Goal: Task Accomplishment & Management: Complete application form

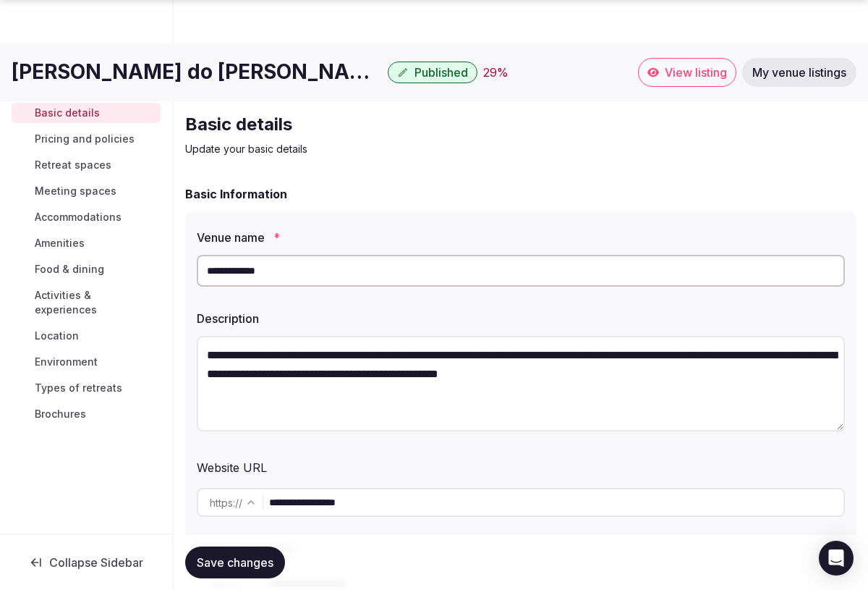
scroll to position [1678, 0]
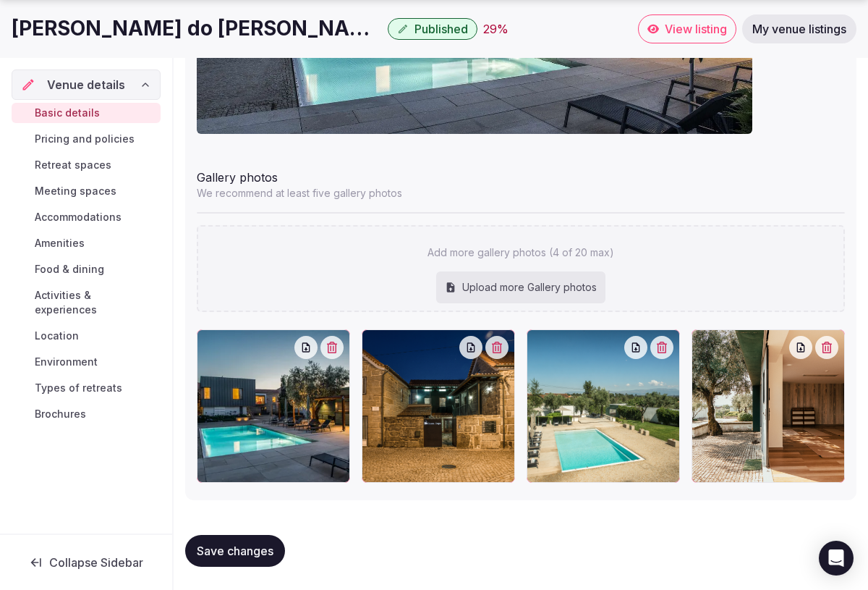
click at [616, 447] on div at bounding box center [603, 405] width 153 height 153
click at [514, 280] on div "Upload more Gallery photos" at bounding box center [520, 287] width 169 height 32
type input "**********"
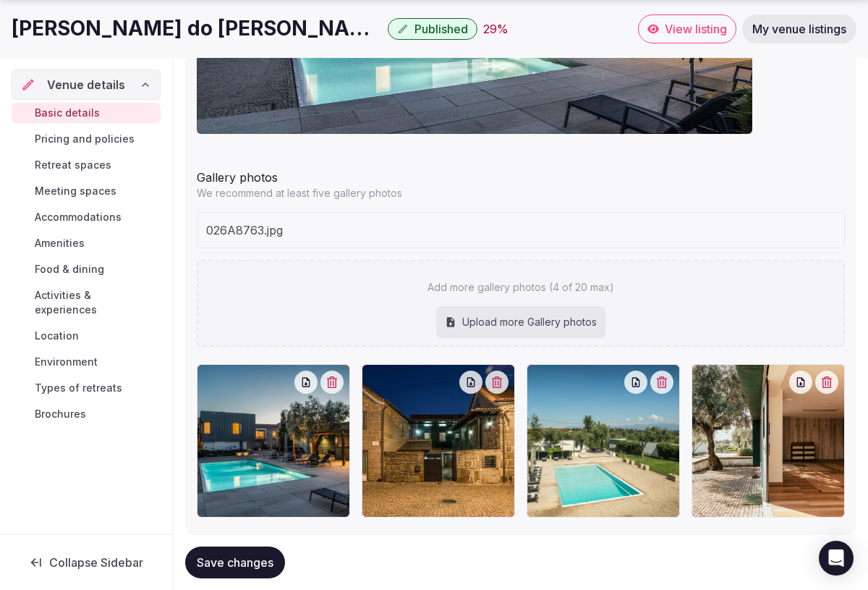
scroll to position [1712, 0]
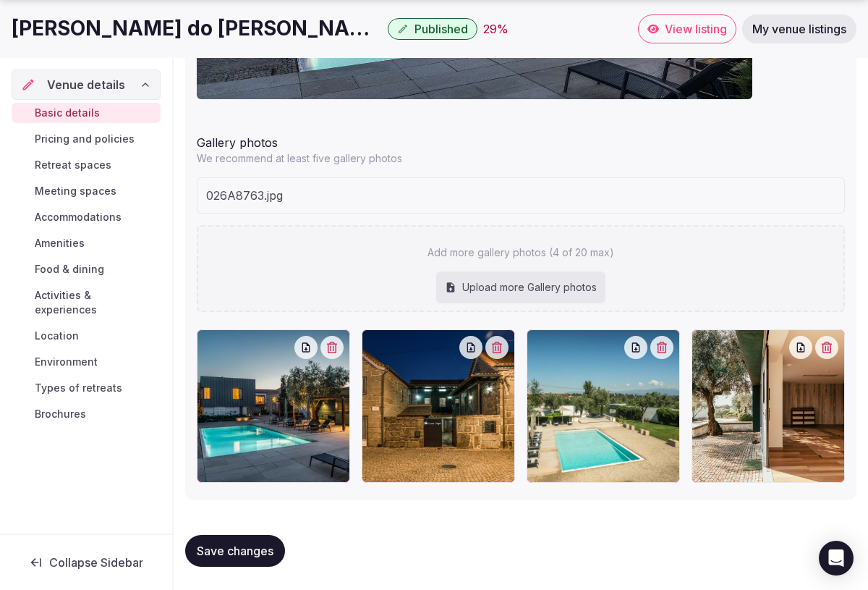
click at [545, 281] on div "Upload more Gallery photos" at bounding box center [520, 287] width 169 height 32
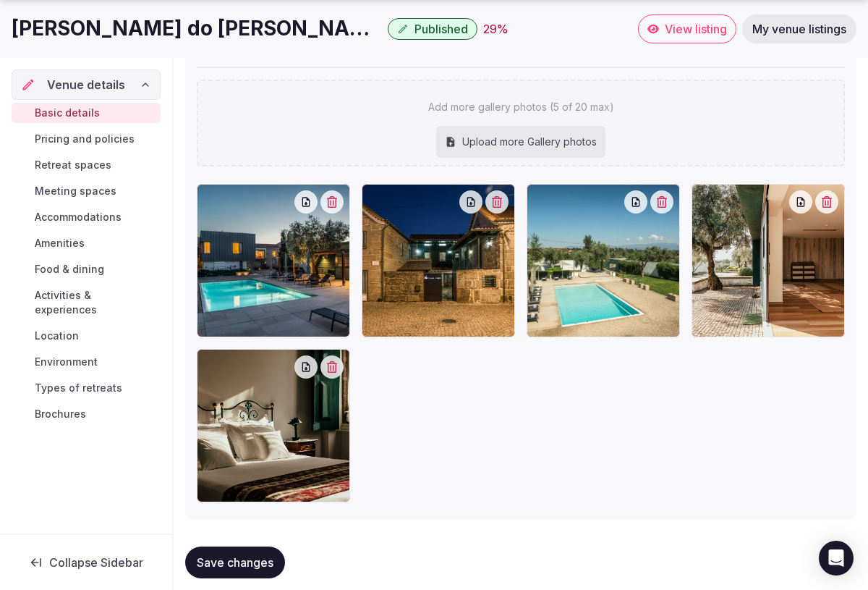
scroll to position [1825, 0]
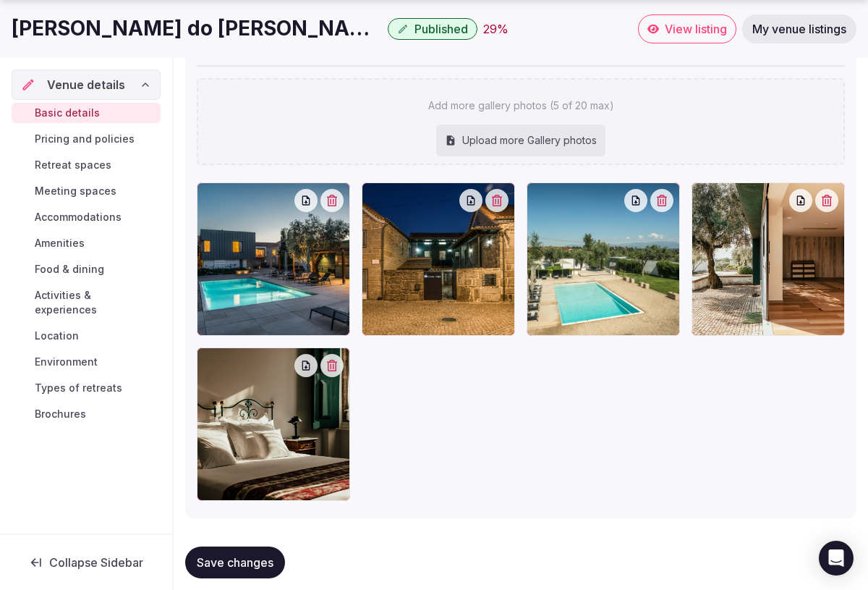
click at [514, 144] on div "Upload more Gallery photos" at bounding box center [520, 140] width 169 height 32
type input "**********"
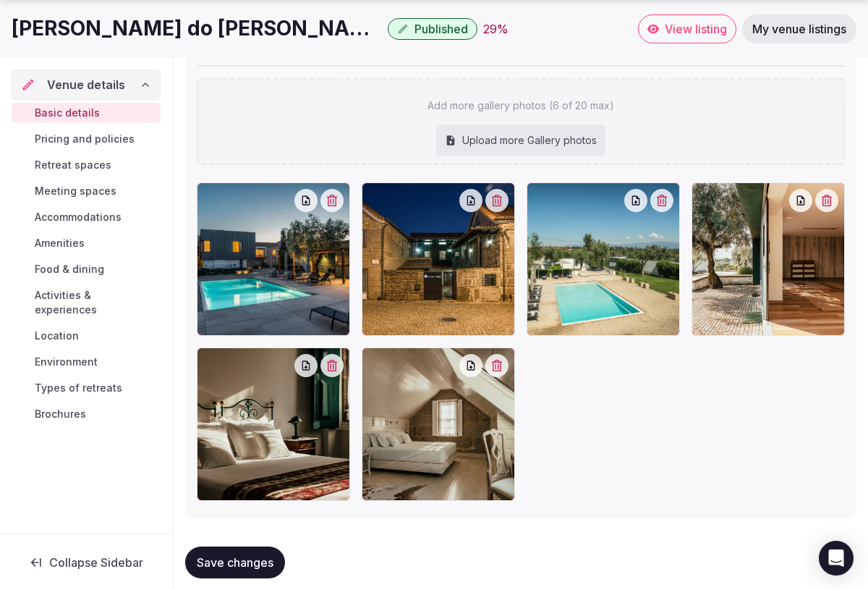
click at [496, 150] on div "Upload more Gallery photos" at bounding box center [520, 140] width 169 height 32
type input "**********"
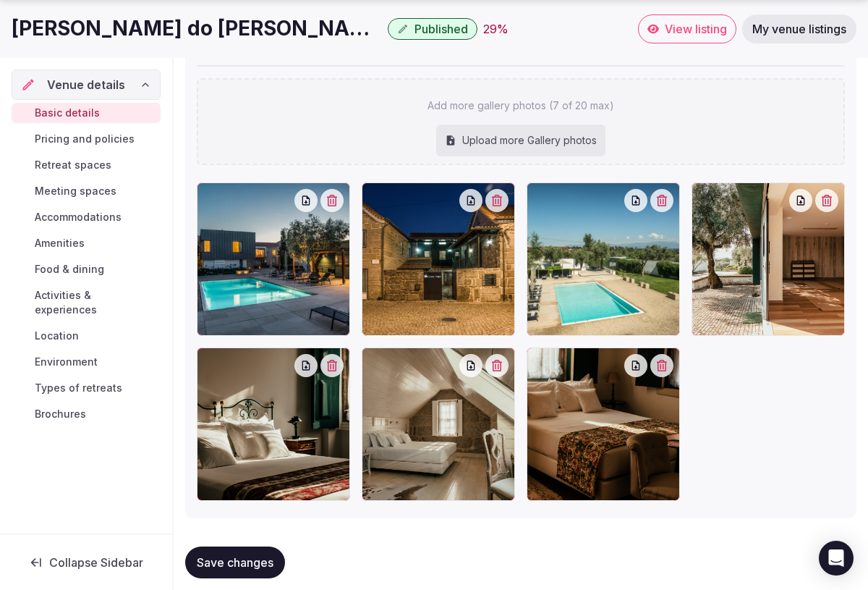
click at [532, 145] on div "Upload more Gallery photos" at bounding box center [520, 140] width 169 height 32
type input "**********"
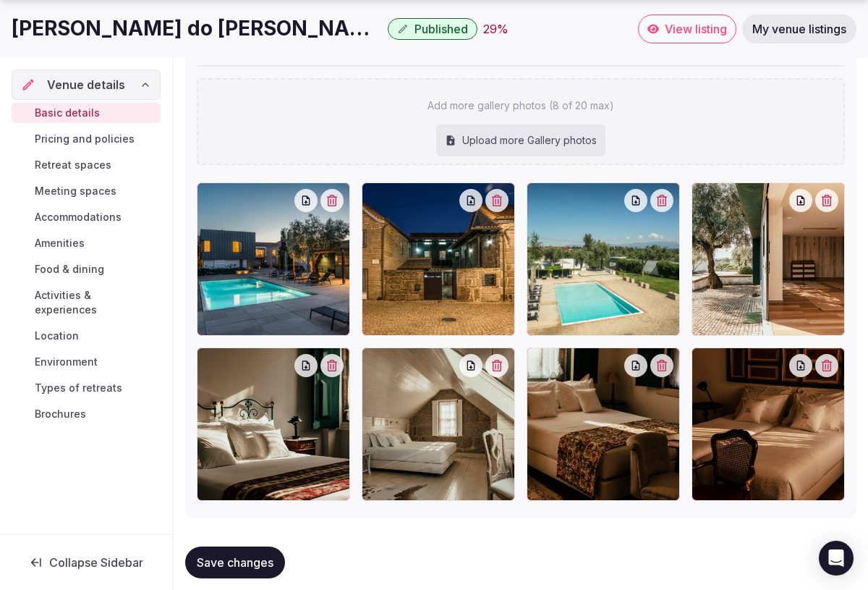
click at [494, 138] on div "Upload more Gallery photos" at bounding box center [520, 140] width 169 height 32
type input "**********"
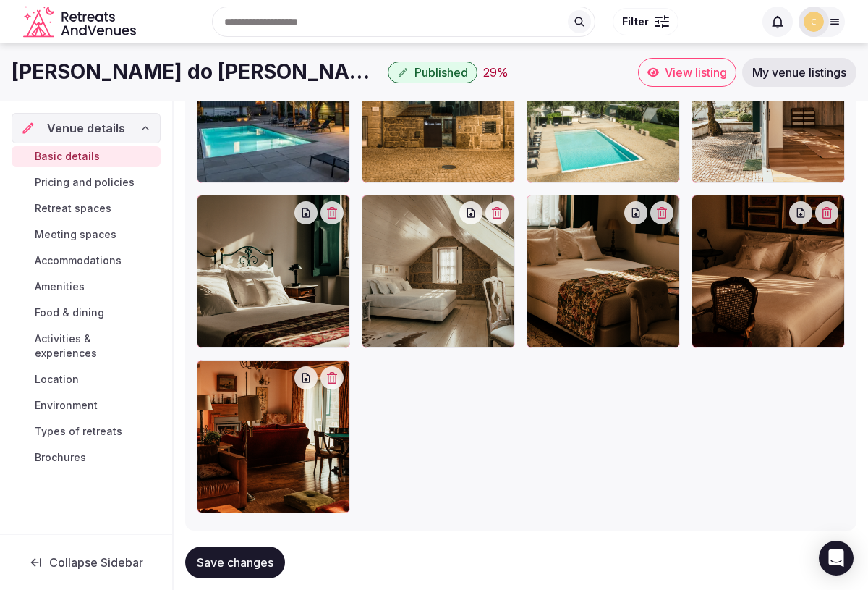
scroll to position [1759, 0]
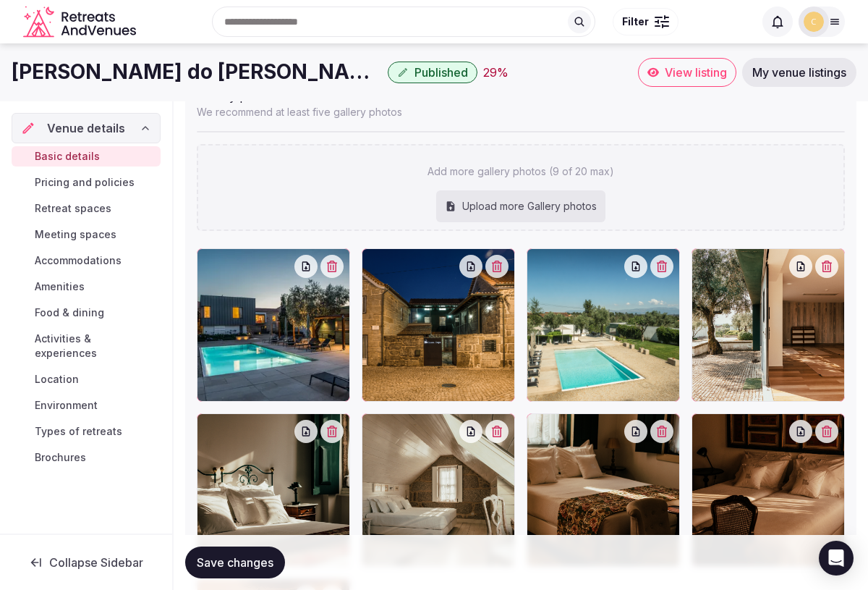
click at [503, 213] on div "Upload more Gallery photos" at bounding box center [520, 206] width 169 height 32
type input "**********"
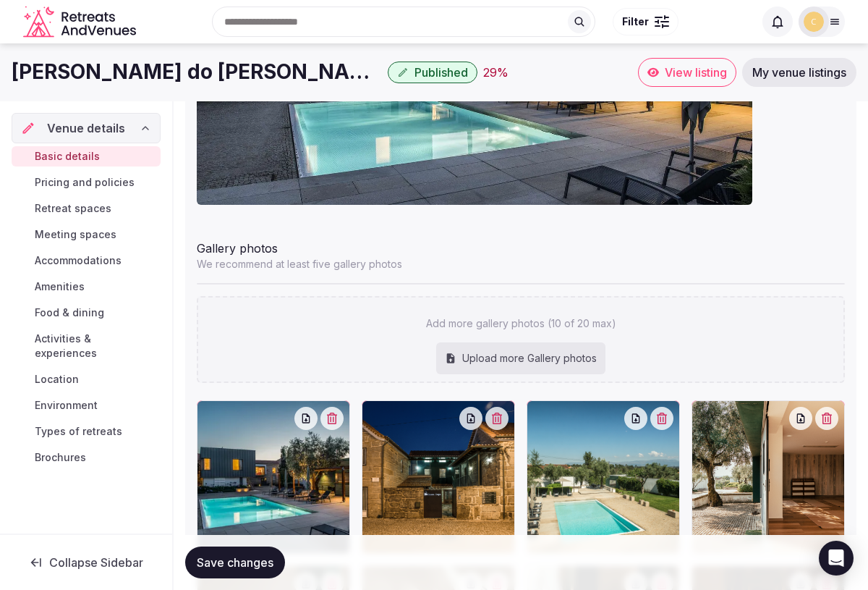
scroll to position [1586, 0]
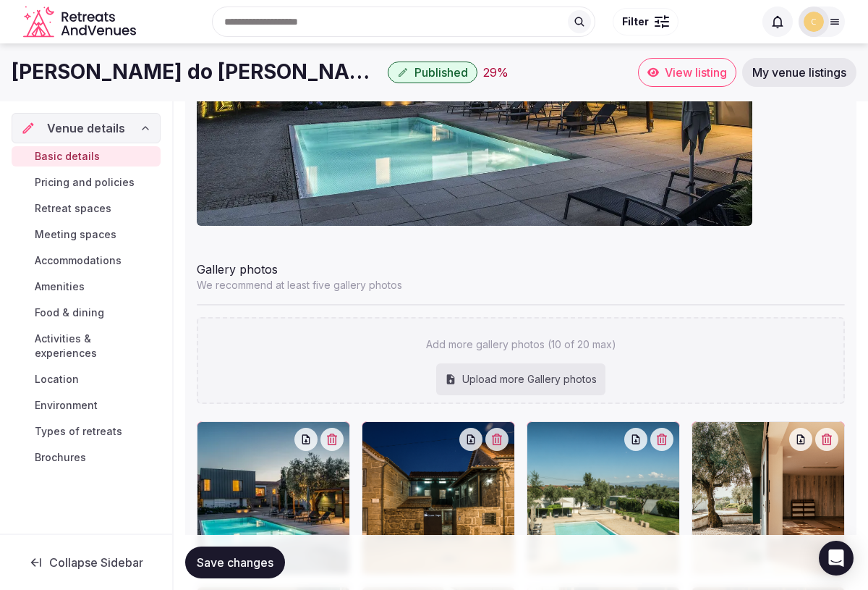
click at [492, 378] on div "Upload more Gallery photos" at bounding box center [520, 379] width 169 height 32
type input "**********"
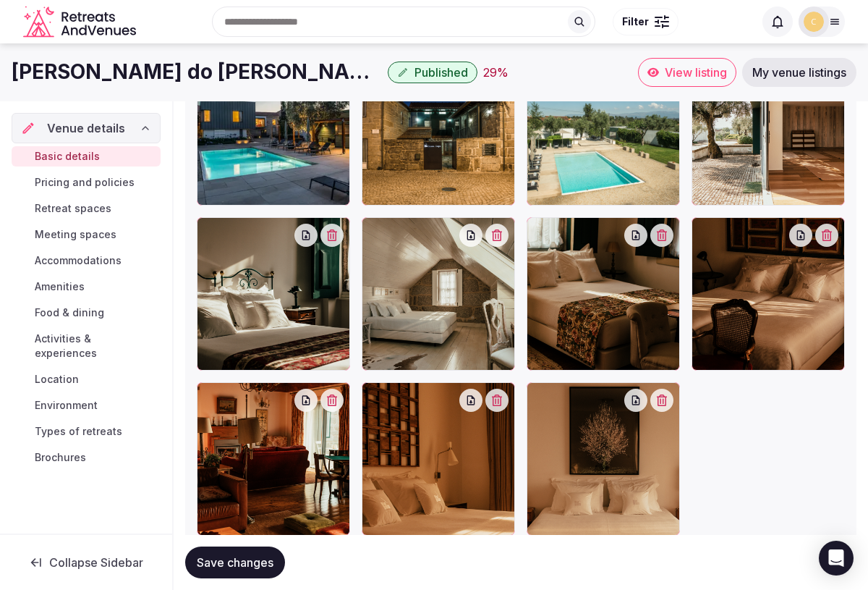
scroll to position [1822, 0]
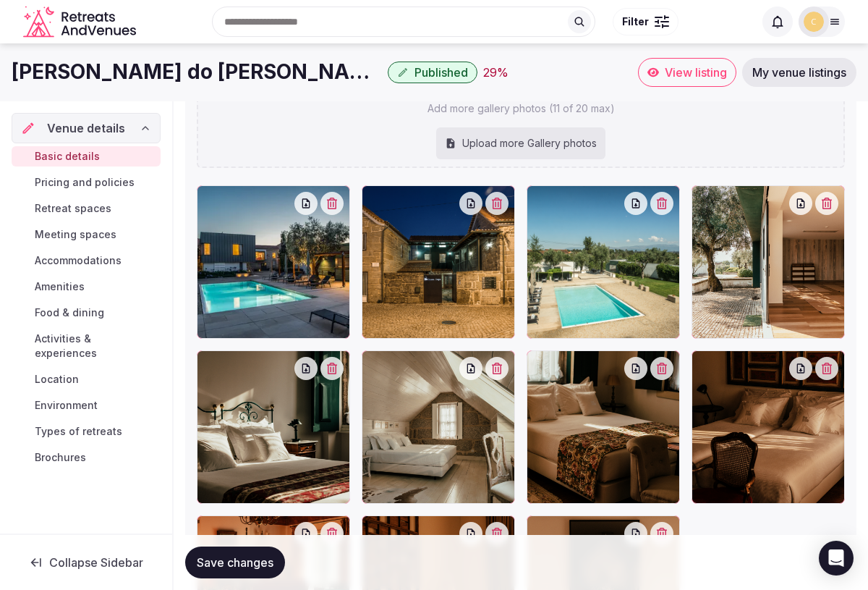
click at [490, 146] on div "Upload more Gallery photos" at bounding box center [520, 143] width 169 height 32
type input "**********"
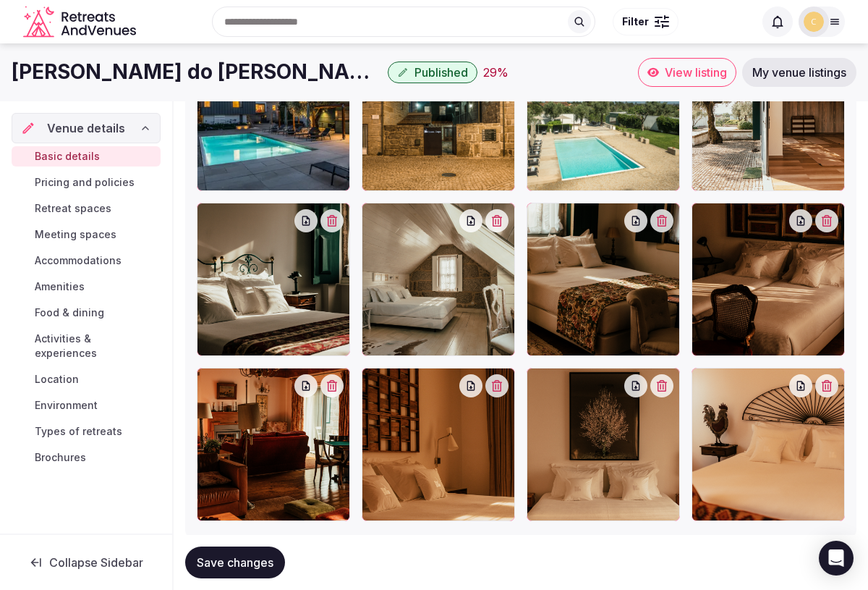
scroll to position [1763, 0]
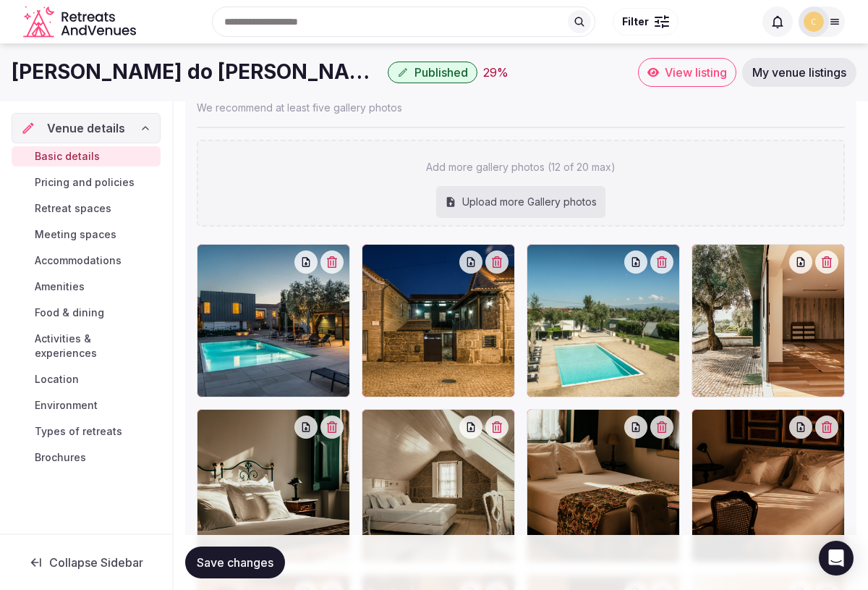
click at [498, 218] on div "Upload more Gallery photos" at bounding box center [520, 202] width 169 height 32
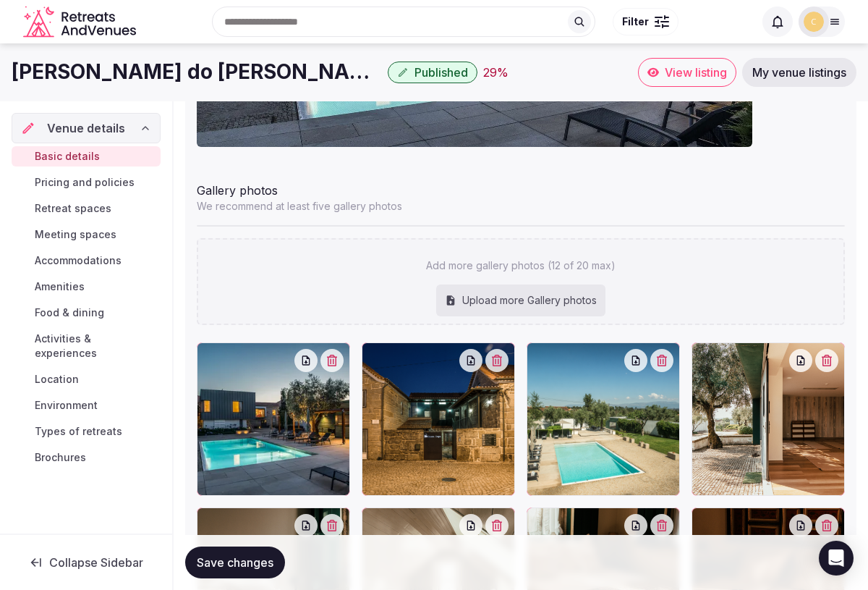
type input "**********"
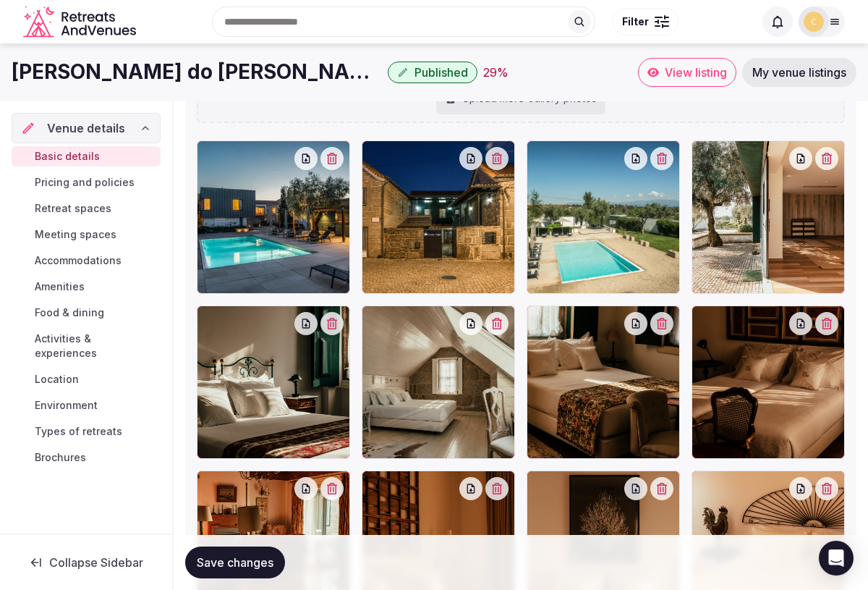
scroll to position [1847, 0]
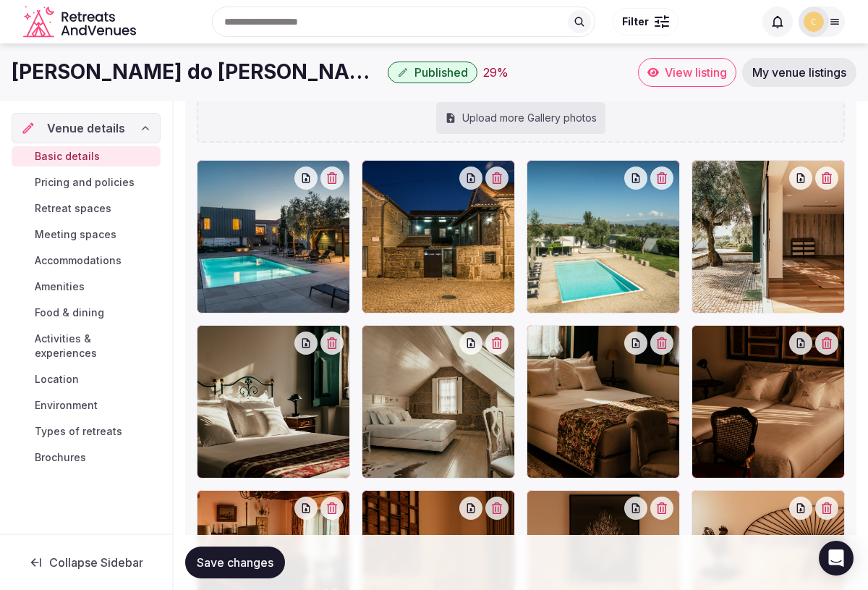
click at [503, 126] on div "Upload more Gallery photos" at bounding box center [520, 118] width 169 height 32
type input "**********"
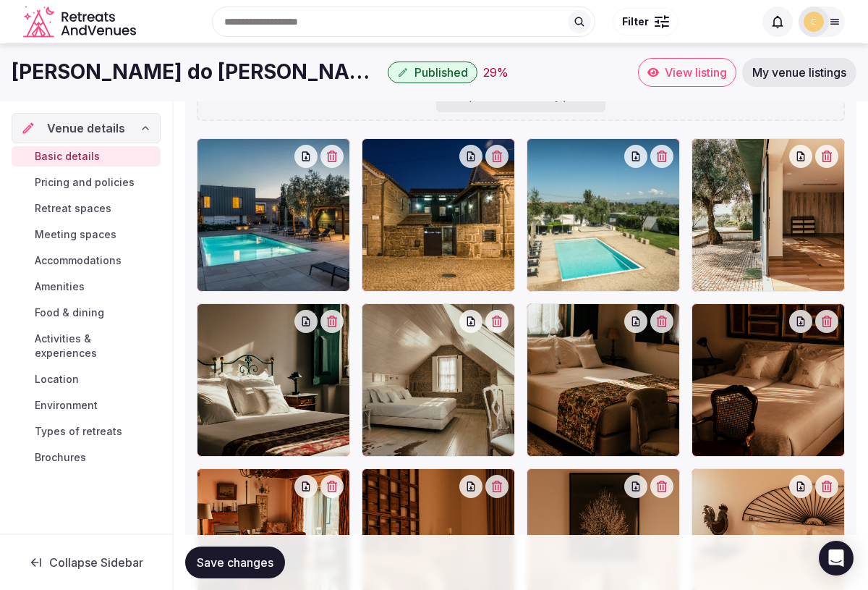
scroll to position [1852, 0]
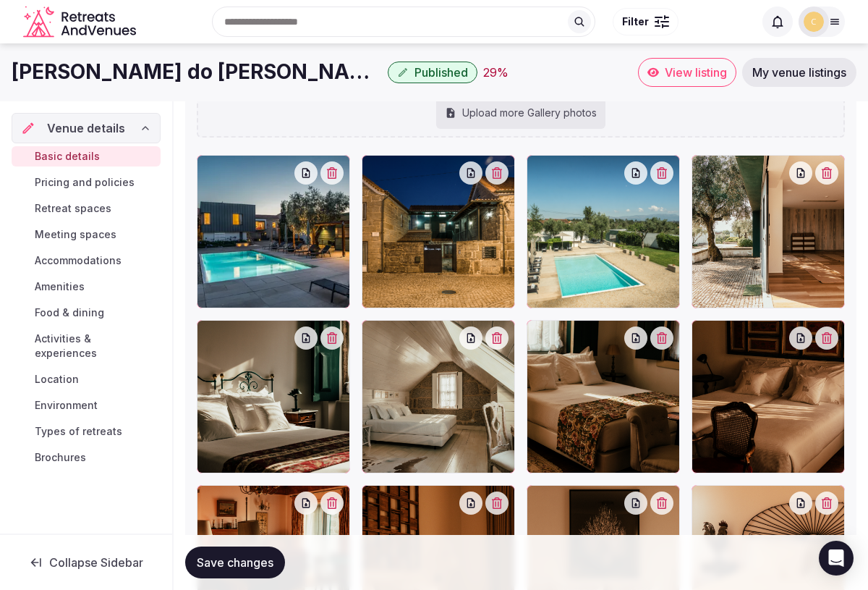
click at [506, 113] on div "Upload more Gallery photos" at bounding box center [520, 113] width 169 height 32
type input "**********"
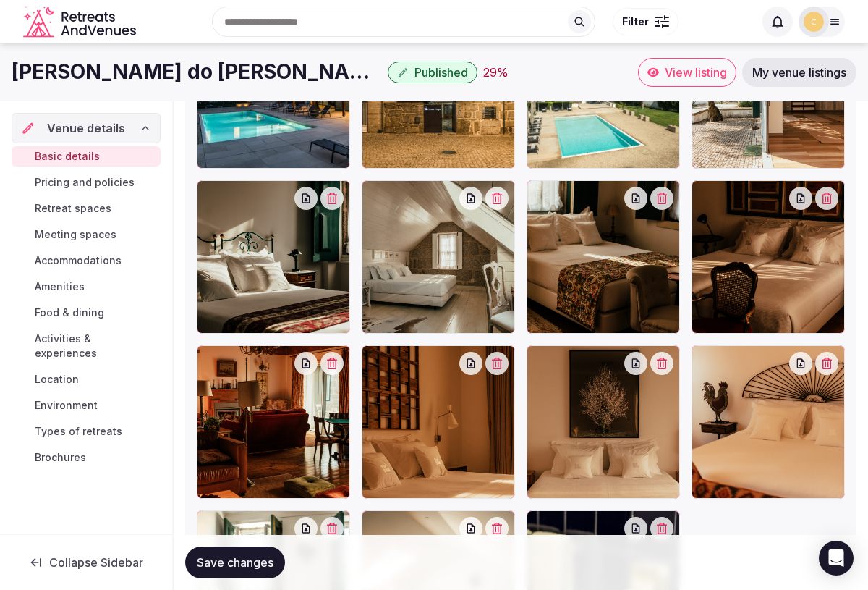
scroll to position [1714, 0]
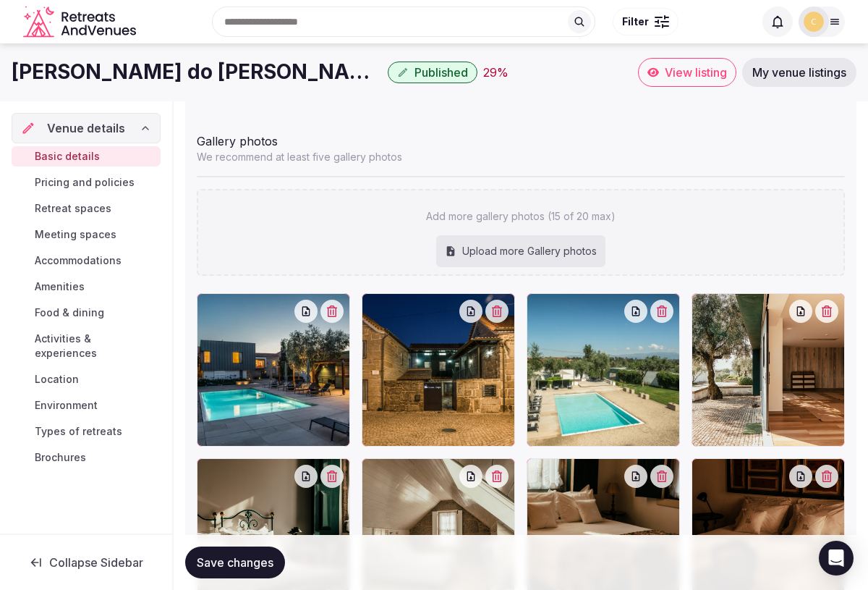
click at [527, 252] on div "Upload more Gallery photos" at bounding box center [520, 251] width 169 height 32
type input "**********"
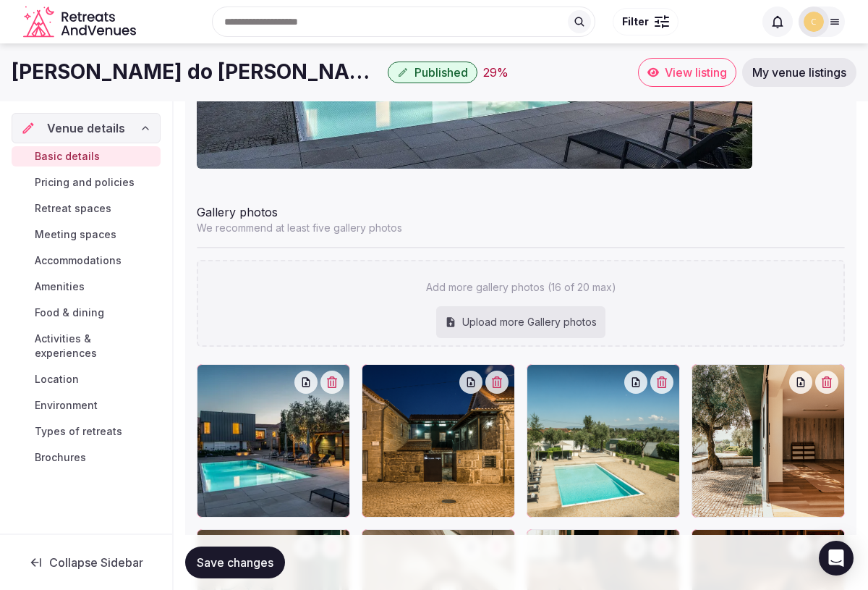
scroll to position [1628, 0]
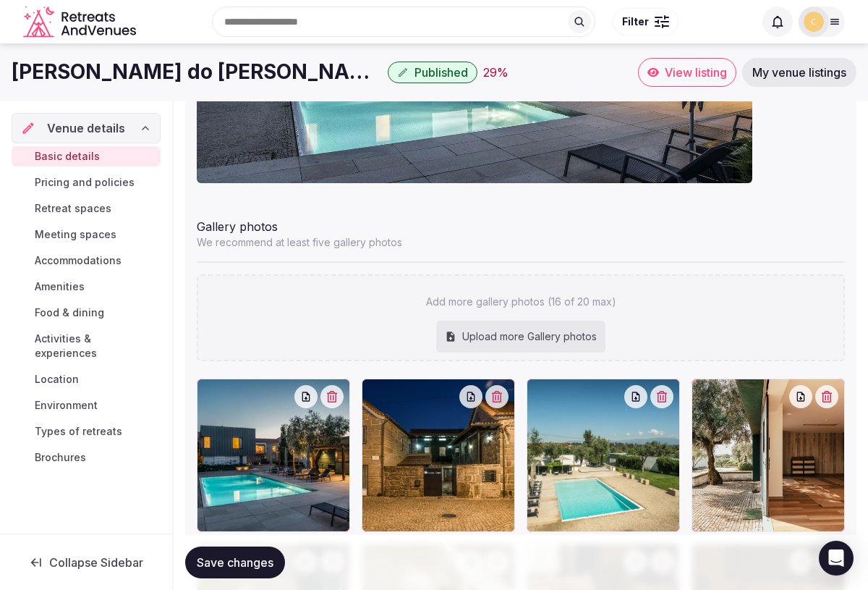
click at [527, 335] on div "Upload more Gallery photos" at bounding box center [520, 336] width 169 height 32
type input "**********"
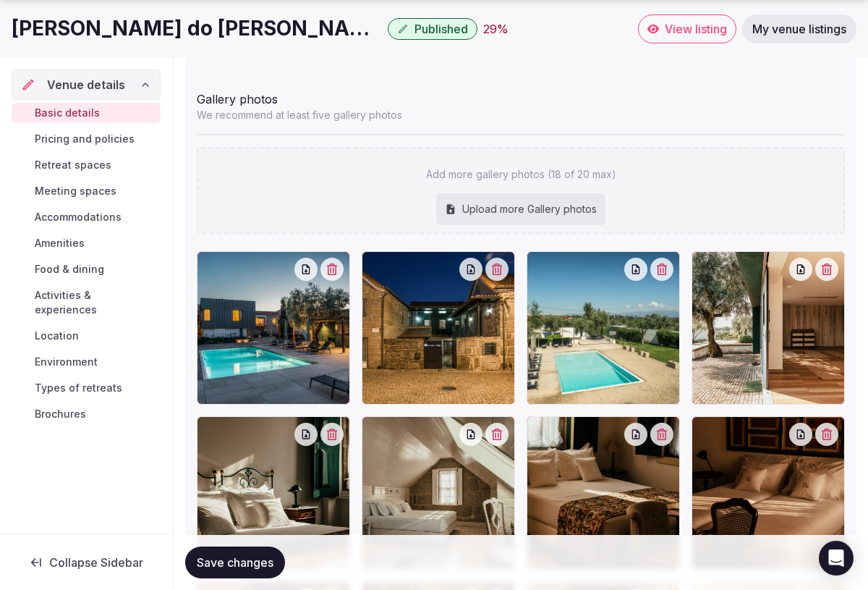
scroll to position [1727, 0]
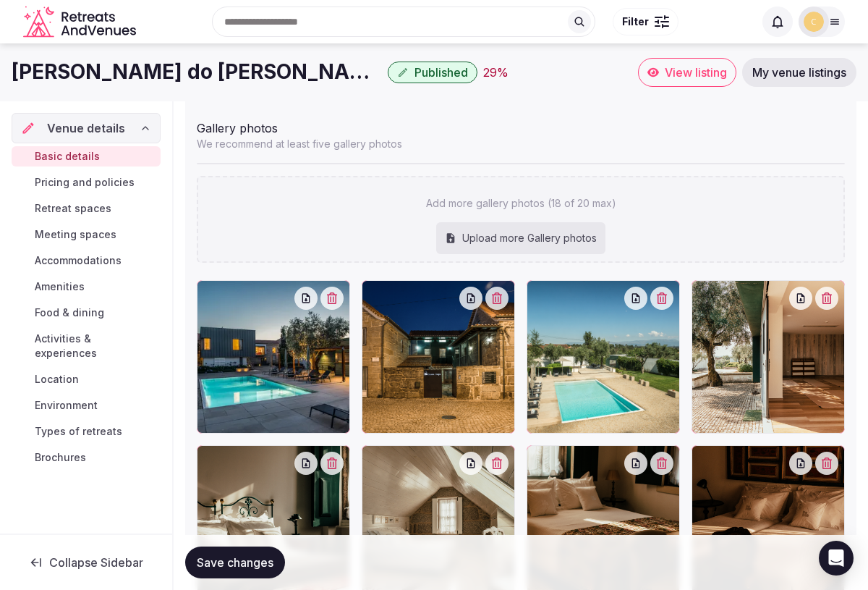
click at [536, 244] on div "Upload more Gallery photos" at bounding box center [520, 238] width 169 height 32
type input "**********"
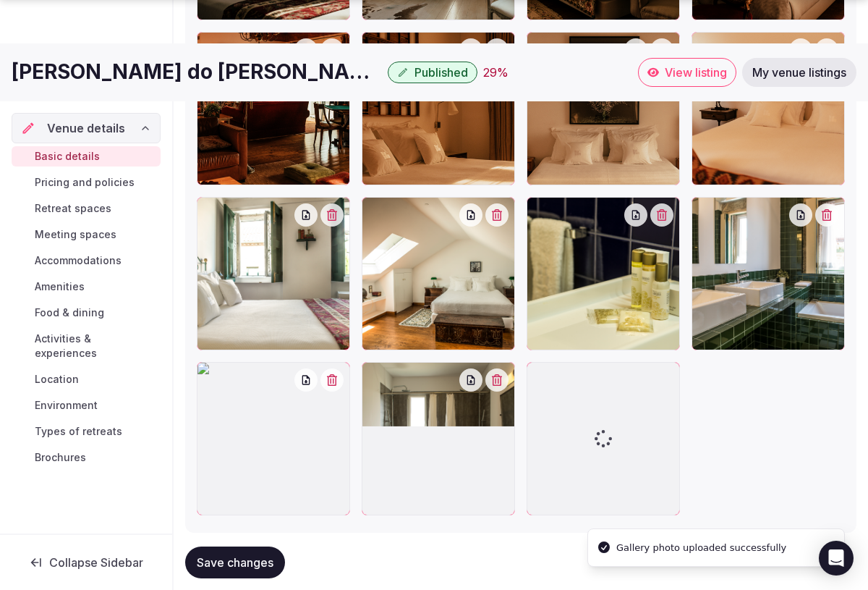
scroll to position [2337, 0]
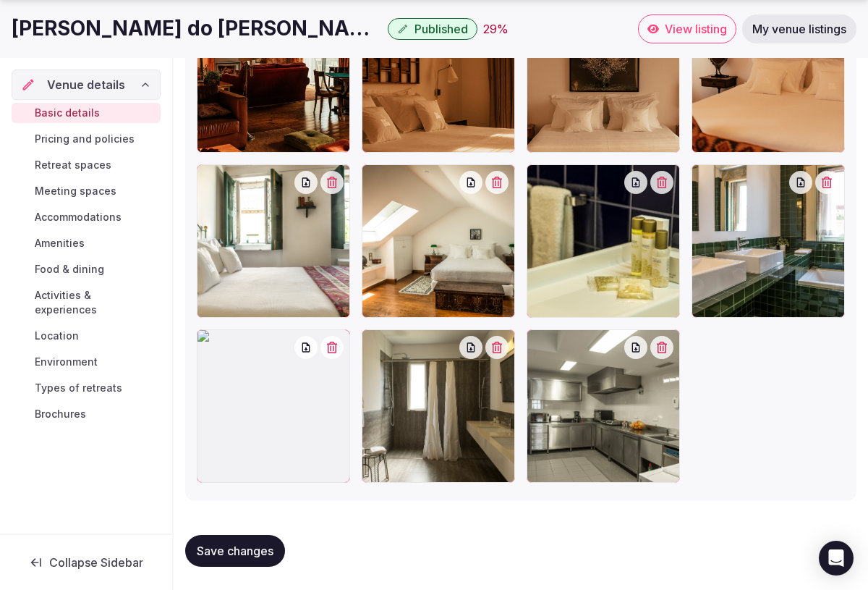
click at [331, 345] on icon "button" at bounding box center [332, 347] width 12 height 12
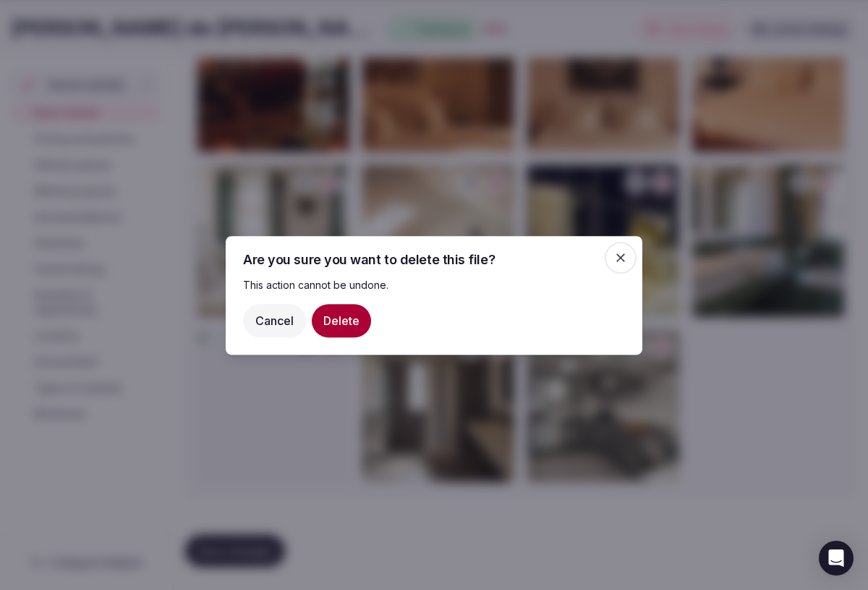
click at [341, 316] on button "Delete" at bounding box center [341, 319] width 59 height 33
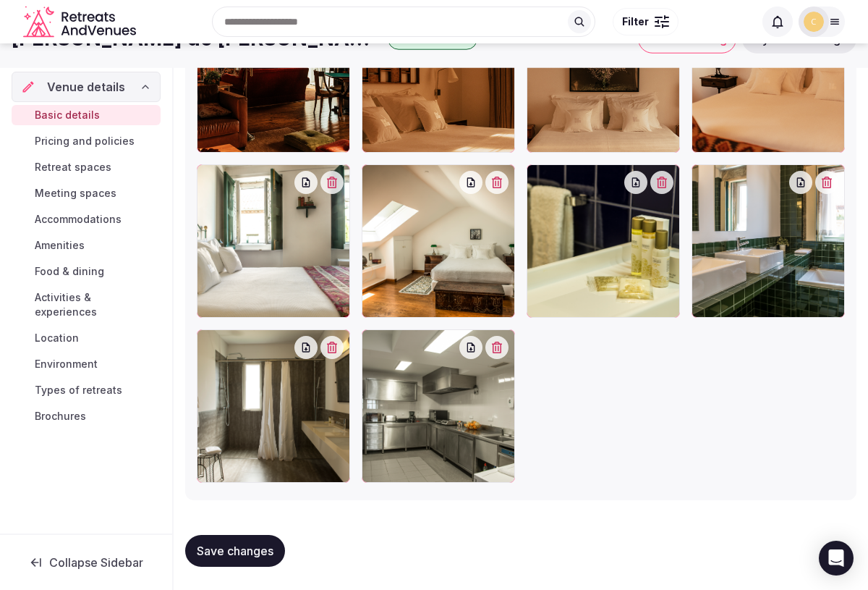
scroll to position [1607, 0]
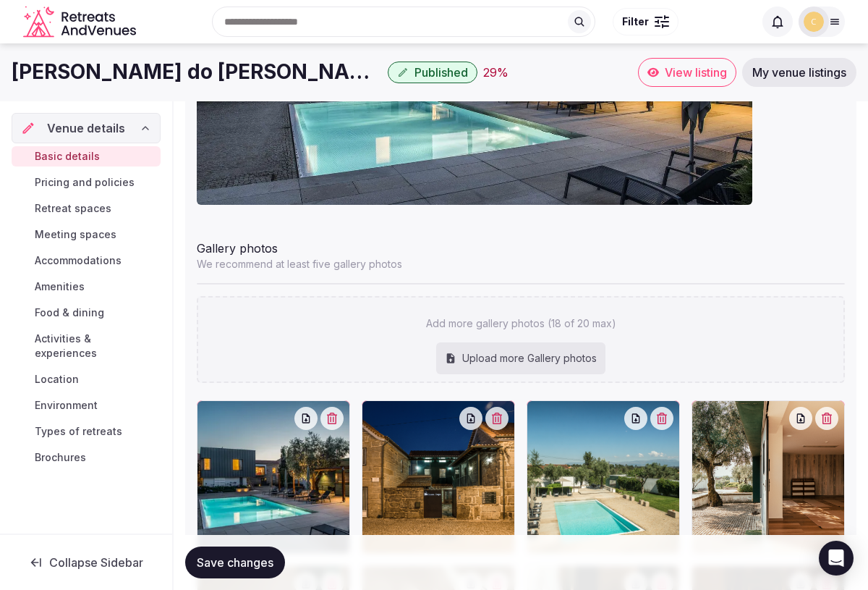
type input "**********"
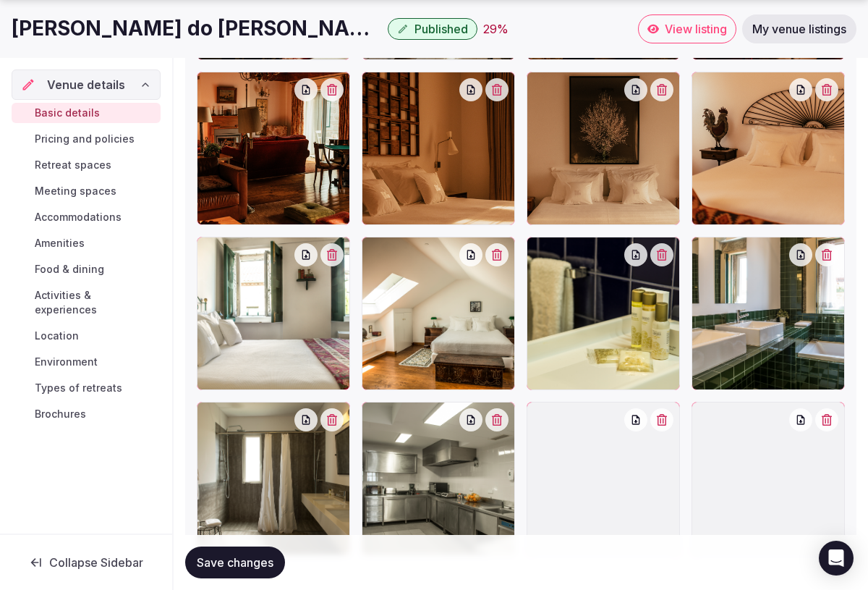
scroll to position [2337, 0]
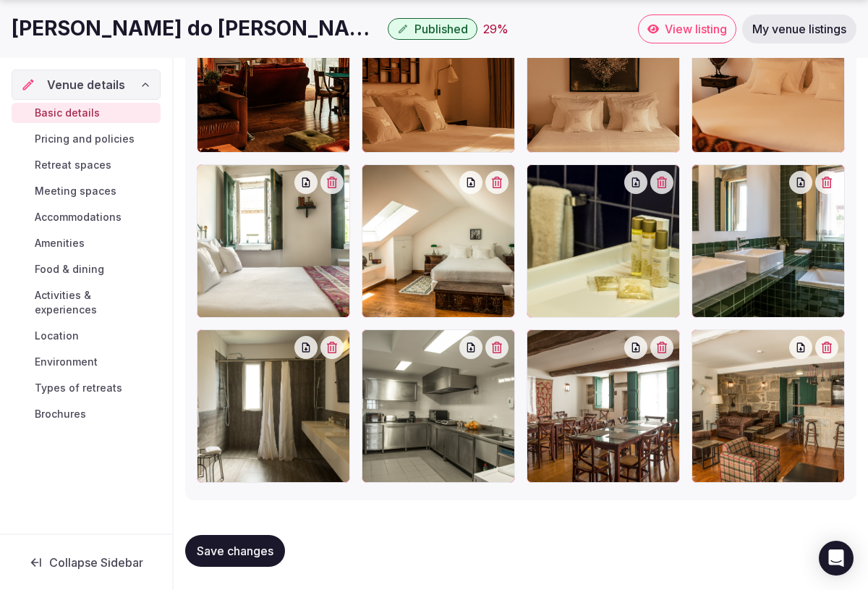
click at [663, 184] on icon "button" at bounding box center [662, 183] width 12 height 12
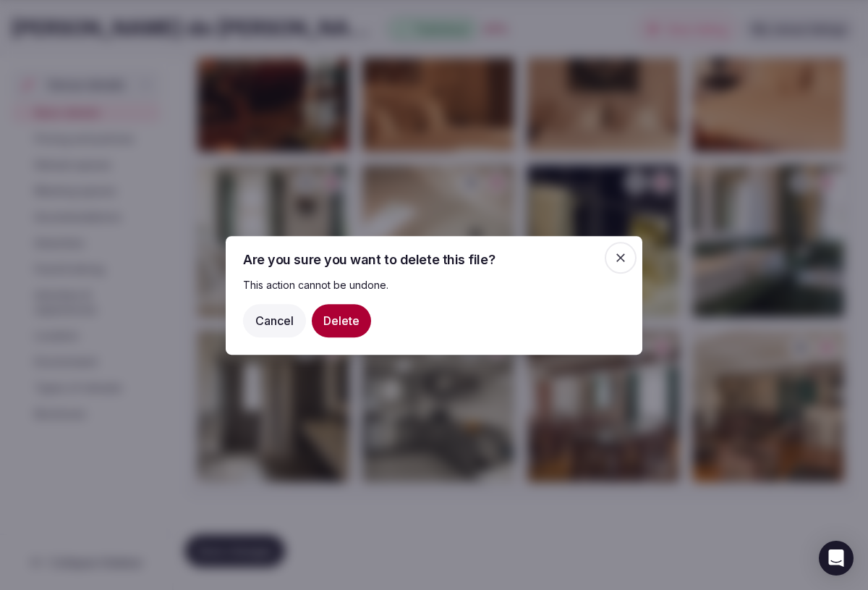
click at [347, 322] on button "Delete" at bounding box center [341, 319] width 59 height 33
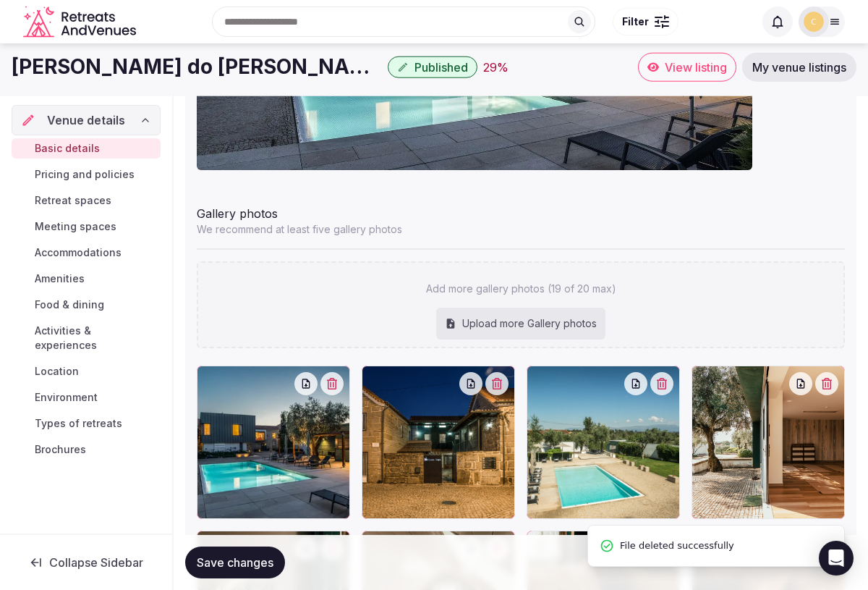
scroll to position [1639, 0]
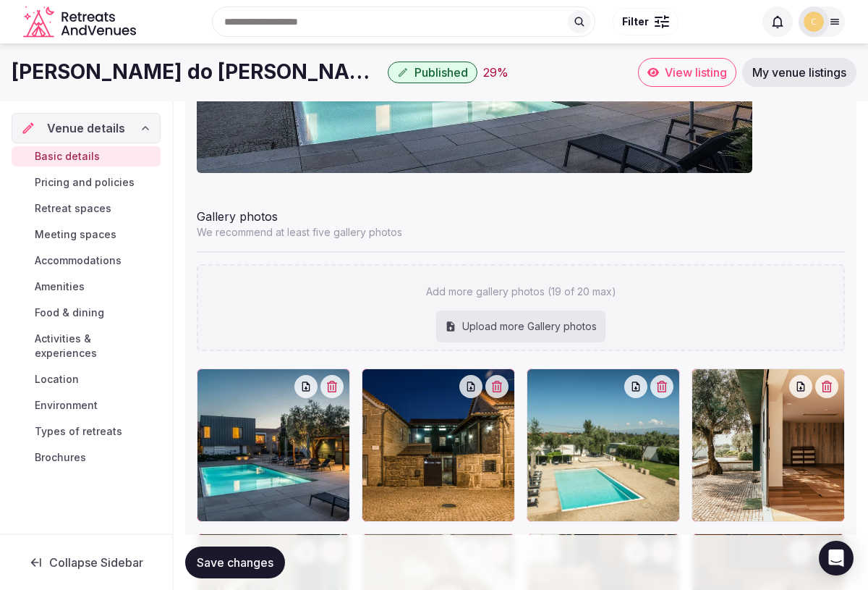
click at [522, 323] on div "Upload more Gallery photos" at bounding box center [520, 326] width 169 height 32
type input "**********"
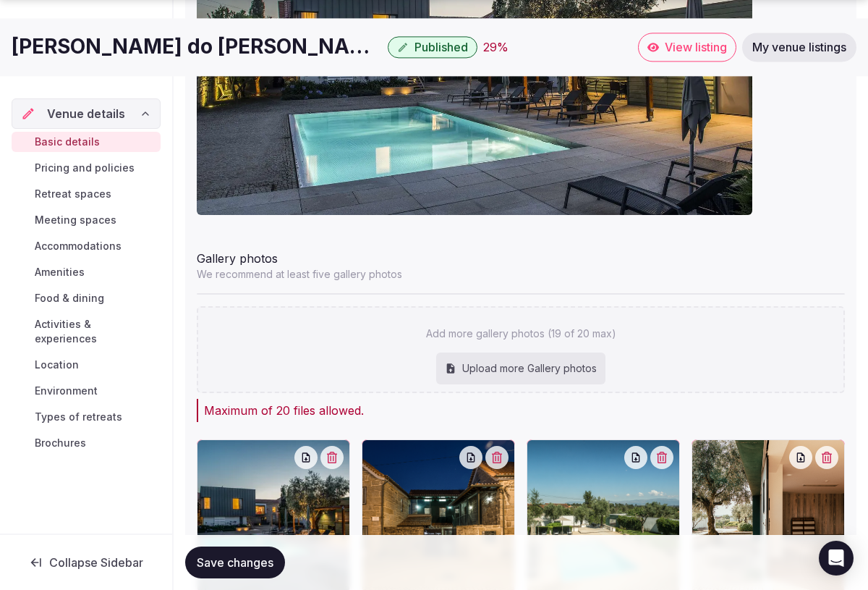
scroll to position [1620, 0]
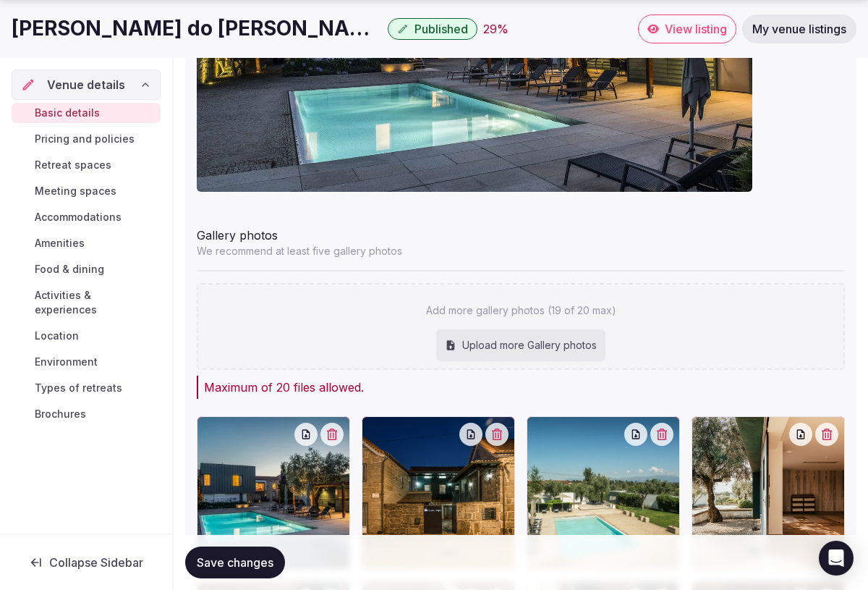
click at [513, 348] on div "Upload more Gallery photos" at bounding box center [520, 345] width 169 height 32
type input "**********"
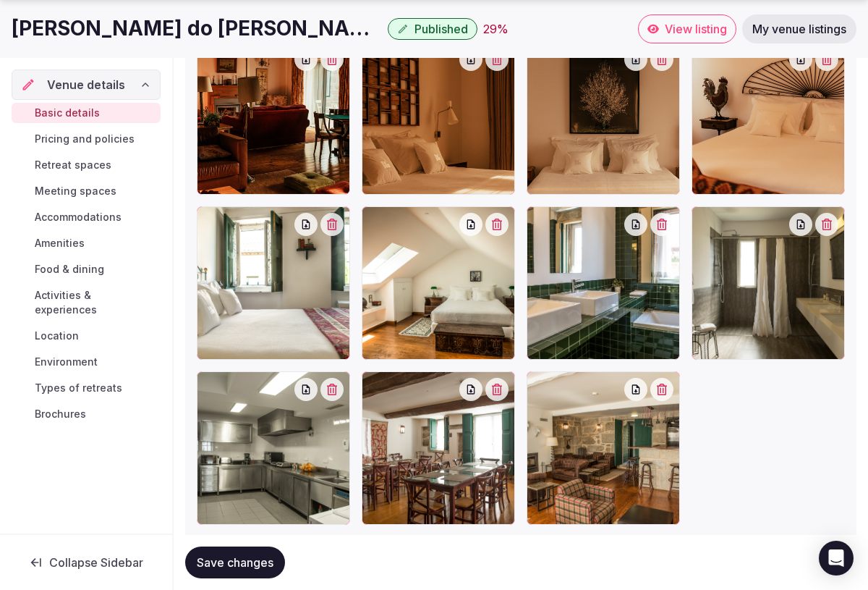
scroll to position [2366, 0]
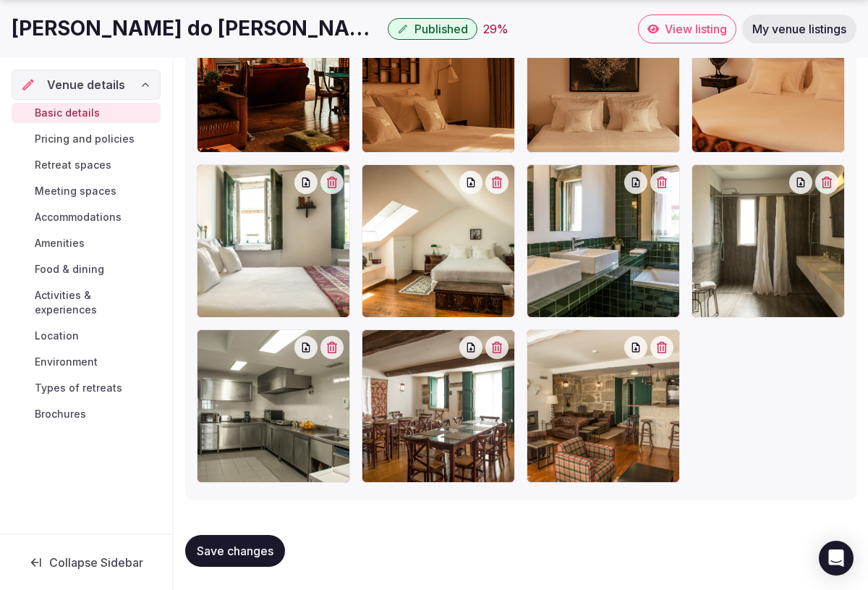
click at [252, 554] on span "Save changes" at bounding box center [235, 550] width 77 height 14
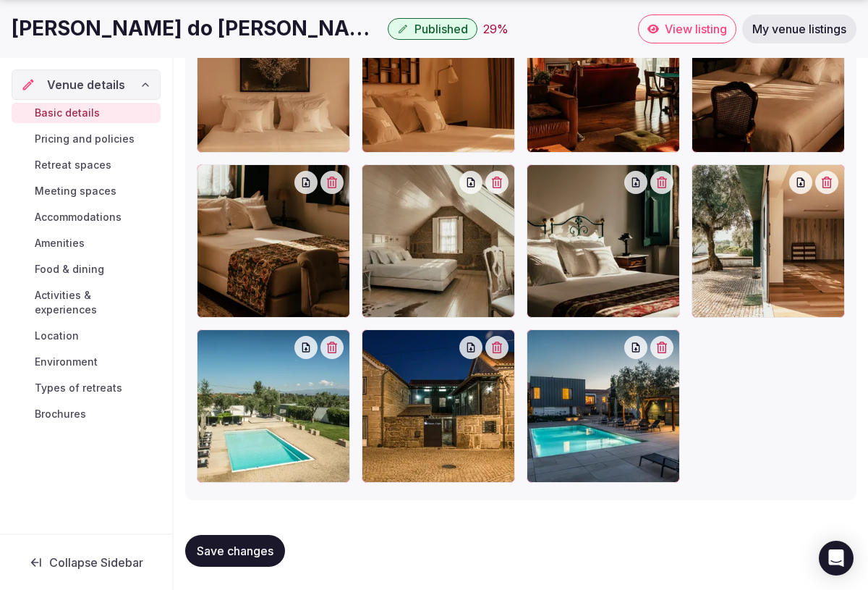
click at [231, 545] on span "Save changes" at bounding box center [235, 550] width 77 height 14
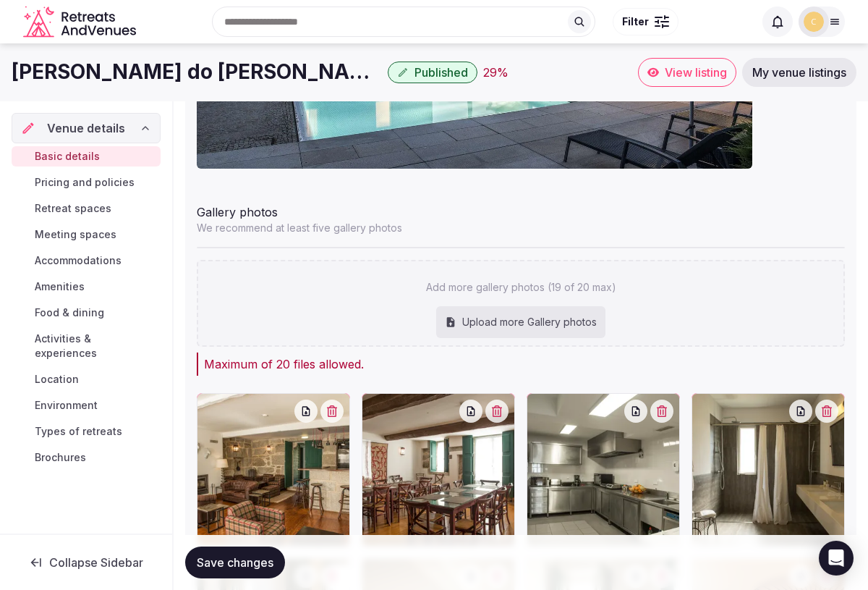
scroll to position [1594, 0]
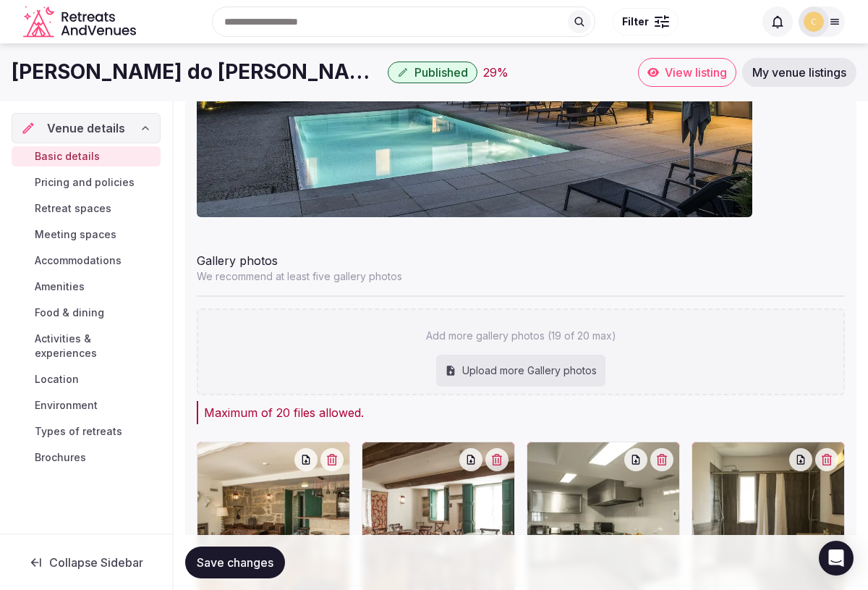
click at [89, 180] on span "Pricing and policies" at bounding box center [85, 182] width 100 height 14
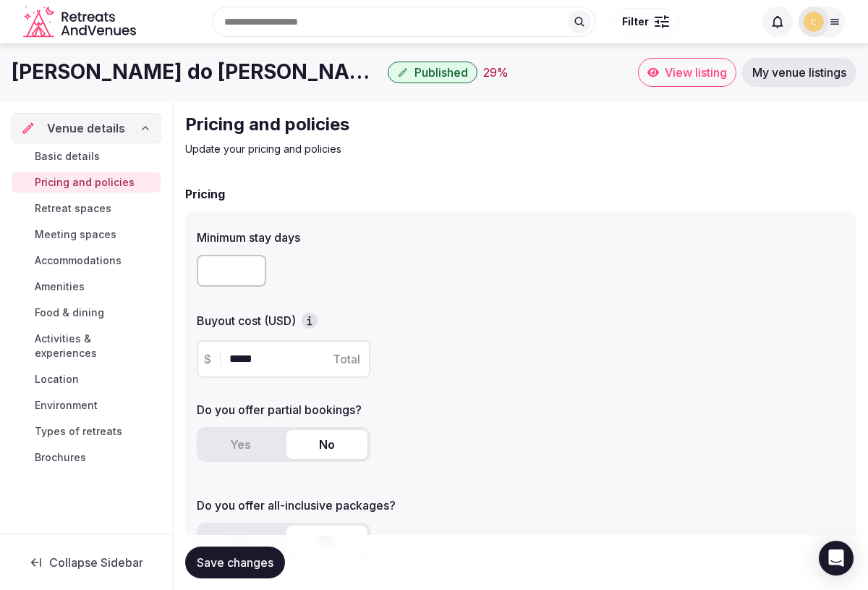
click at [80, 154] on span "Basic details" at bounding box center [67, 156] width 65 height 14
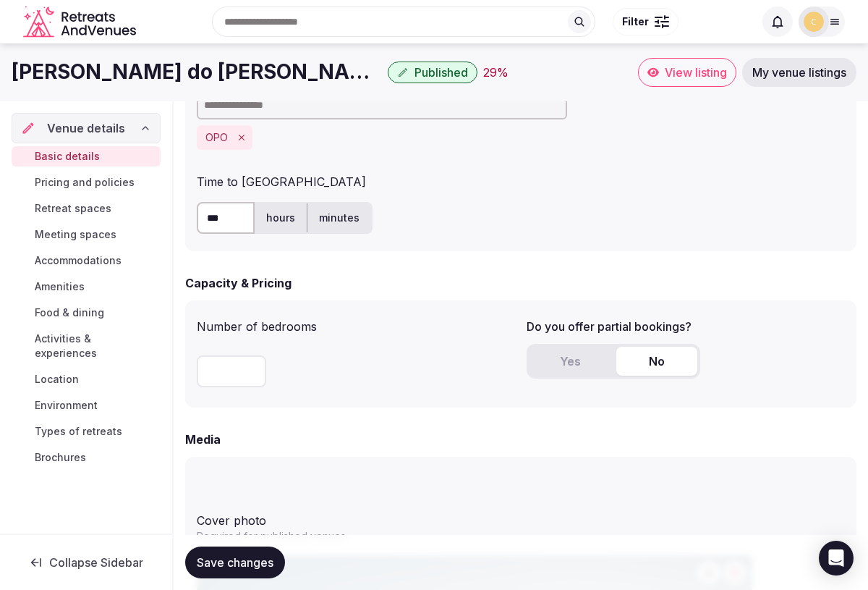
scroll to position [922, 0]
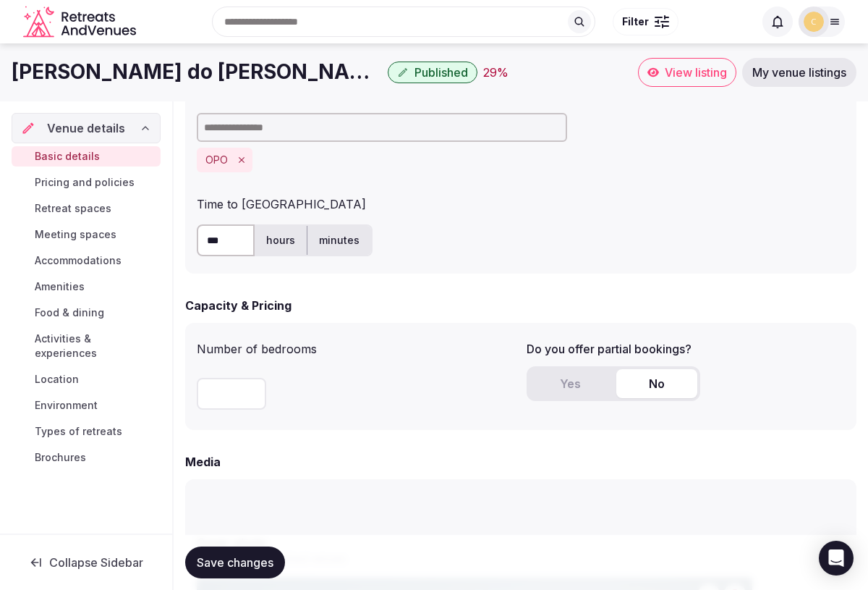
click at [295, 132] on input at bounding box center [382, 127] width 370 height 29
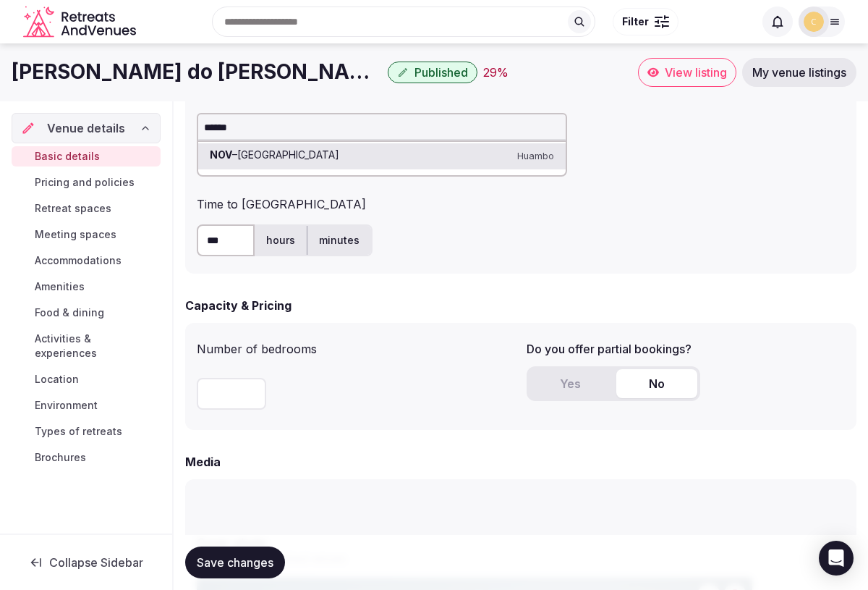
type input "*****"
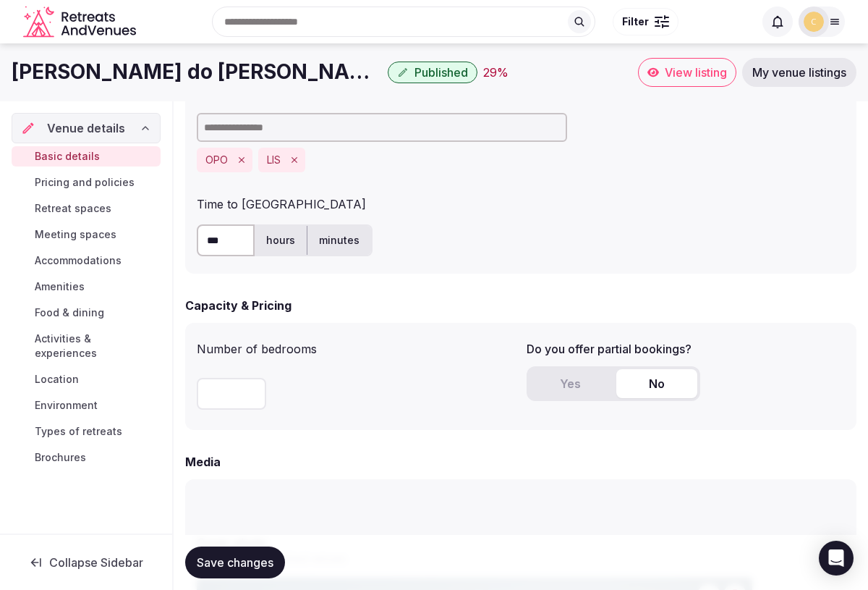
click at [221, 240] on input "***" at bounding box center [226, 240] width 58 height 32
type input "*"
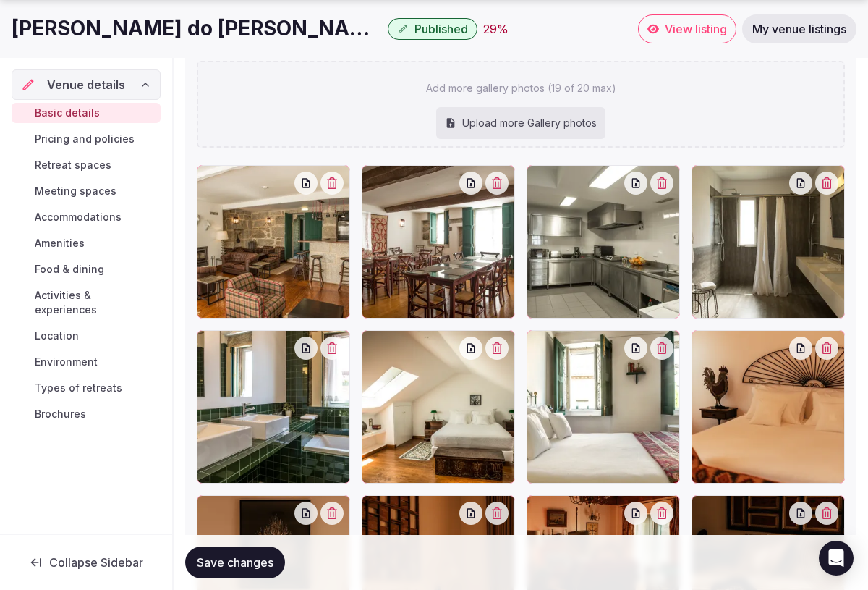
scroll to position [1840, 0]
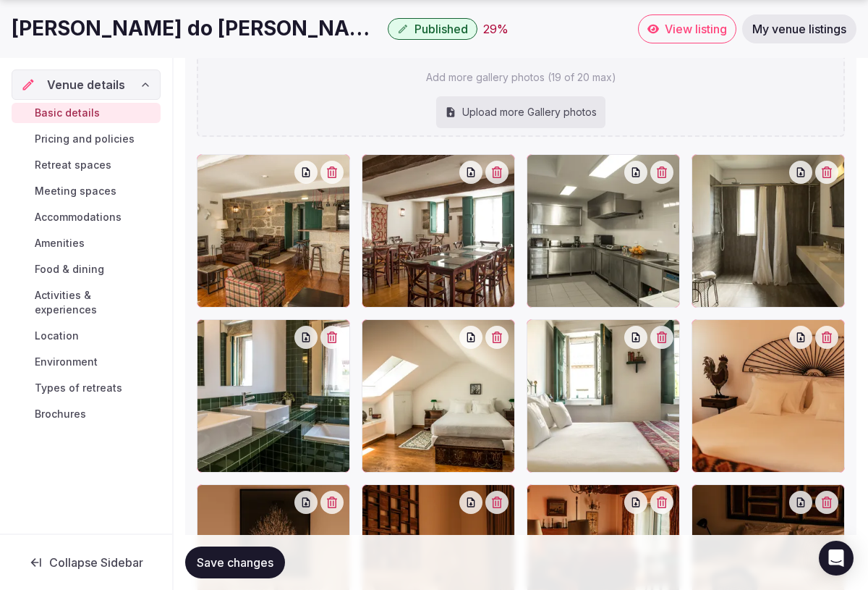
type input "*"
click at [522, 120] on div "Upload more Gallery photos" at bounding box center [520, 112] width 169 height 32
type input "**********"
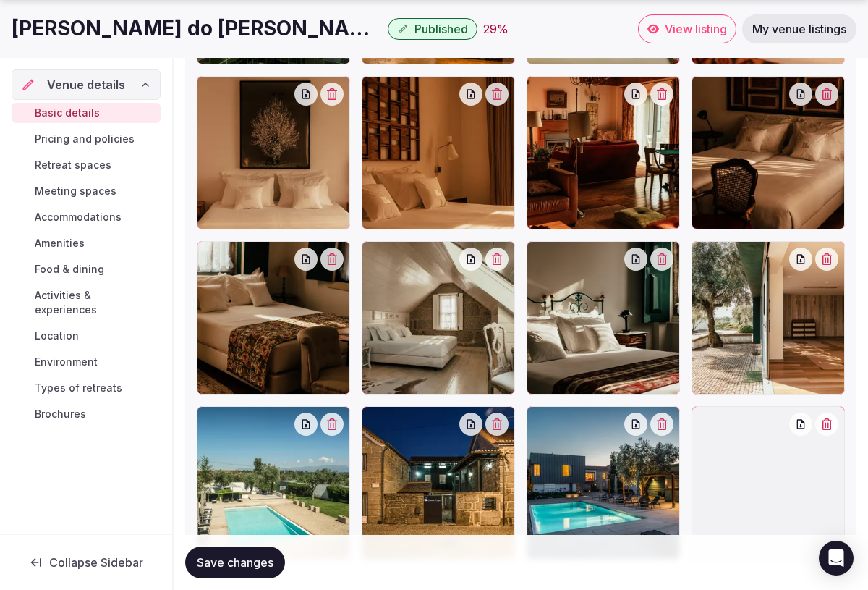
scroll to position [2337, 0]
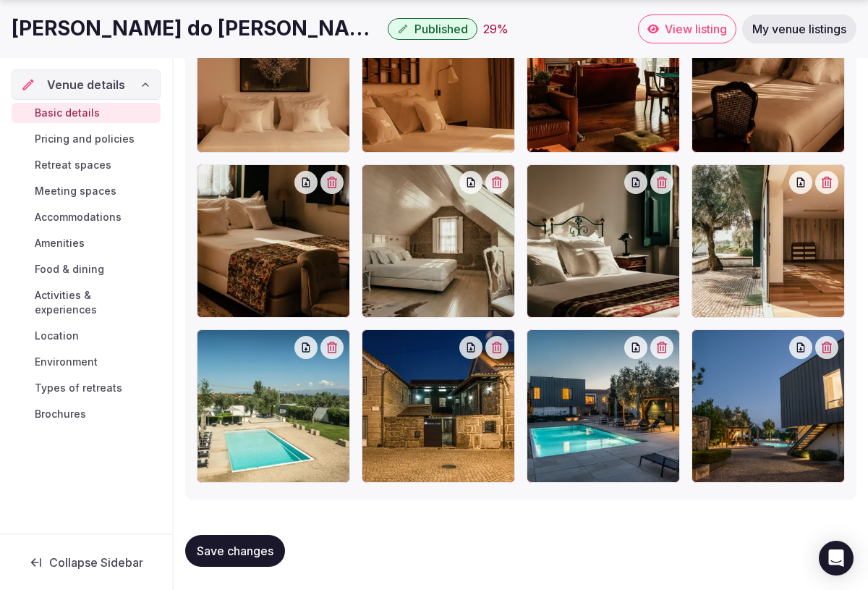
click at [235, 556] on span "Save changes" at bounding box center [235, 550] width 77 height 14
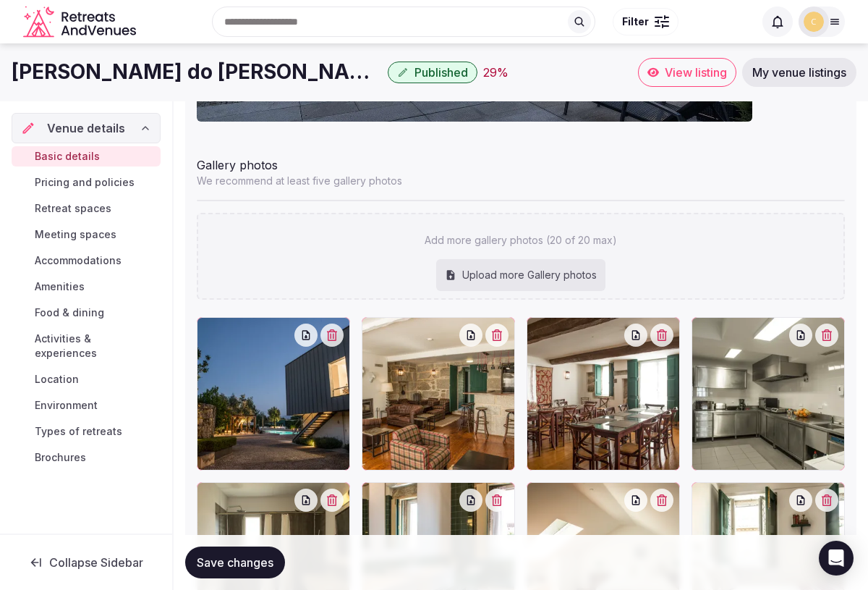
scroll to position [1681, 0]
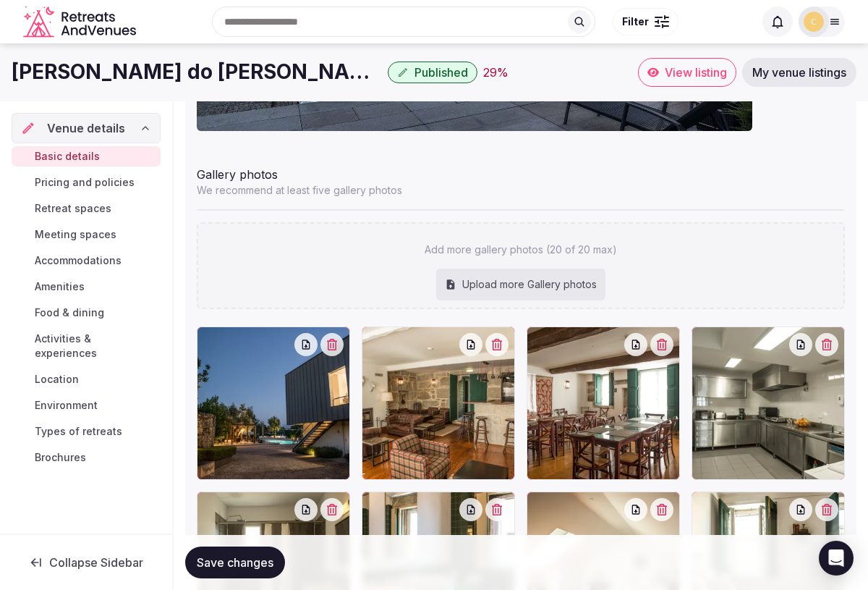
click at [78, 182] on span "Pricing and policies" at bounding box center [85, 182] width 100 height 14
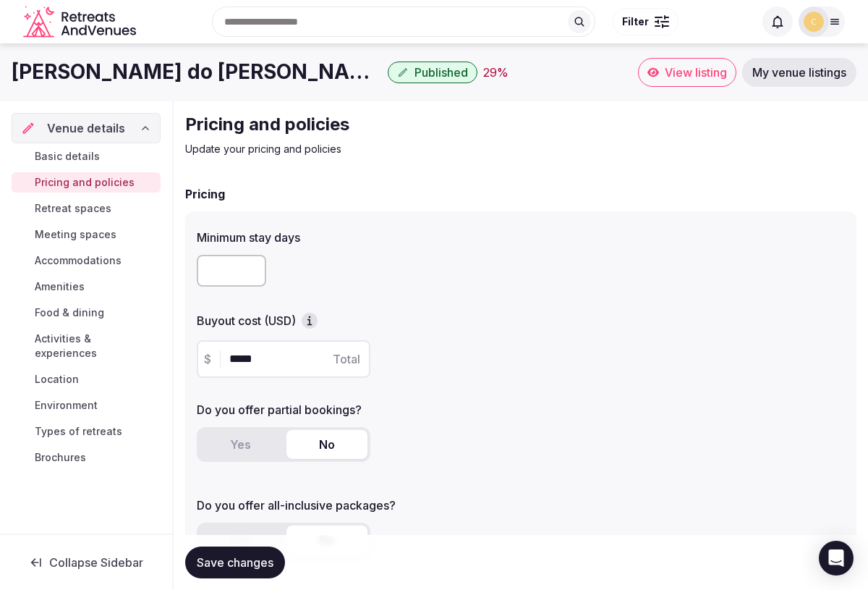
click at [242, 358] on input "*****" at bounding box center [296, 358] width 134 height 17
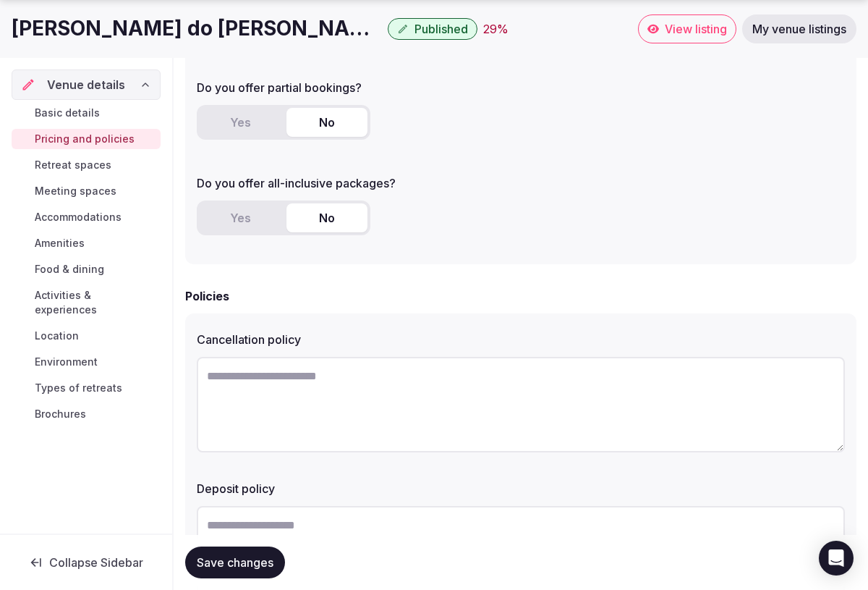
scroll to position [334, 0]
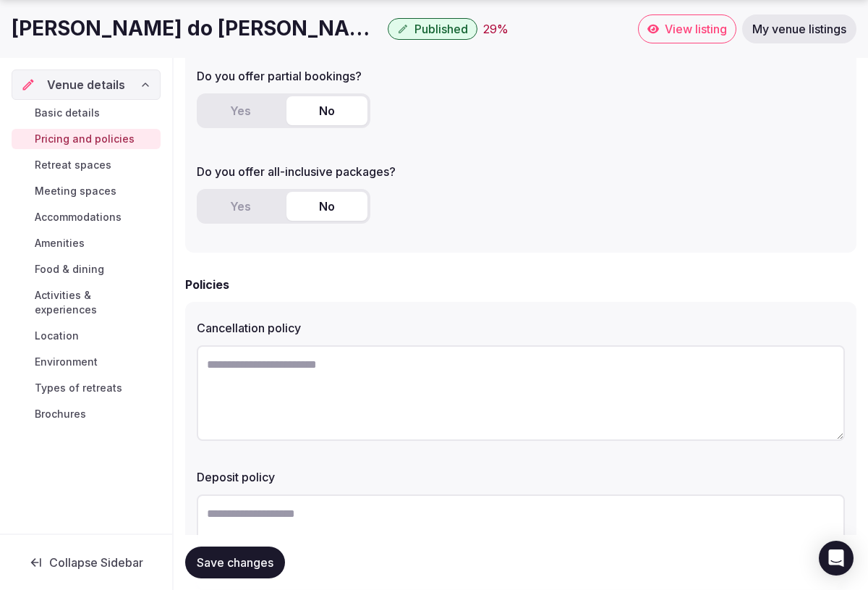
type input "*****"
click at [328, 378] on textarea at bounding box center [521, 392] width 648 height 95
type textarea "*"
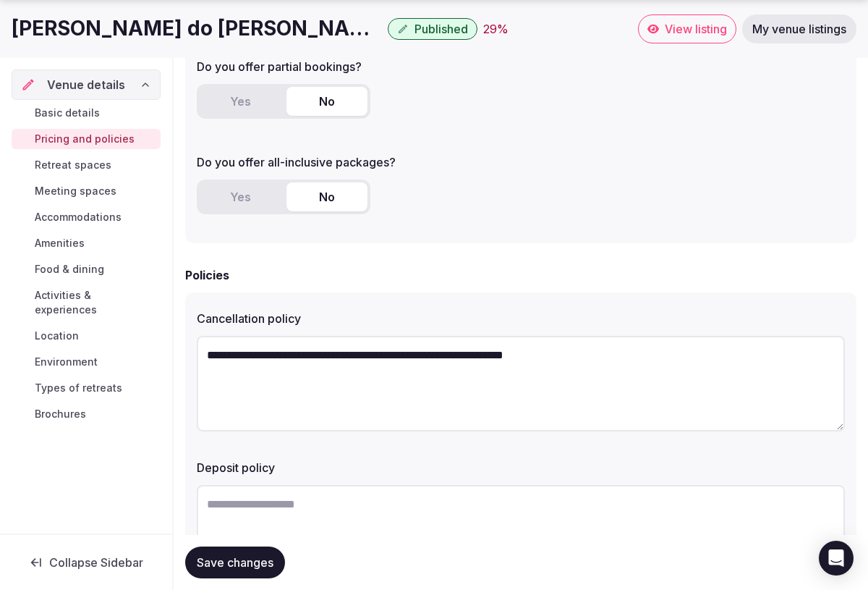
scroll to position [399, 0]
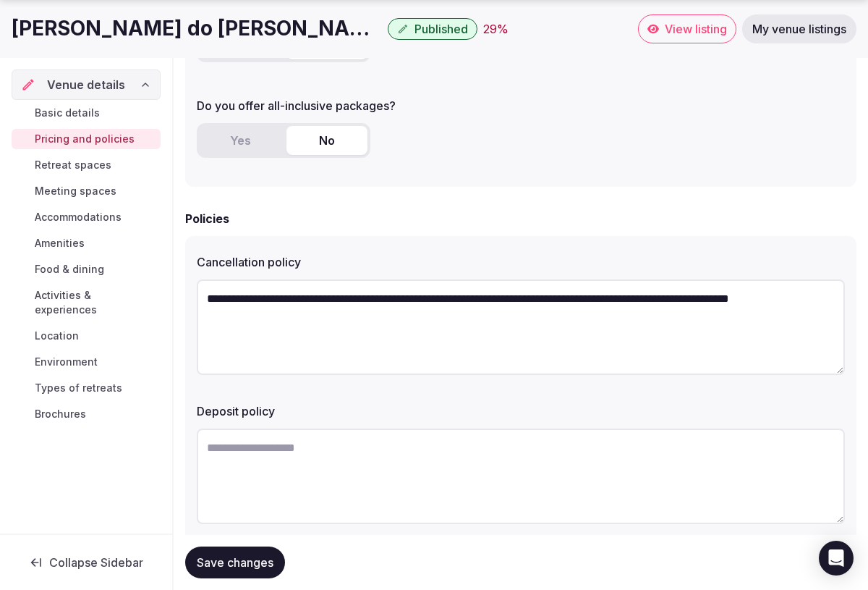
click at [416, 299] on textarea "**********" at bounding box center [521, 326] width 648 height 95
click at [553, 300] on textarea "**********" at bounding box center [521, 326] width 648 height 95
click at [397, 318] on textarea "**********" at bounding box center [521, 326] width 648 height 95
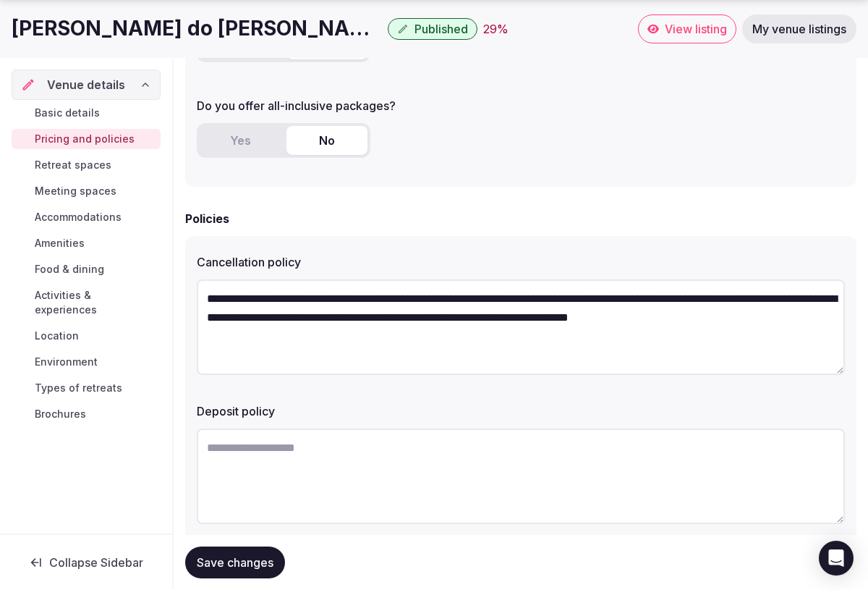
type textarea "**********"
click at [260, 482] on textarea at bounding box center [521, 475] width 648 height 95
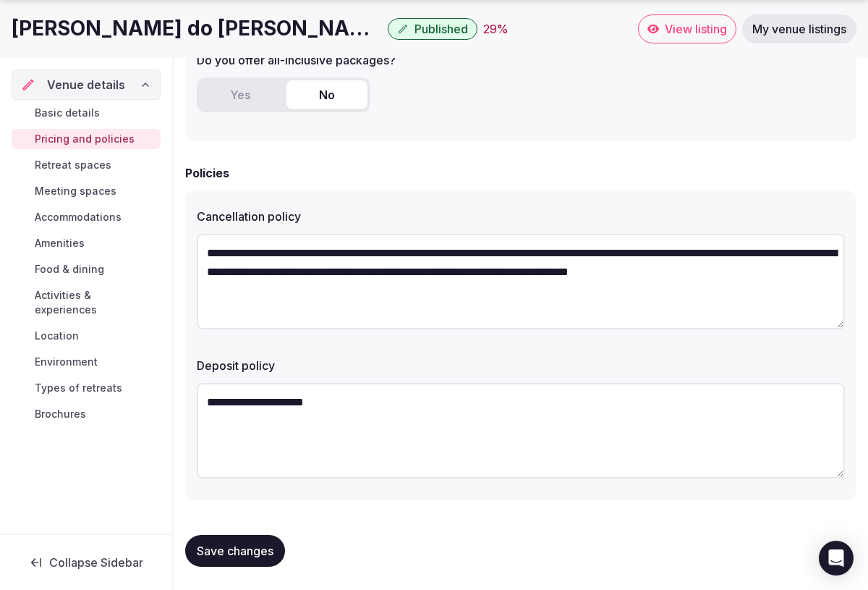
scroll to position [446, 0]
type textarea "**********"
click at [239, 551] on span "Save changes" at bounding box center [235, 550] width 77 height 14
click at [89, 163] on span "Retreat spaces" at bounding box center [73, 165] width 77 height 14
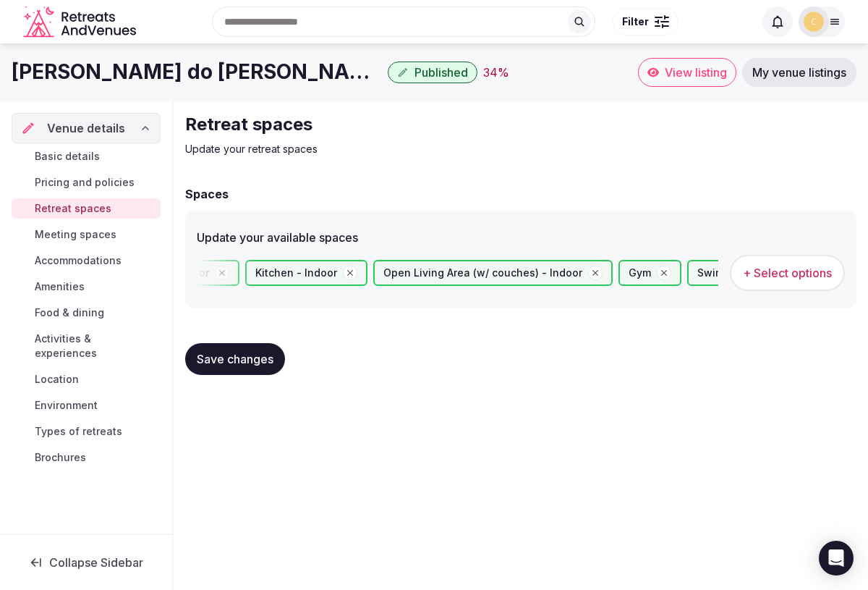
scroll to position [0, 1412]
click at [799, 266] on span "+ Select options" at bounding box center [787, 273] width 89 height 16
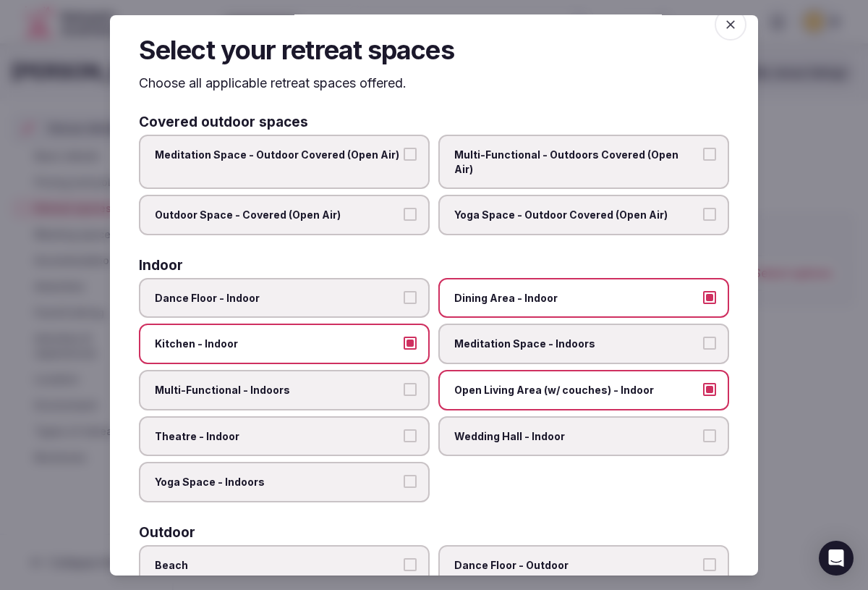
scroll to position [19, 0]
click at [405, 382] on button "Multi-Functional - Indoors" at bounding box center [410, 388] width 13 height 13
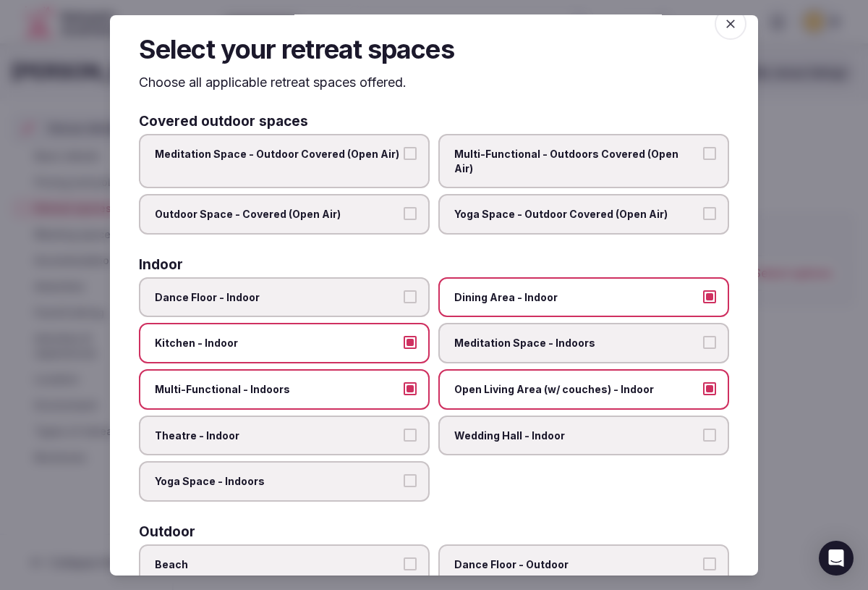
click at [407, 474] on button "Yoga Space - Indoors" at bounding box center [410, 480] width 13 height 13
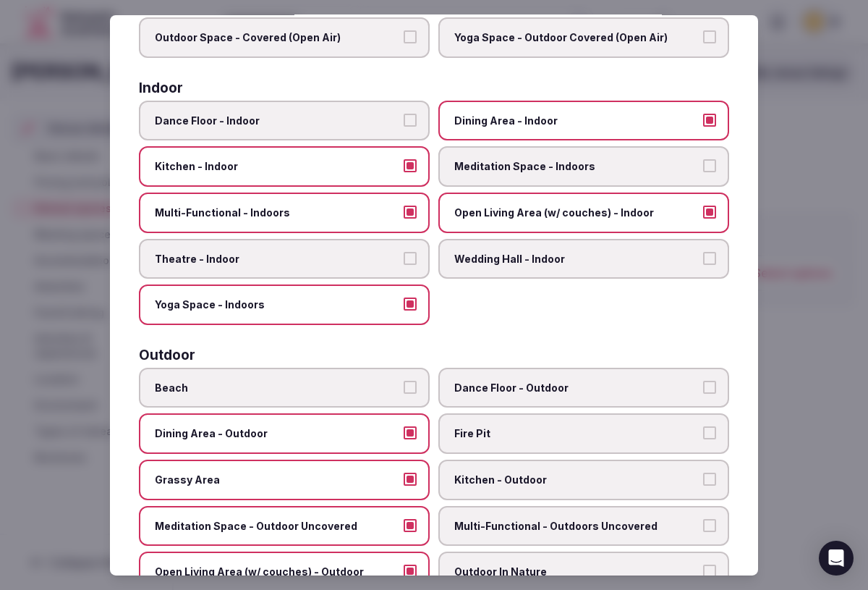
scroll to position [203, 0]
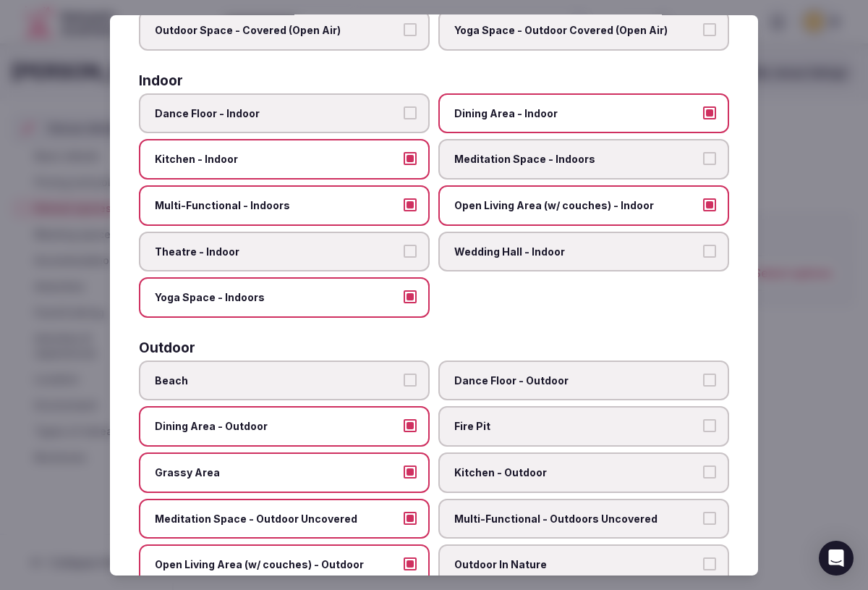
click at [690, 406] on label "Fire Pit" at bounding box center [583, 426] width 291 height 41
click at [703, 419] on button "Fire Pit" at bounding box center [709, 425] width 13 height 13
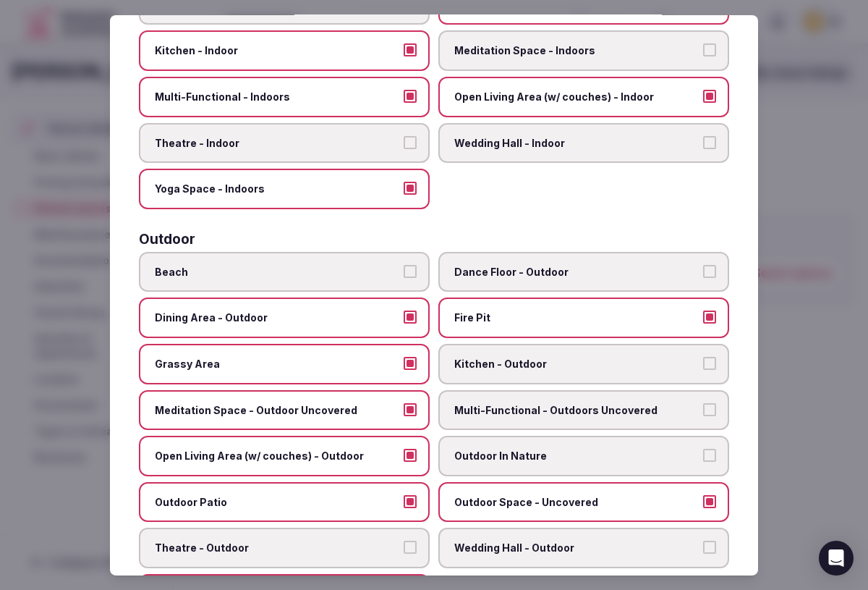
scroll to position [357, 0]
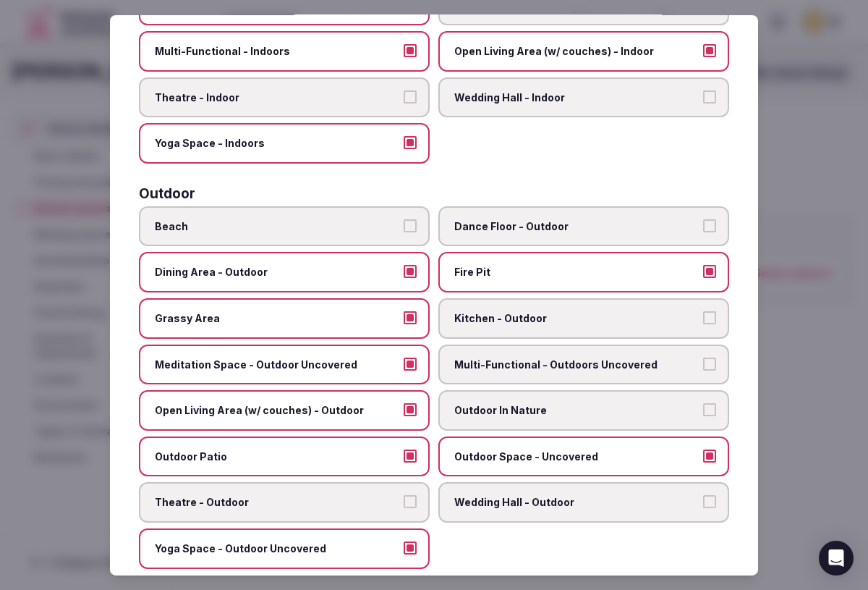
click at [692, 403] on span "Outdoor In Nature" at bounding box center [576, 410] width 245 height 14
click at [703, 403] on button "Outdoor In Nature" at bounding box center [709, 409] width 13 height 13
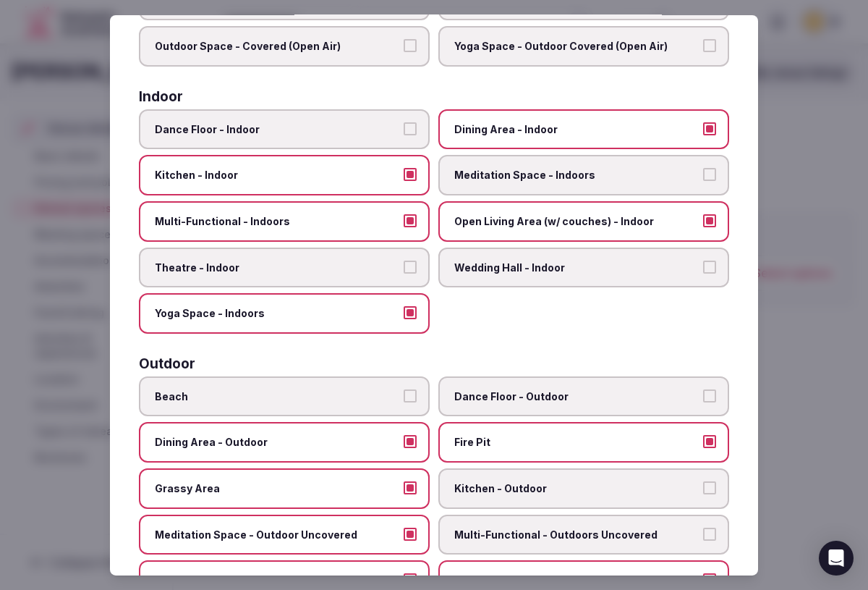
scroll to position [147, 0]
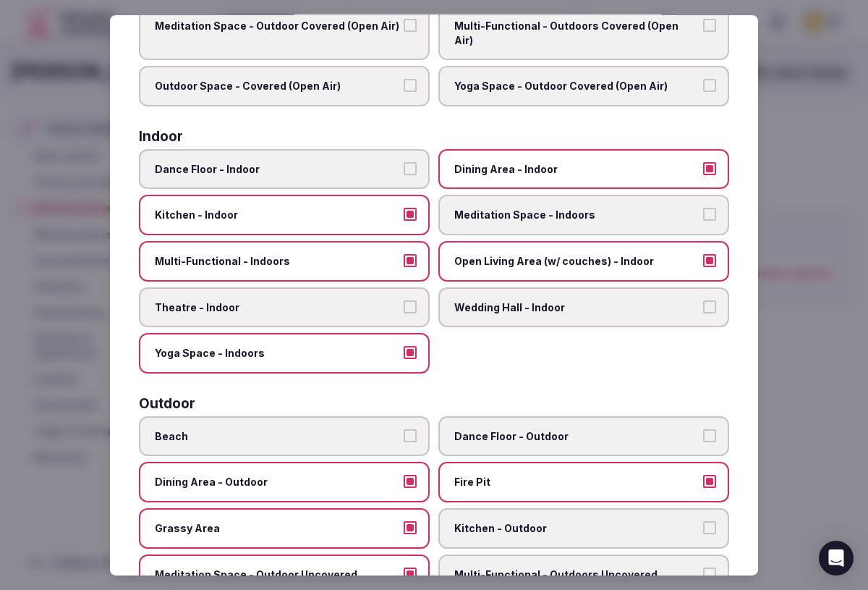
click at [405, 300] on button "Theatre - Indoor" at bounding box center [410, 306] width 13 height 13
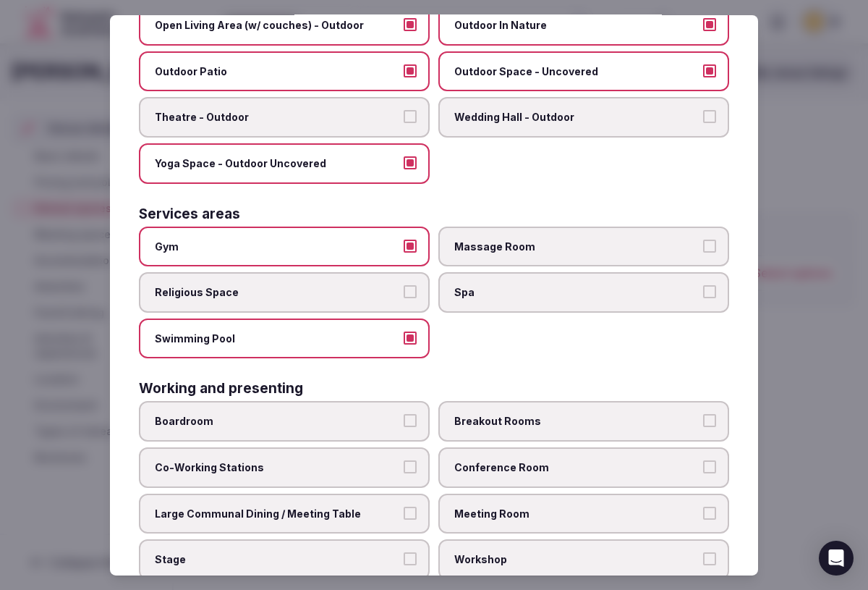
scroll to position [766, 0]
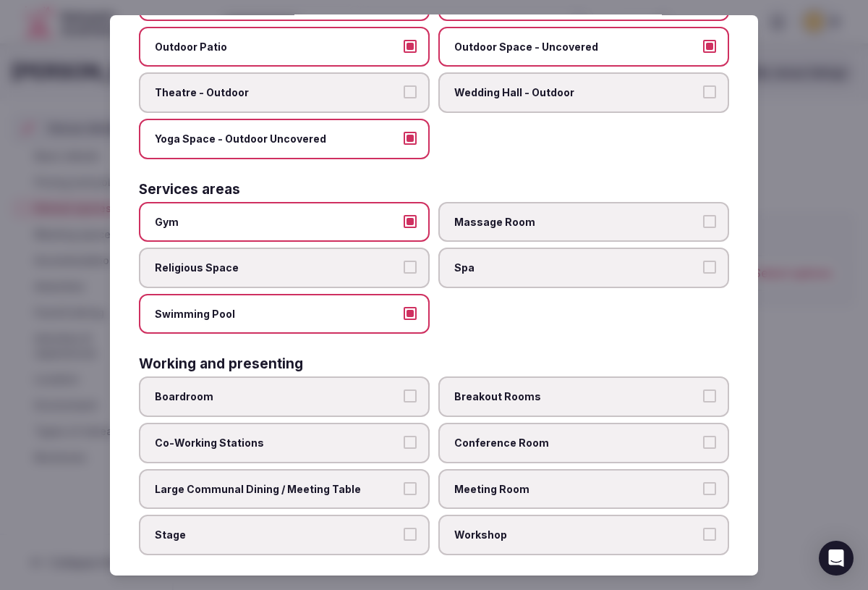
click at [402, 514] on label "Stage" at bounding box center [284, 534] width 291 height 41
click at [404, 527] on button "Stage" at bounding box center [410, 533] width 13 height 13
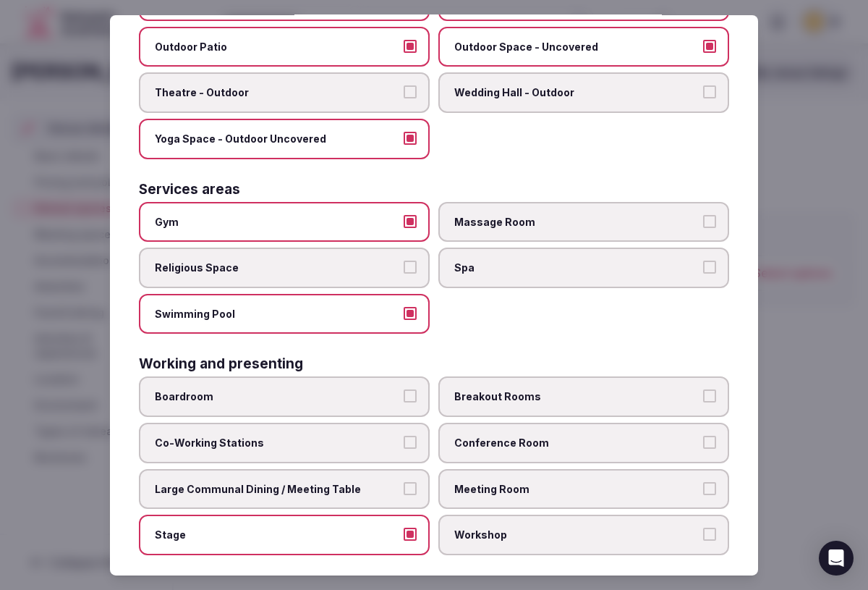
click at [409, 481] on button "Large Communal Dining / Meeting Table" at bounding box center [410, 487] width 13 height 13
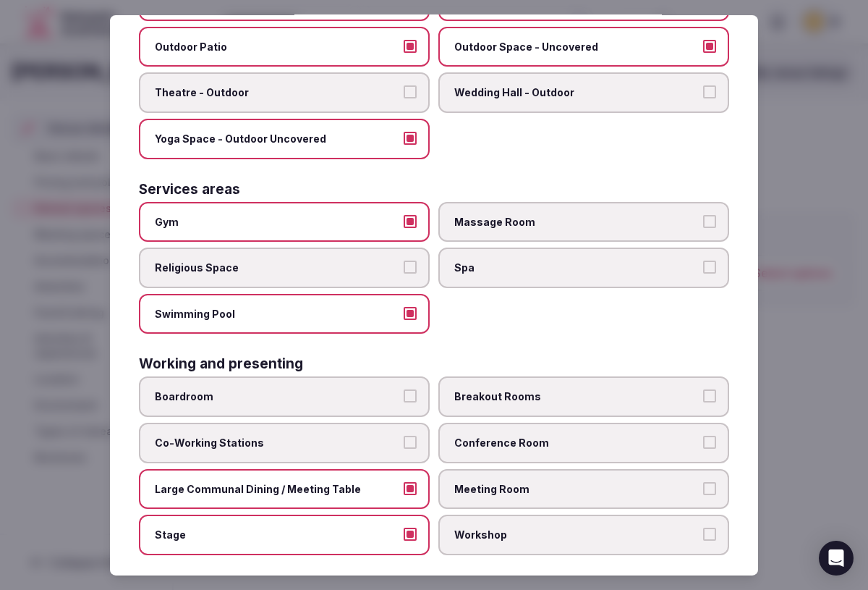
click at [409, 436] on button "Co-Working Stations" at bounding box center [410, 442] width 13 height 13
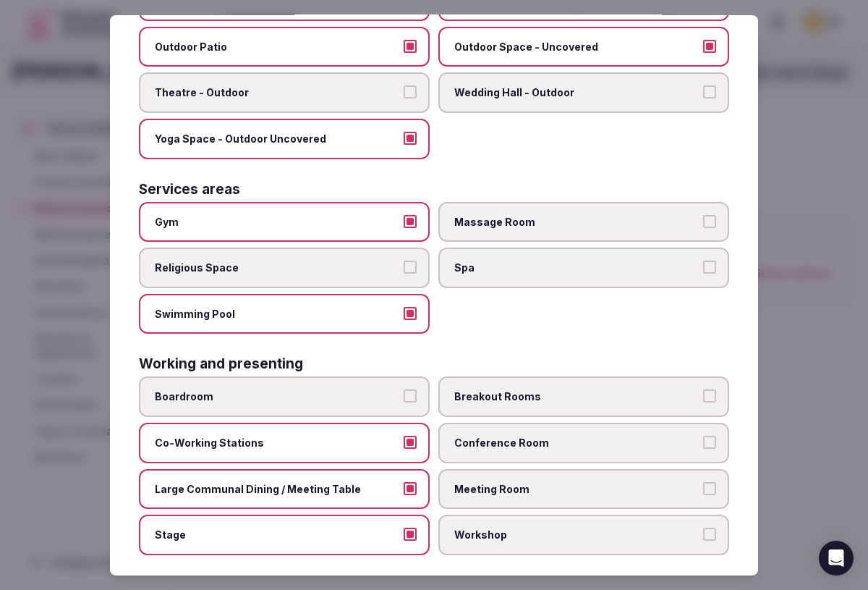
click at [409, 436] on label "Co-Working Stations" at bounding box center [284, 442] width 291 height 41
click at [409, 436] on button "Co-Working Stations" at bounding box center [410, 442] width 13 height 13
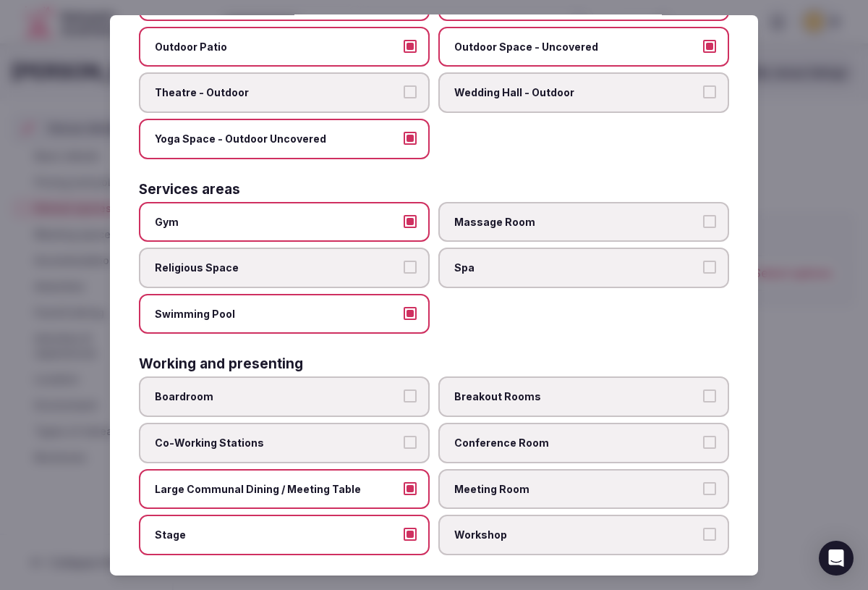
click at [700, 427] on label "Conference Room" at bounding box center [583, 442] width 291 height 41
click at [703, 436] on button "Conference Room" at bounding box center [709, 442] width 13 height 13
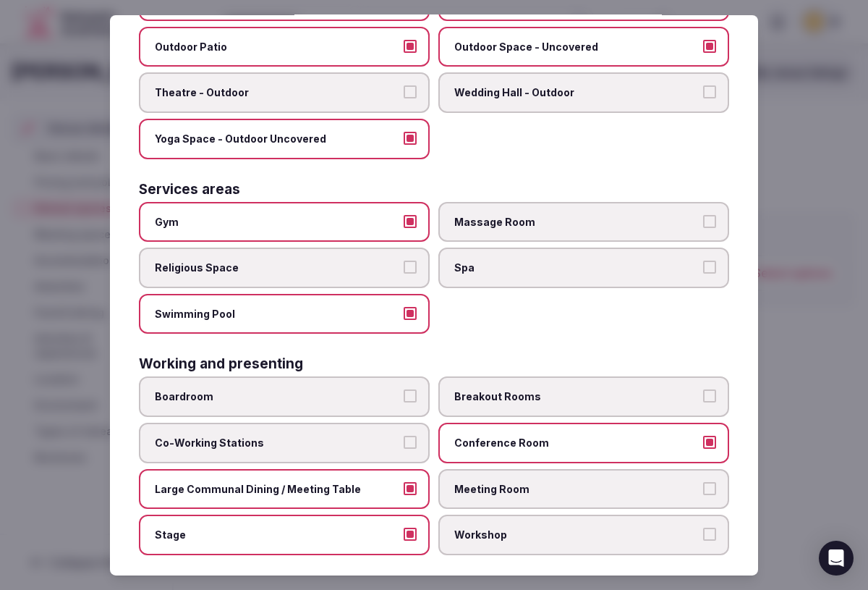
click at [405, 389] on button "Boardroom" at bounding box center [410, 395] width 13 height 13
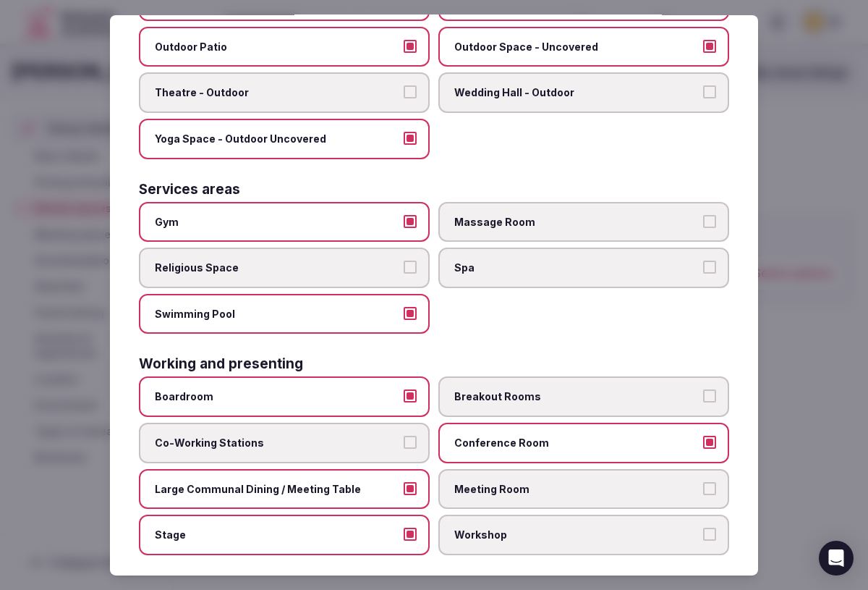
click at [639, 481] on span "Meeting Room" at bounding box center [576, 488] width 245 height 14
click at [703, 481] on button "Meeting Room" at bounding box center [709, 487] width 13 height 13
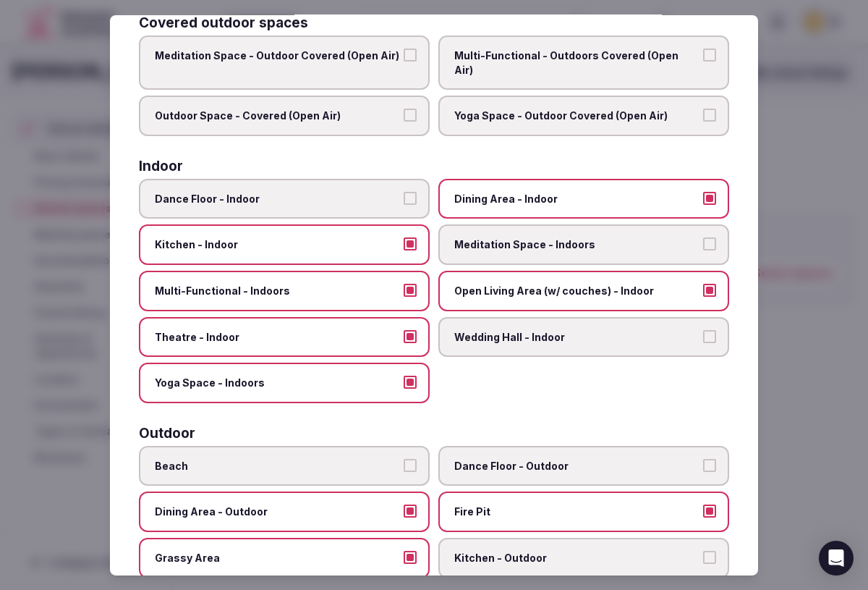
scroll to position [0, 0]
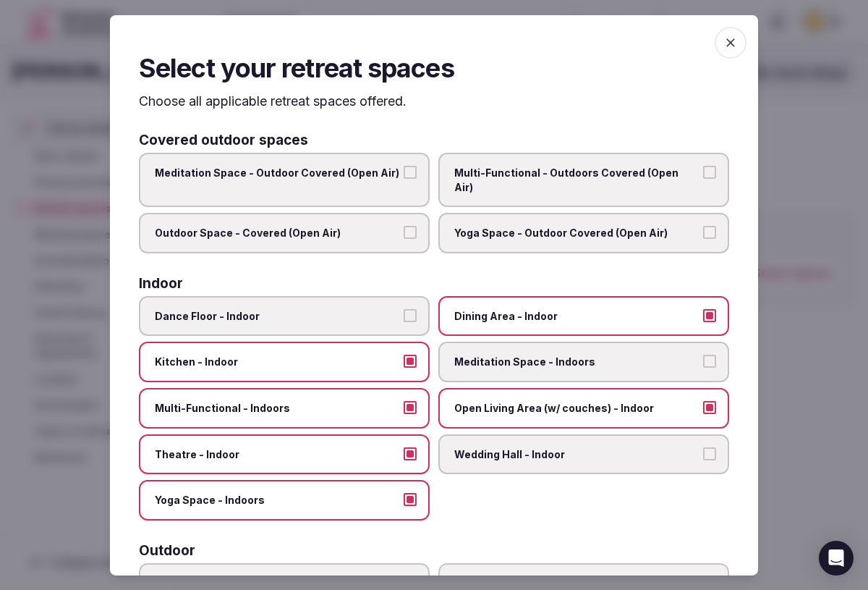
click at [728, 46] on icon "button" at bounding box center [730, 42] width 14 height 14
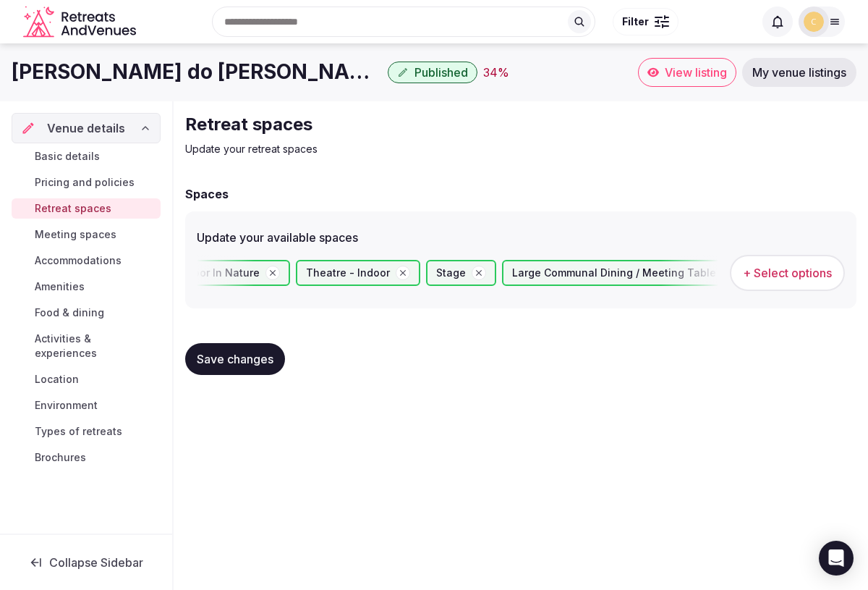
scroll to position [0, 2735]
click at [244, 364] on span "Save changes" at bounding box center [235, 359] width 77 height 14
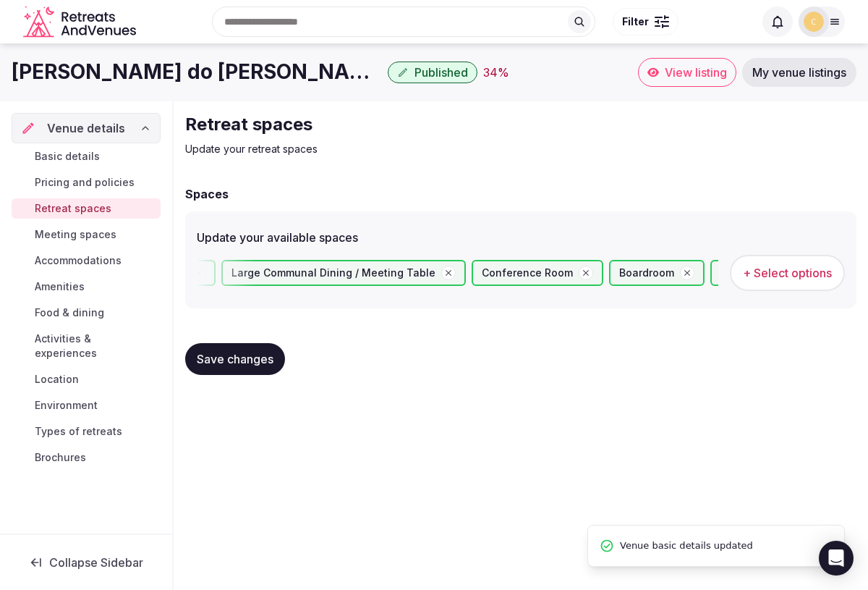
click at [98, 236] on span "Meeting spaces" at bounding box center [76, 234] width 82 height 14
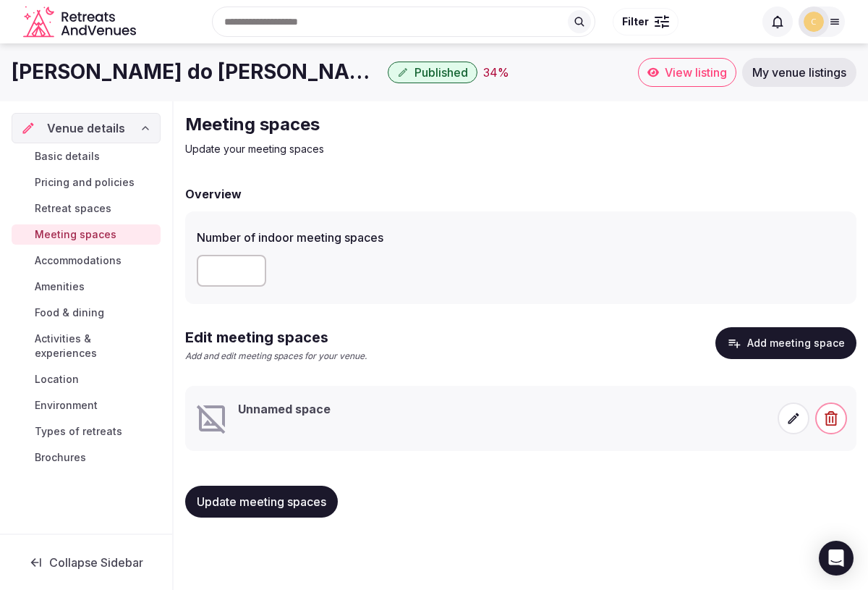
click at [747, 339] on button "Add meeting space" at bounding box center [785, 343] width 141 height 32
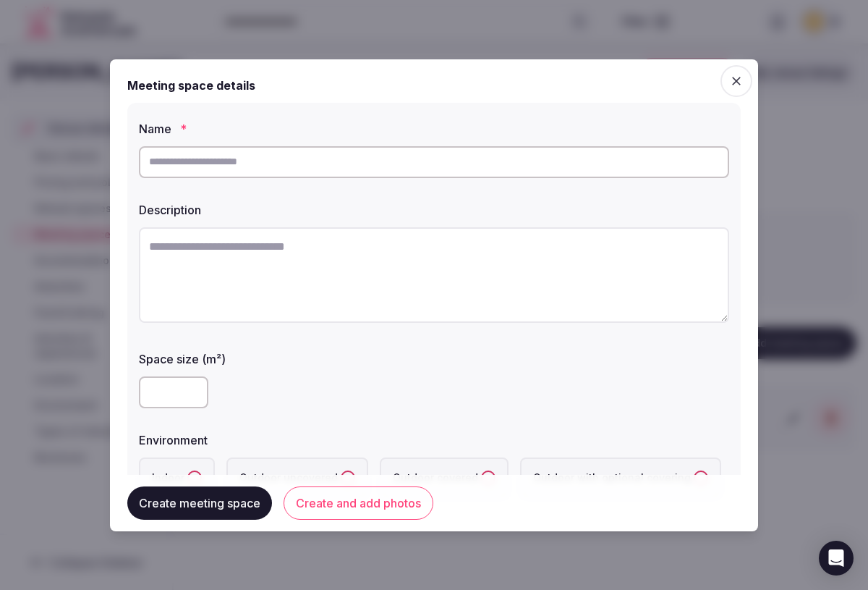
click at [739, 87] on icon "button" at bounding box center [736, 81] width 14 height 14
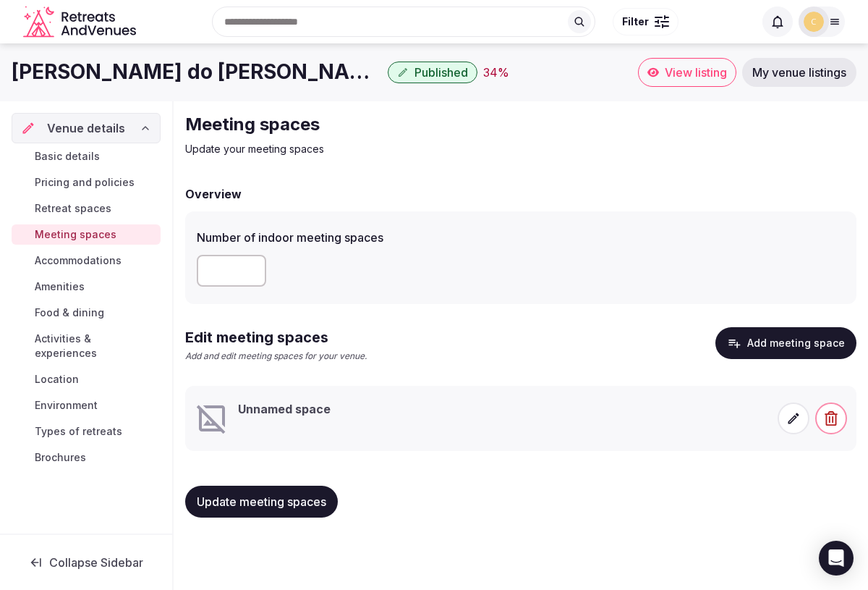
click at [237, 281] on input "number" at bounding box center [231, 271] width 69 height 32
type input "*"
click at [756, 341] on button "Add meeting space" at bounding box center [785, 343] width 141 height 32
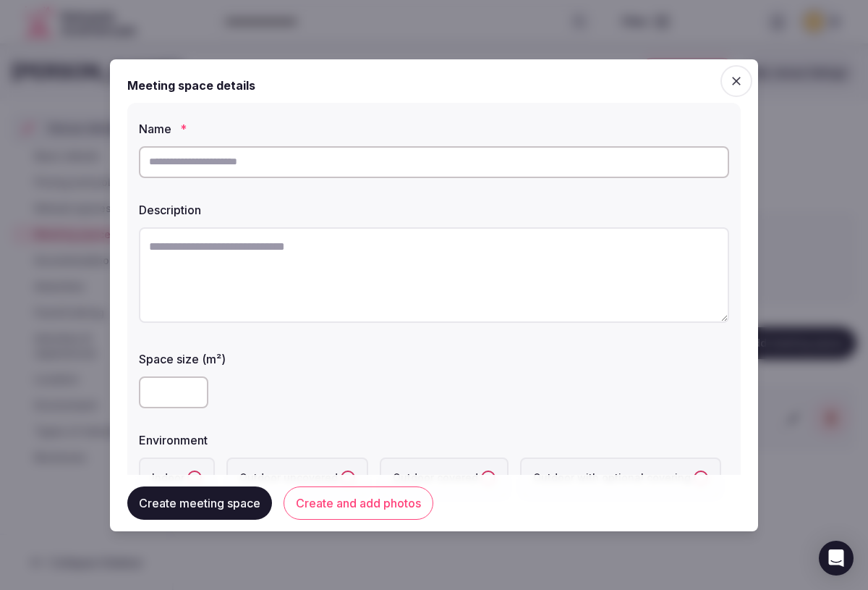
click at [268, 157] on input "text" at bounding box center [434, 162] width 590 height 32
type input "**********"
click at [211, 250] on textarea at bounding box center [434, 274] width 590 height 95
type textarea "*"
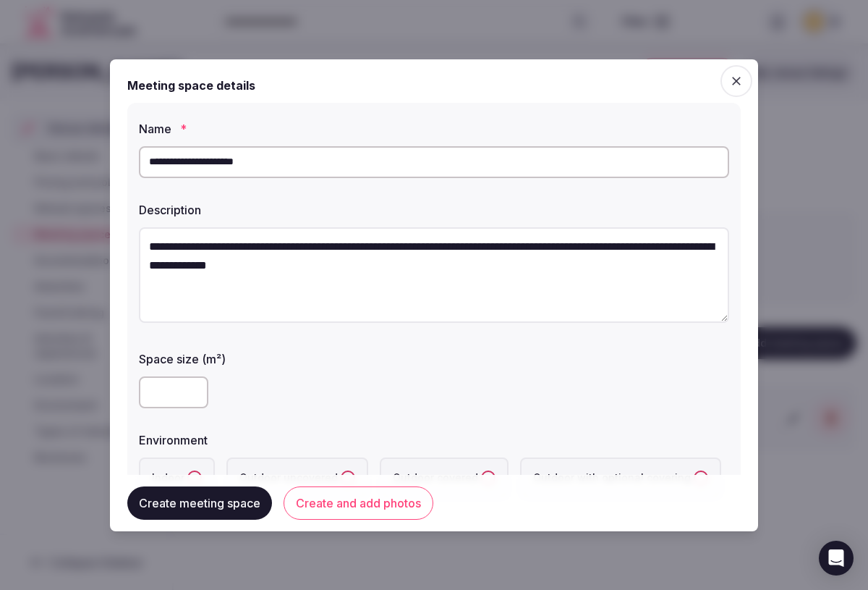
click at [148, 263] on textarea "**********" at bounding box center [434, 274] width 590 height 95
click at [495, 265] on textarea "**********" at bounding box center [434, 274] width 590 height 95
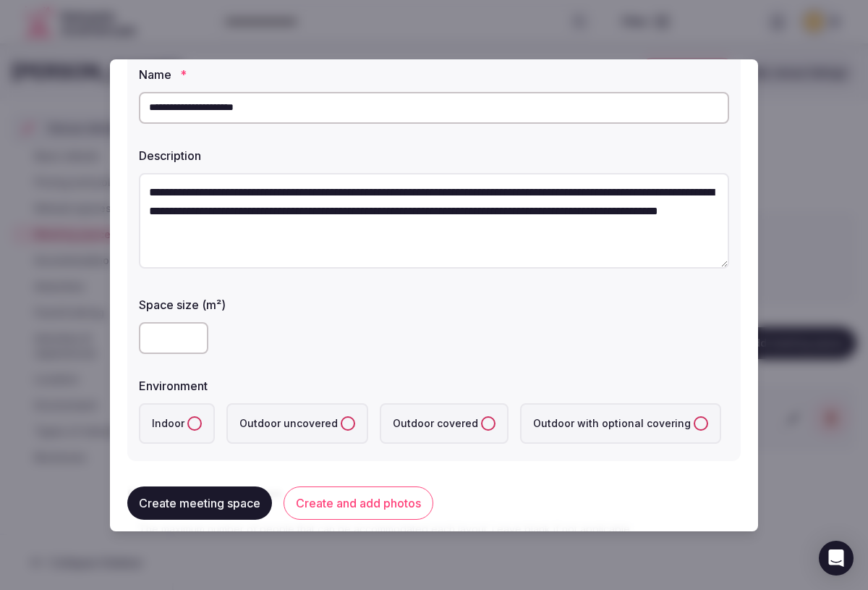
scroll to position [50, 0]
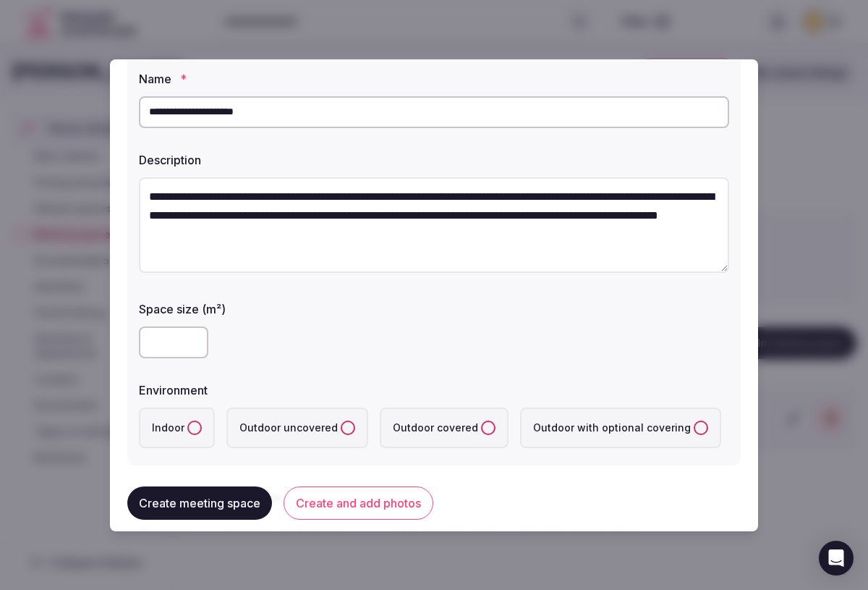
type textarea "**********"
click at [184, 343] on input "number" at bounding box center [173, 342] width 69 height 32
type input "***"
click at [438, 237] on textarea "**********" at bounding box center [434, 224] width 590 height 95
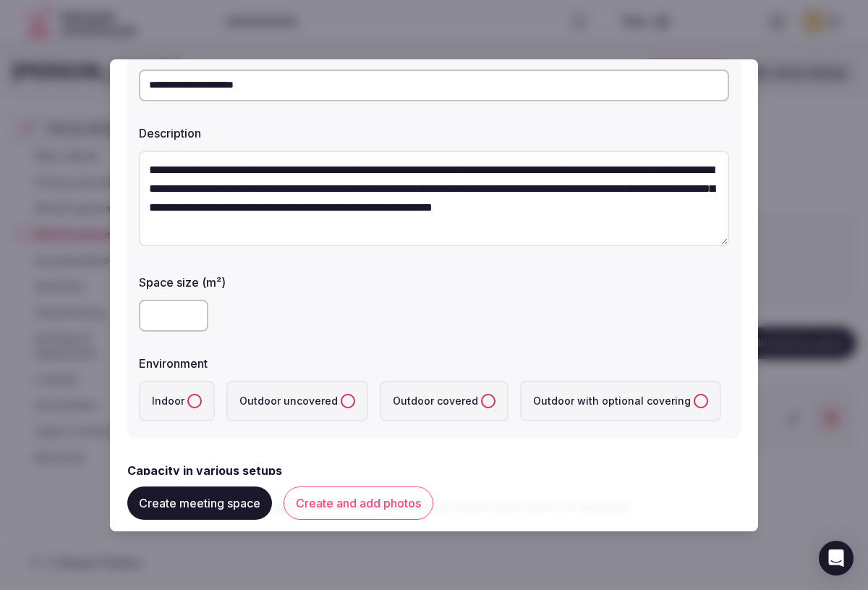
scroll to position [76, 0]
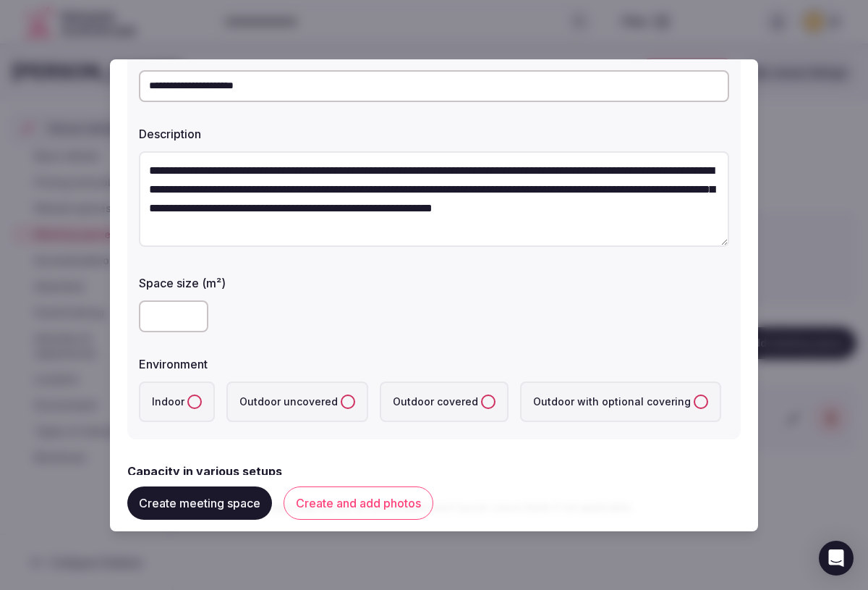
type textarea "**********"
click at [203, 400] on label "Indoor" at bounding box center [177, 401] width 76 height 41
click at [202, 400] on button "Indoor" at bounding box center [194, 401] width 14 height 14
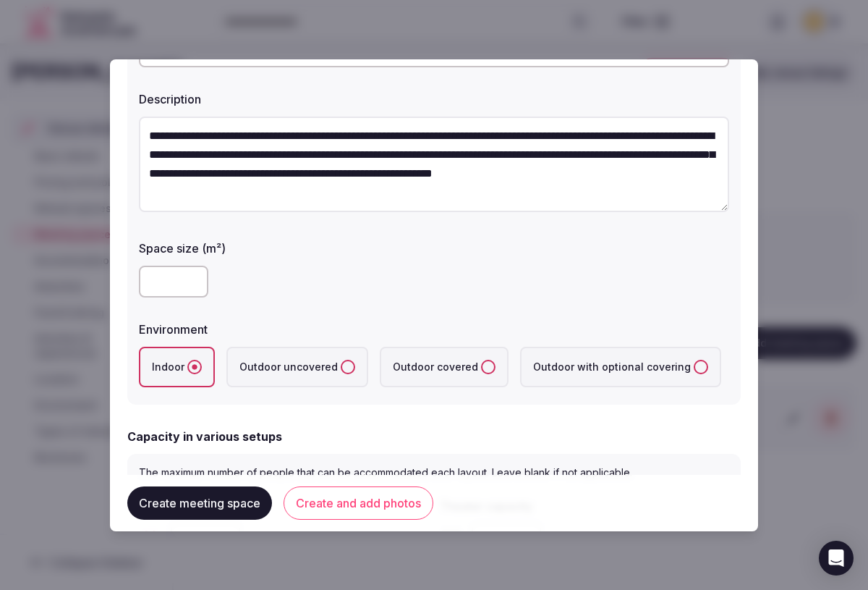
scroll to position [114, 0]
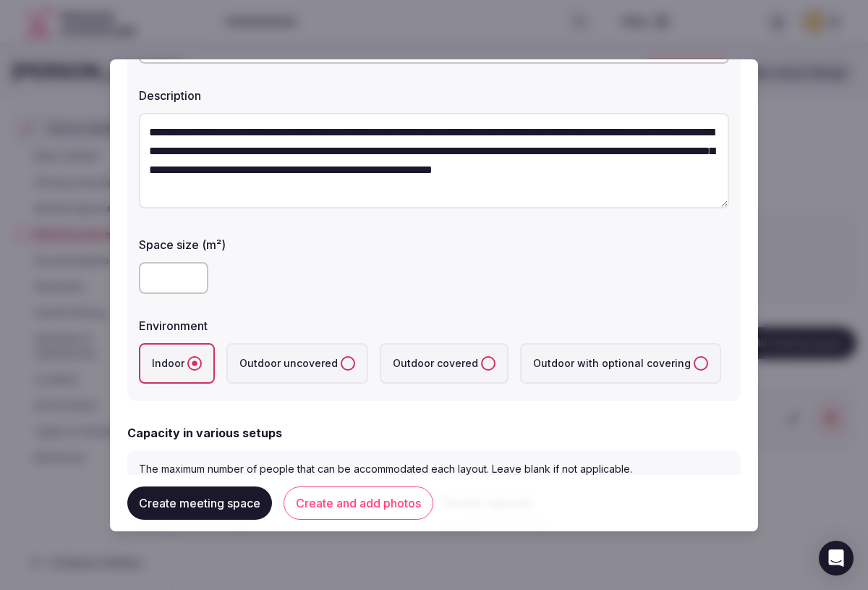
click at [464, 359] on label "Outdoor covered" at bounding box center [444, 363] width 129 height 41
click at [481, 359] on covered "Outdoor covered" at bounding box center [488, 363] width 14 height 14
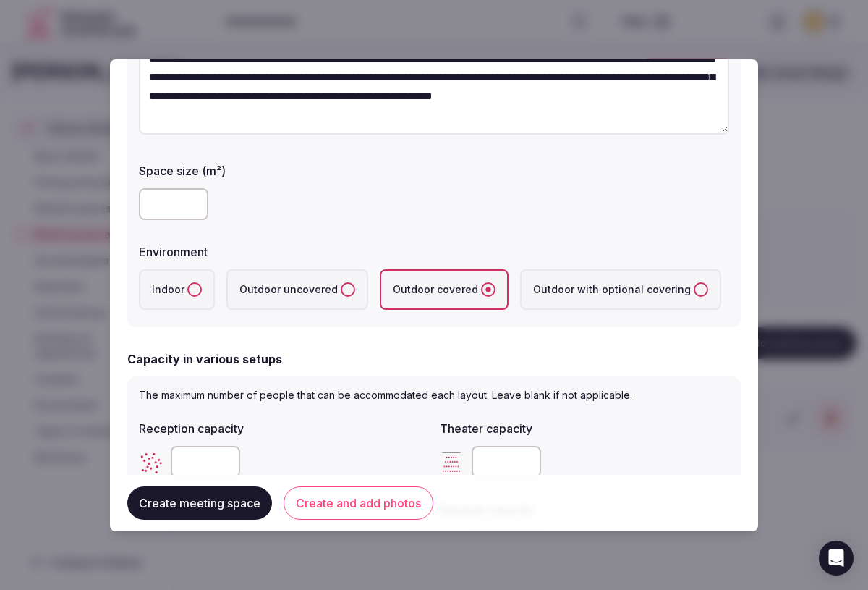
scroll to position [215, 0]
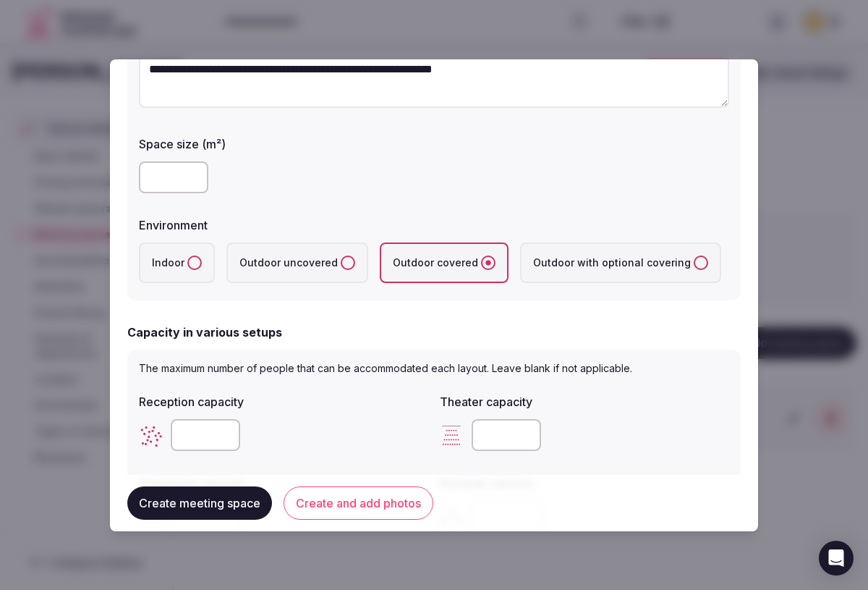
click at [200, 268] on label "Indoor" at bounding box center [177, 262] width 76 height 41
click at [200, 268] on button "Indoor" at bounding box center [194, 262] width 14 height 14
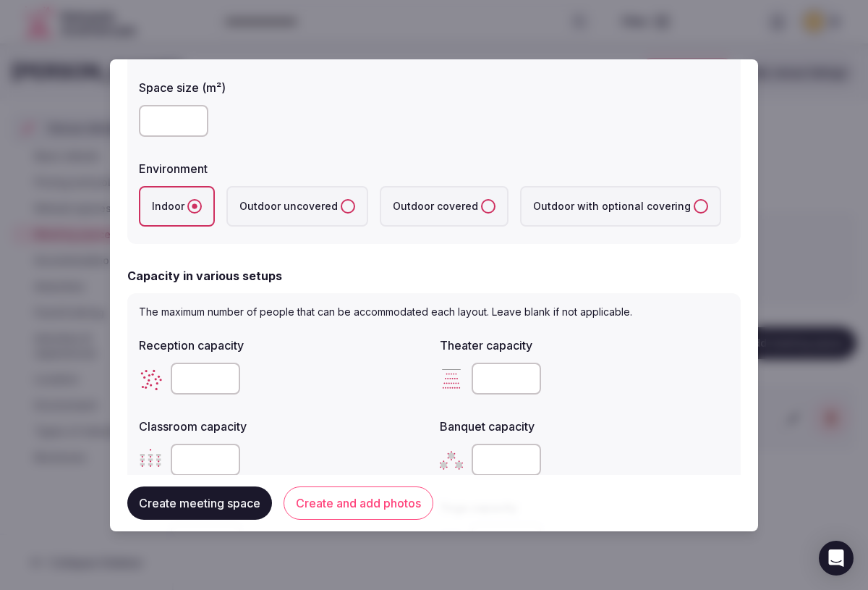
scroll to position [289, 0]
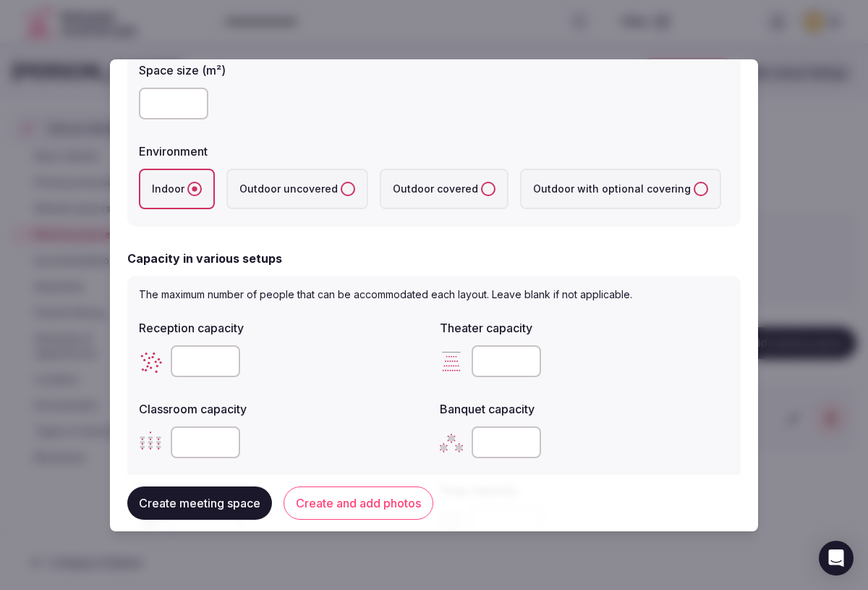
click at [507, 361] on input "number" at bounding box center [506, 361] width 69 height 32
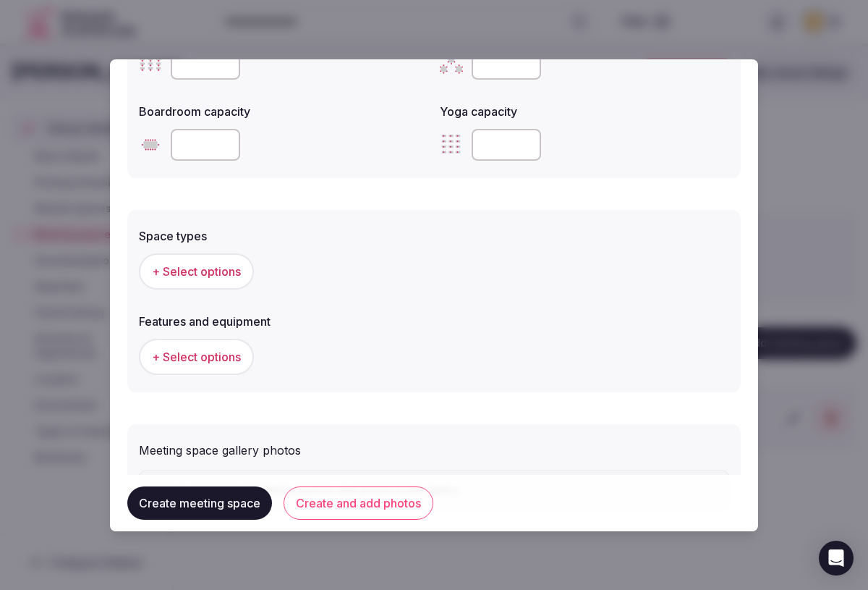
scroll to position [675, 0]
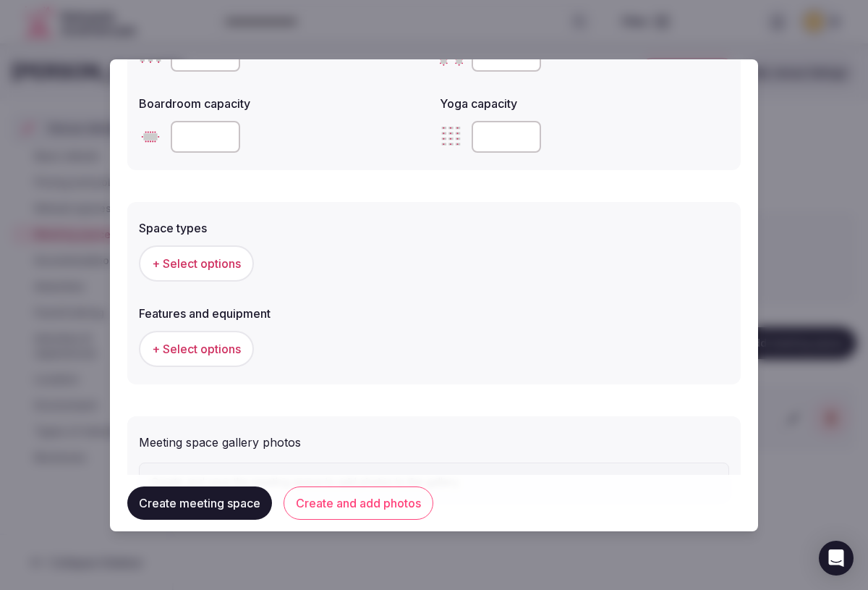
type input "**"
click at [194, 272] on button "+ Select options" at bounding box center [196, 263] width 115 height 36
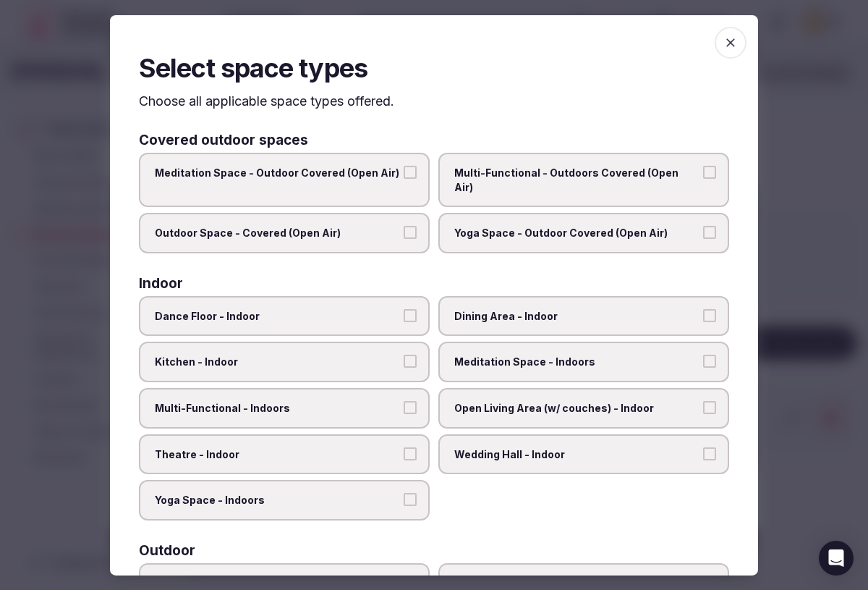
click at [404, 447] on label "Theatre - Indoor" at bounding box center [284, 454] width 291 height 41
click at [404, 447] on button "Theatre - Indoor" at bounding box center [410, 453] width 13 height 13
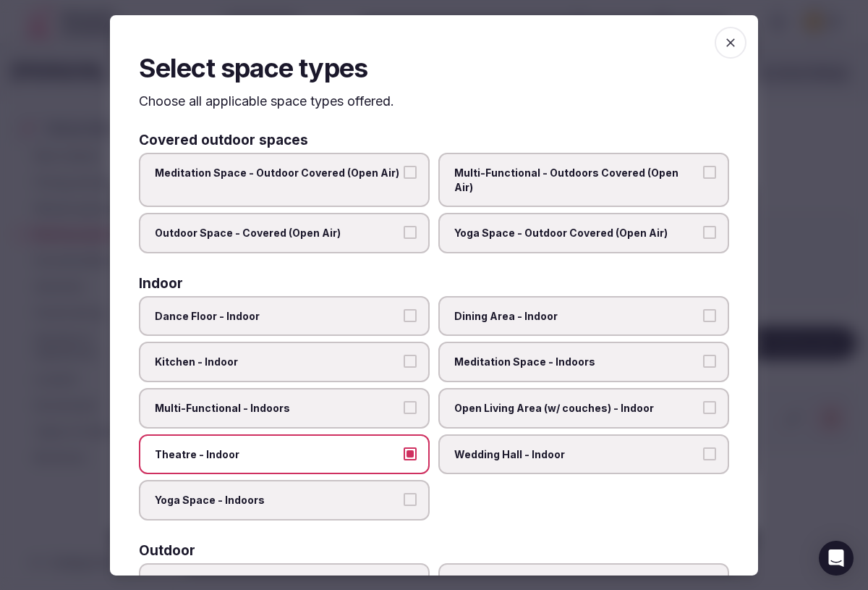
click at [400, 480] on label "Yoga Space - Indoors" at bounding box center [284, 500] width 291 height 41
click at [404, 493] on button "Yoga Space - Indoors" at bounding box center [410, 499] width 13 height 13
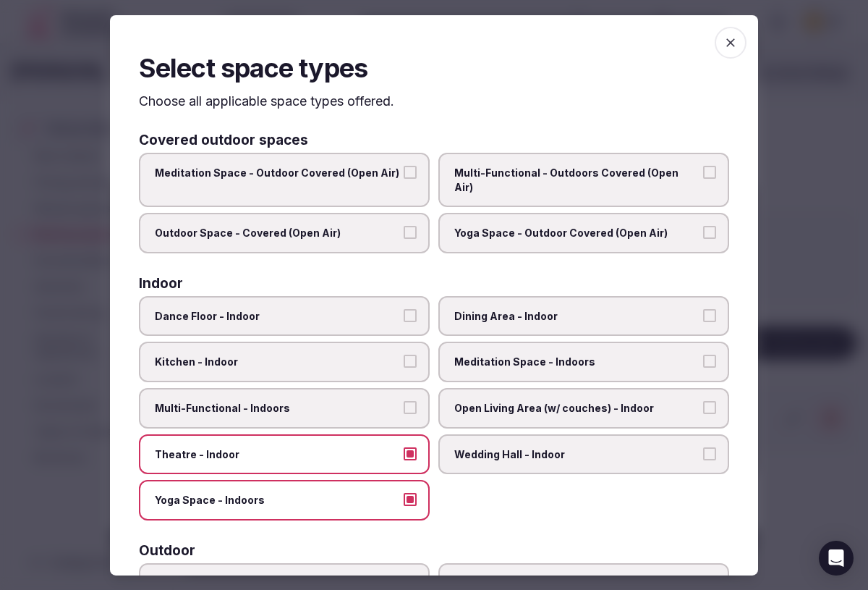
click at [406, 401] on button "Multi-Functional - Indoors" at bounding box center [410, 407] width 13 height 13
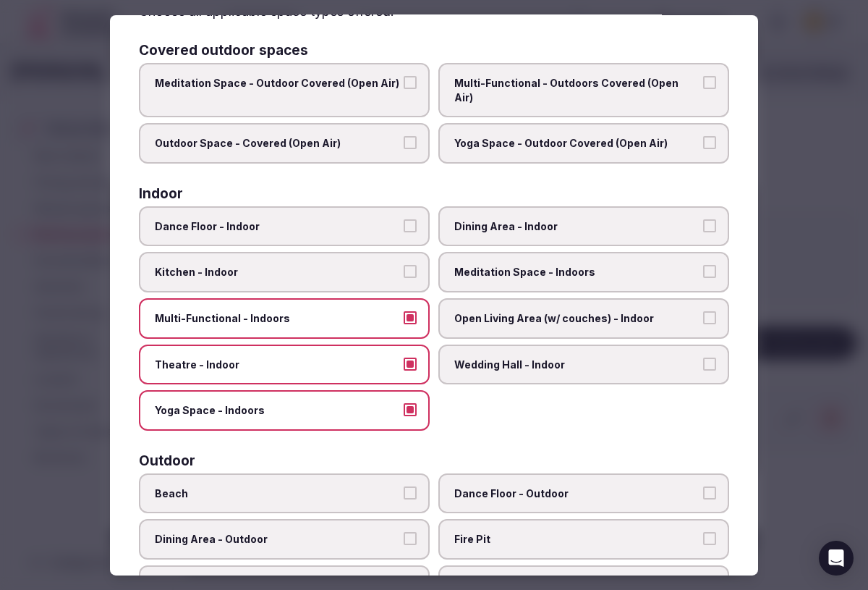
scroll to position [98, 0]
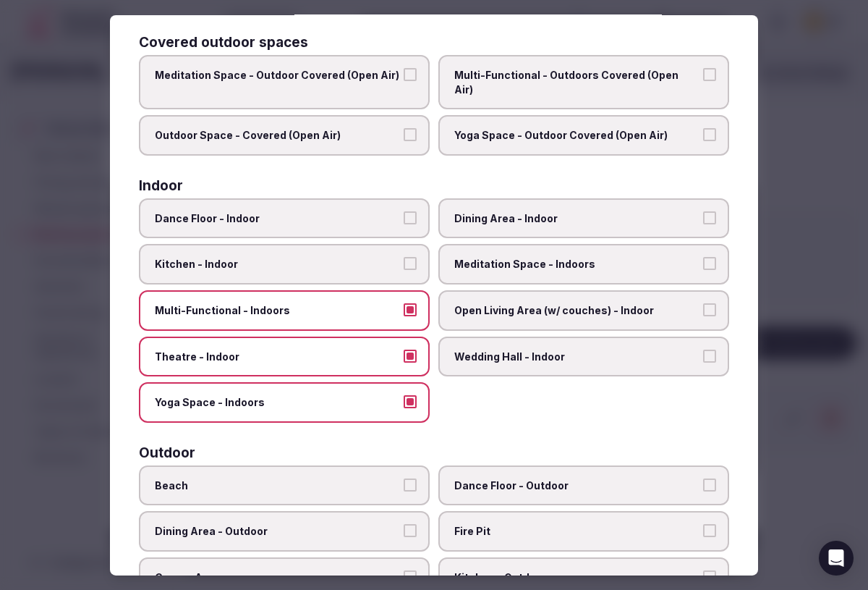
click at [410, 211] on button "Dance Floor - Indoor" at bounding box center [410, 217] width 13 height 13
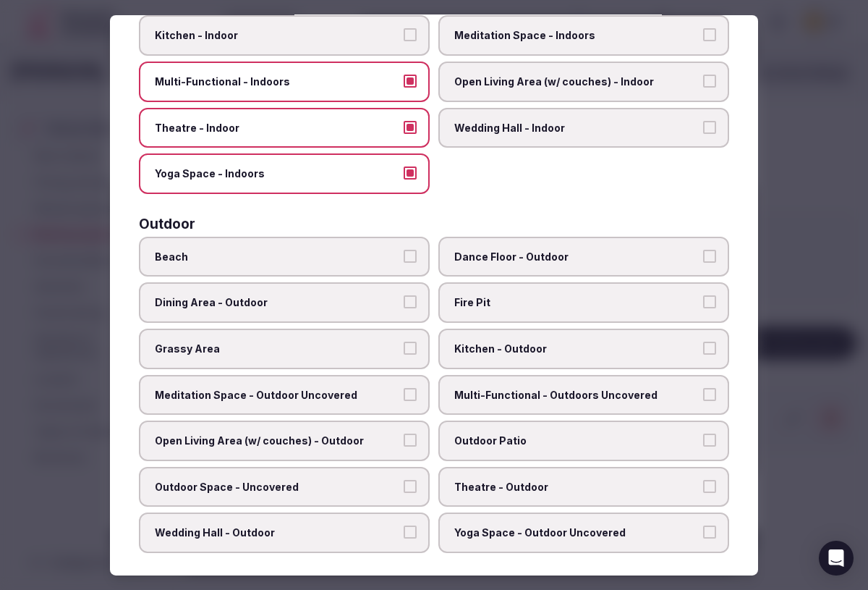
scroll to position [330, 0]
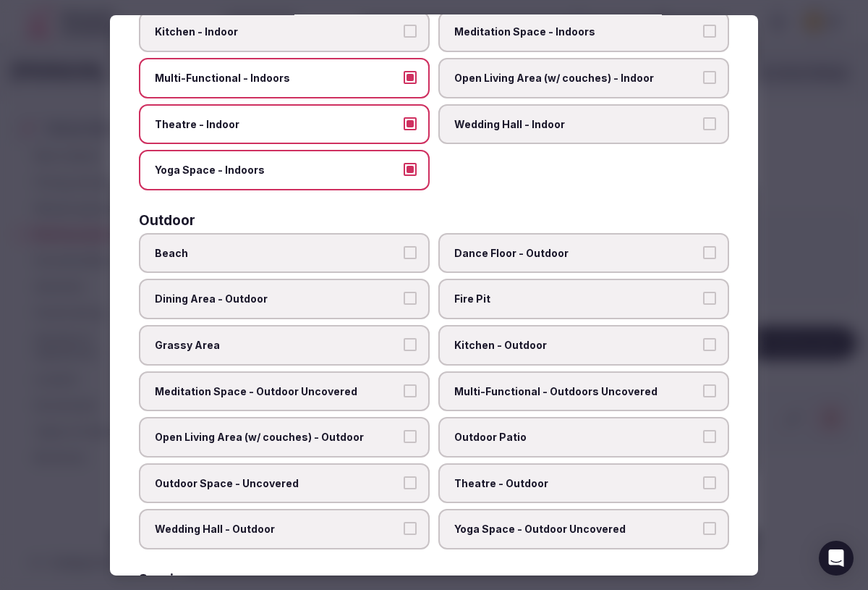
click at [702, 419] on label "Outdoor Patio" at bounding box center [583, 437] width 291 height 41
click at [703, 430] on button "Outdoor Patio" at bounding box center [709, 436] width 13 height 13
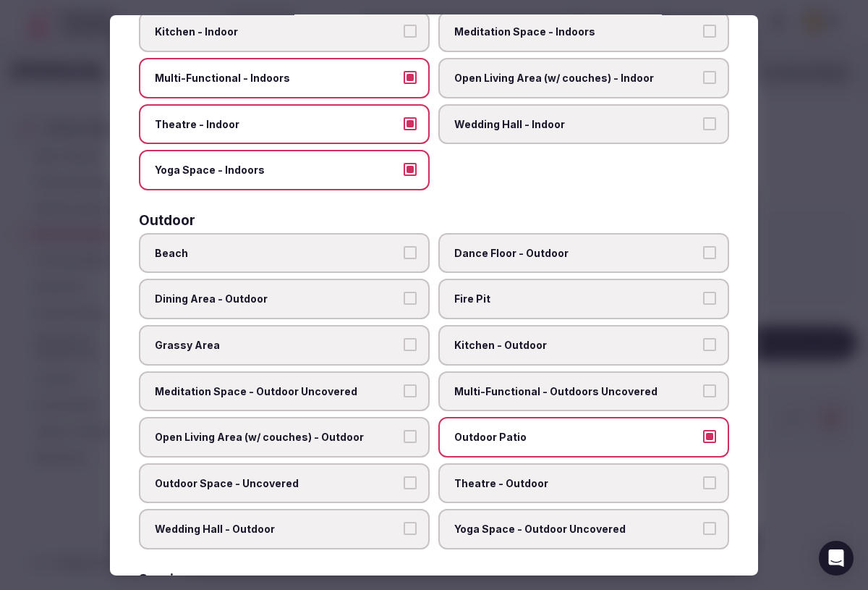
click at [400, 465] on label "Outdoor Space - Uncovered" at bounding box center [284, 483] width 291 height 41
click at [404, 476] on button "Outdoor Space - Uncovered" at bounding box center [410, 482] width 13 height 13
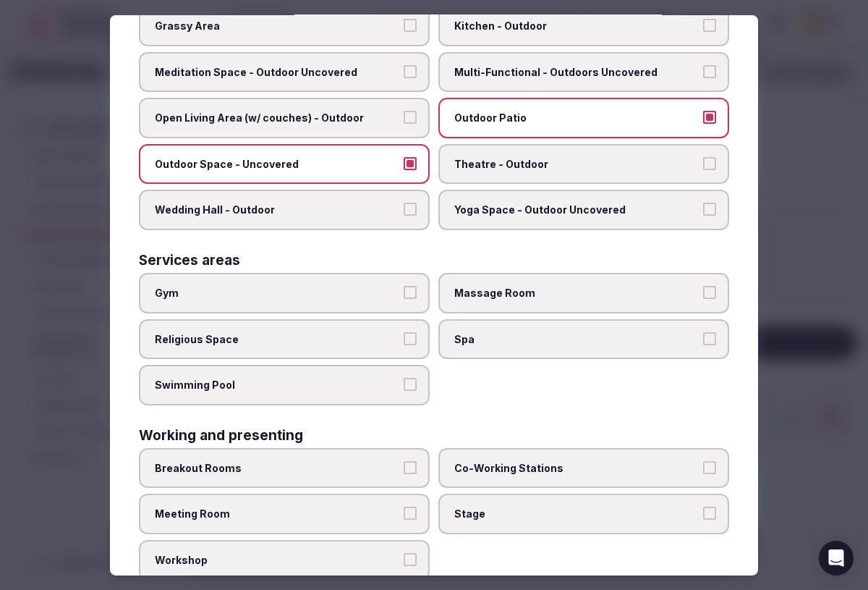
scroll to position [674, 0]
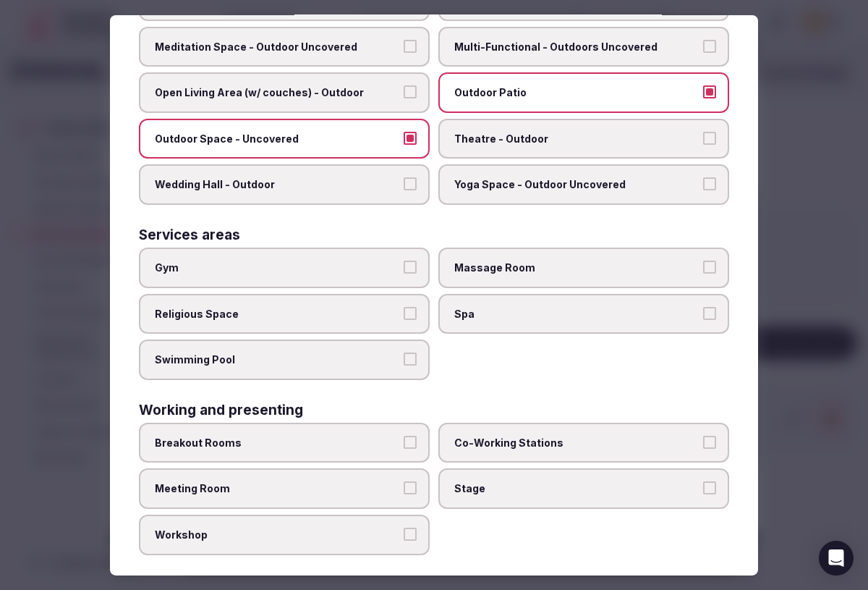
click at [412, 481] on button "Meeting Room" at bounding box center [410, 487] width 13 height 13
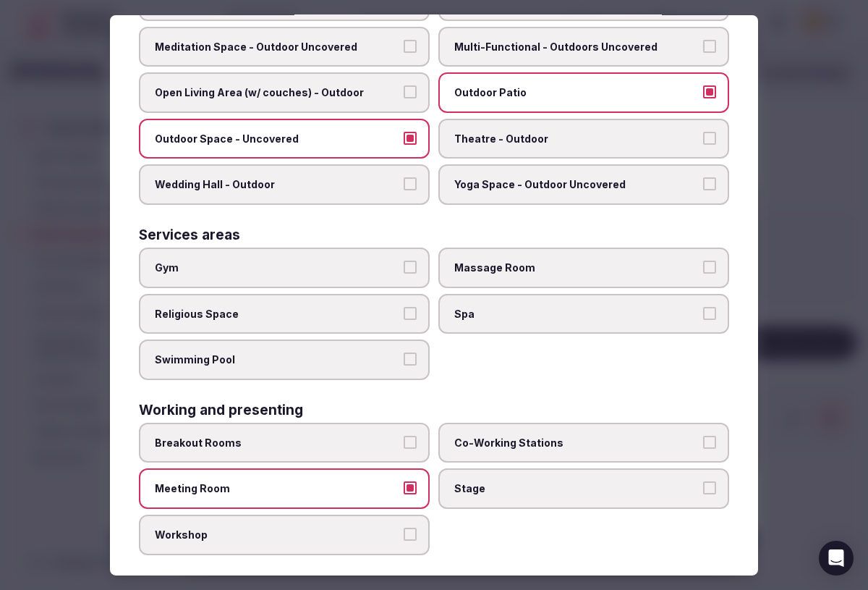
click at [667, 436] on span "Co-Working Stations" at bounding box center [576, 443] width 245 height 14
click at [703, 436] on button "Co-Working Stations" at bounding box center [709, 442] width 13 height 13
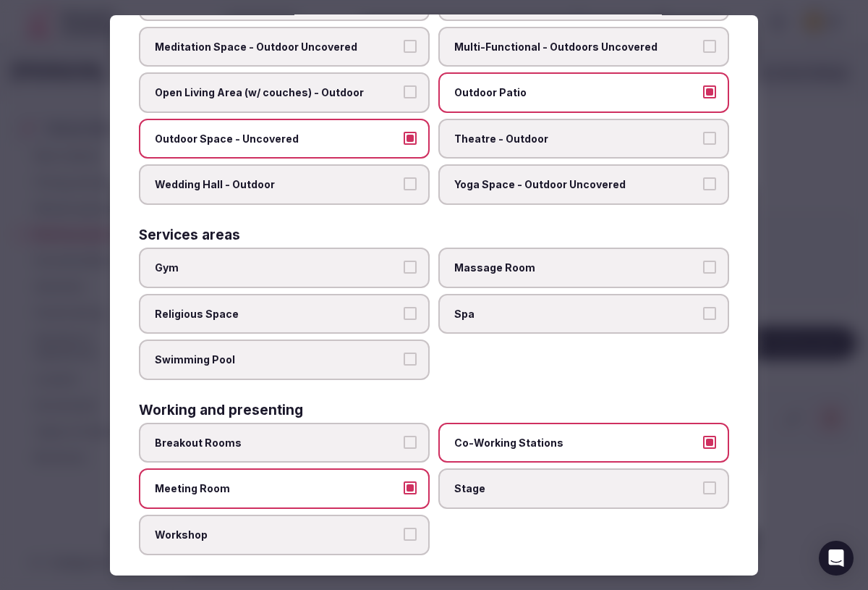
click at [408, 527] on button "Workshop" at bounding box center [410, 533] width 13 height 13
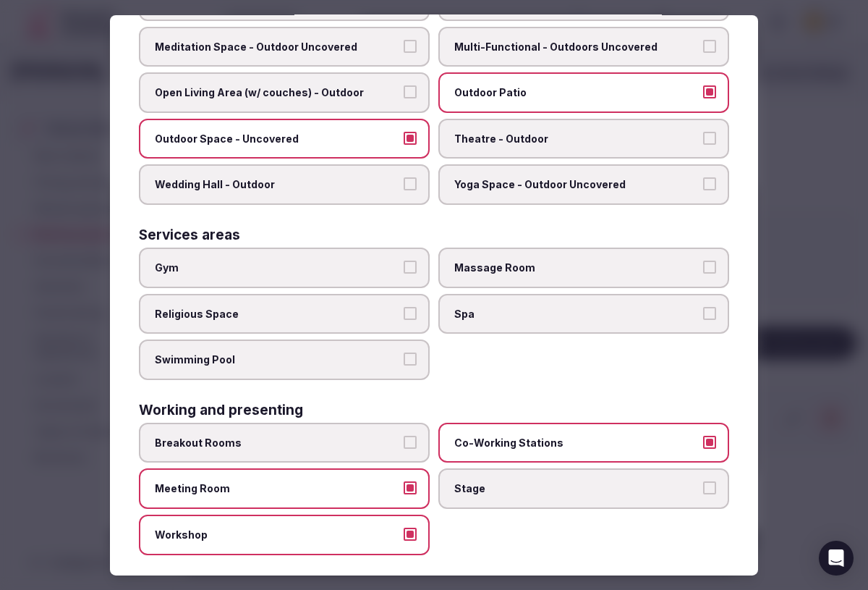
click at [597, 481] on span "Stage" at bounding box center [576, 488] width 245 height 14
click at [703, 481] on button "Stage" at bounding box center [709, 487] width 13 height 13
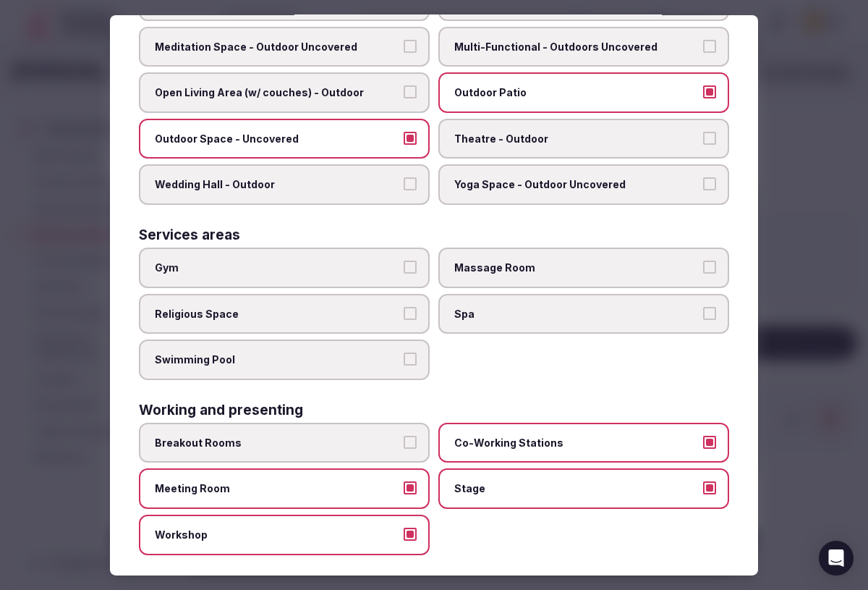
scroll to position [0, 0]
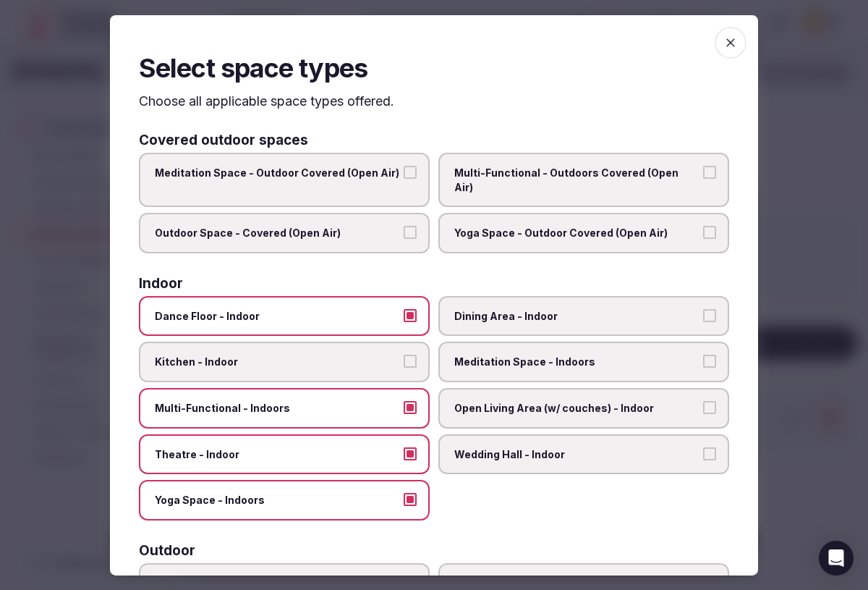
click at [723, 42] on icon "button" at bounding box center [730, 42] width 14 height 14
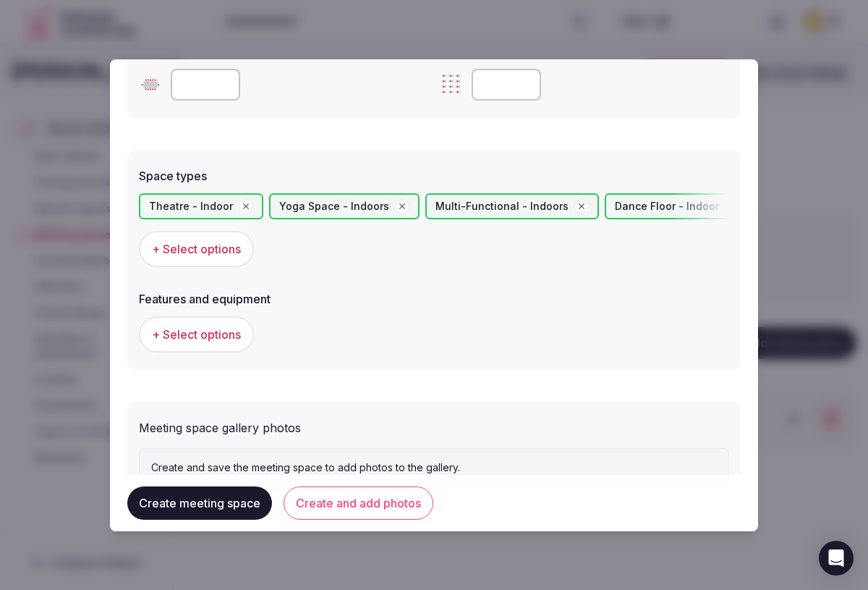
scroll to position [730, 0]
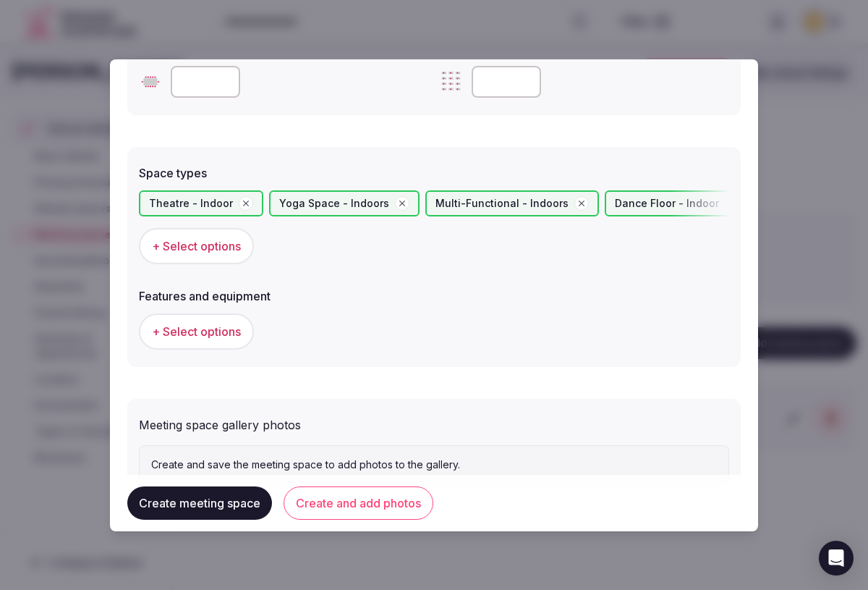
click at [213, 340] on button "+ Select options" at bounding box center [196, 331] width 115 height 36
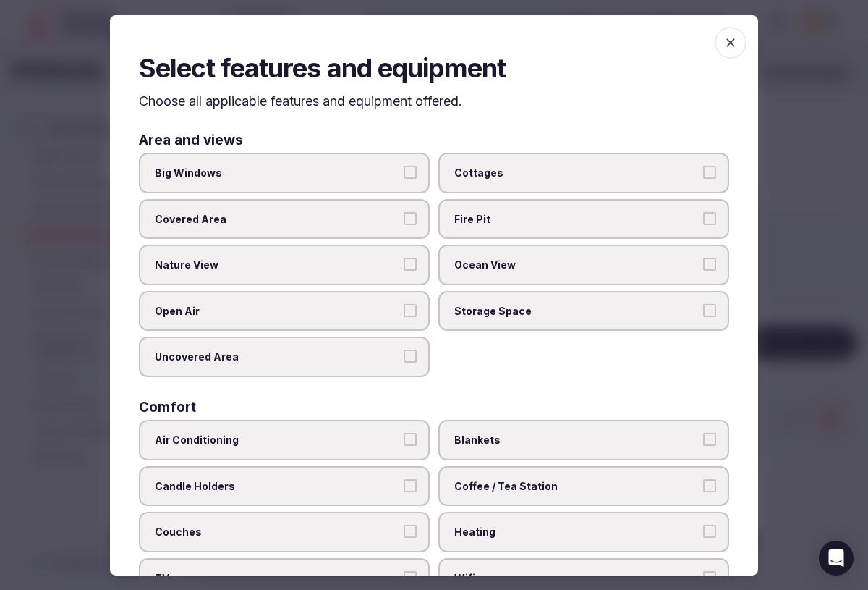
click at [412, 218] on button "Covered Area" at bounding box center [410, 218] width 13 height 13
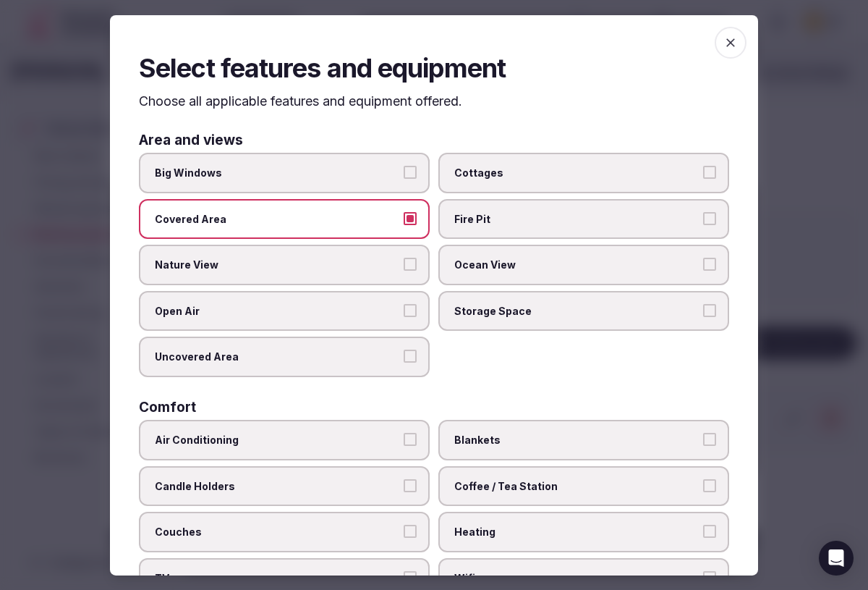
click at [411, 263] on button "Nature View" at bounding box center [410, 264] width 13 height 13
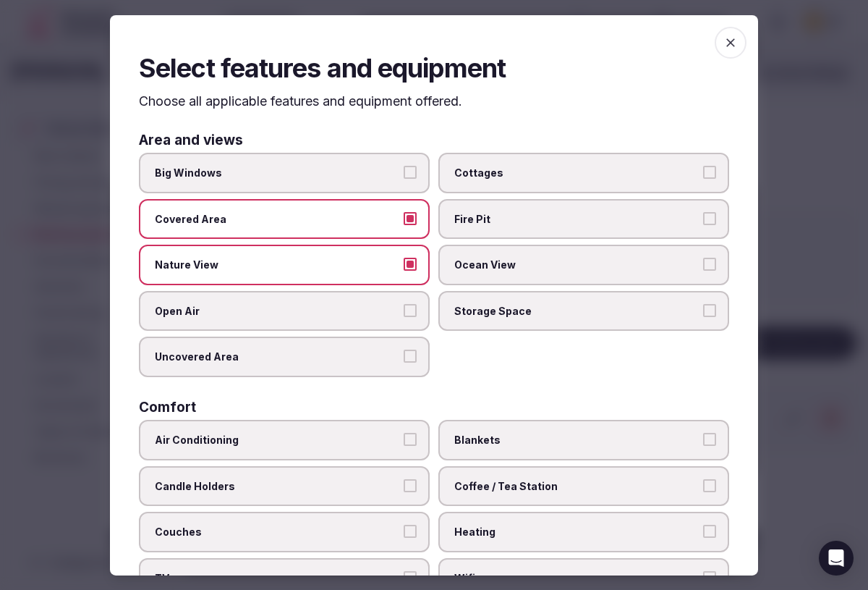
click at [400, 316] on label "Open Air" at bounding box center [284, 311] width 291 height 41
click at [404, 316] on button "Open Air" at bounding box center [410, 310] width 13 height 13
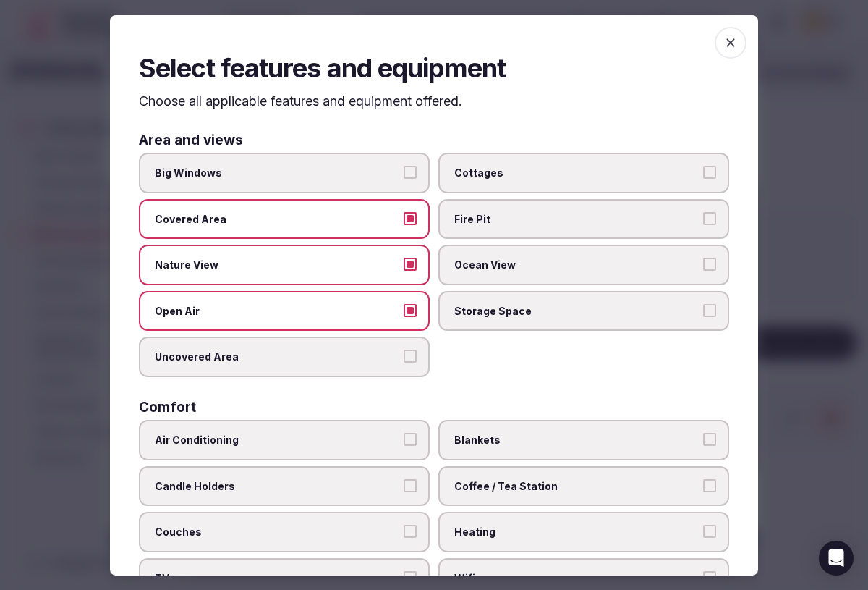
click at [401, 361] on label "Uncovered Area" at bounding box center [284, 356] width 291 height 41
click at [404, 361] on button "Uncovered Area" at bounding box center [410, 355] width 13 height 13
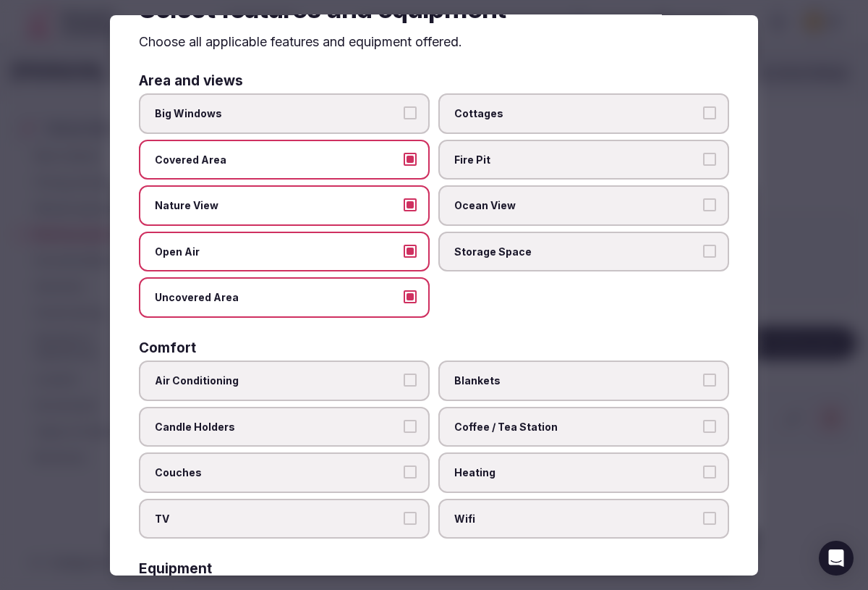
scroll to position [60, 0]
click at [407, 378] on button "Air Conditioning" at bounding box center [410, 379] width 13 height 13
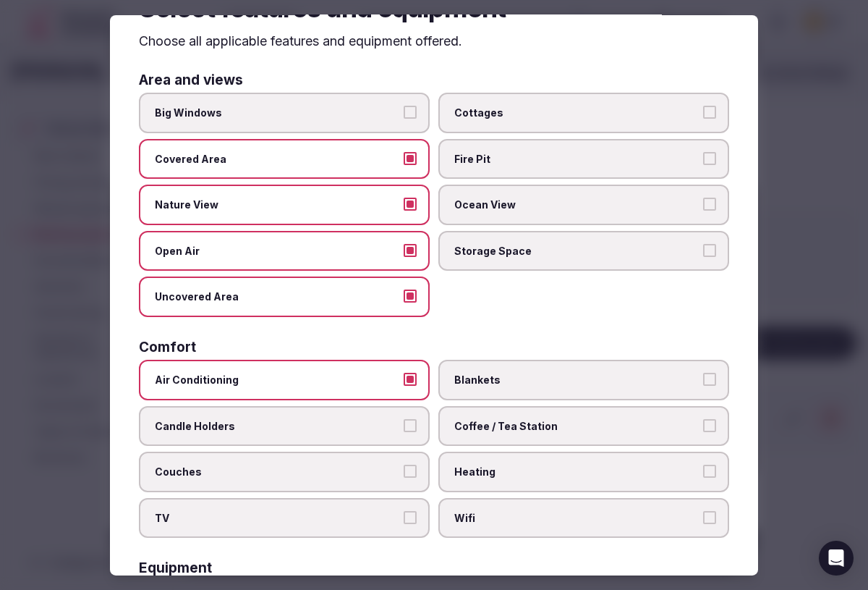
click at [572, 472] on span "Heating" at bounding box center [576, 471] width 245 height 14
click at [703, 472] on button "Heating" at bounding box center [709, 470] width 13 height 13
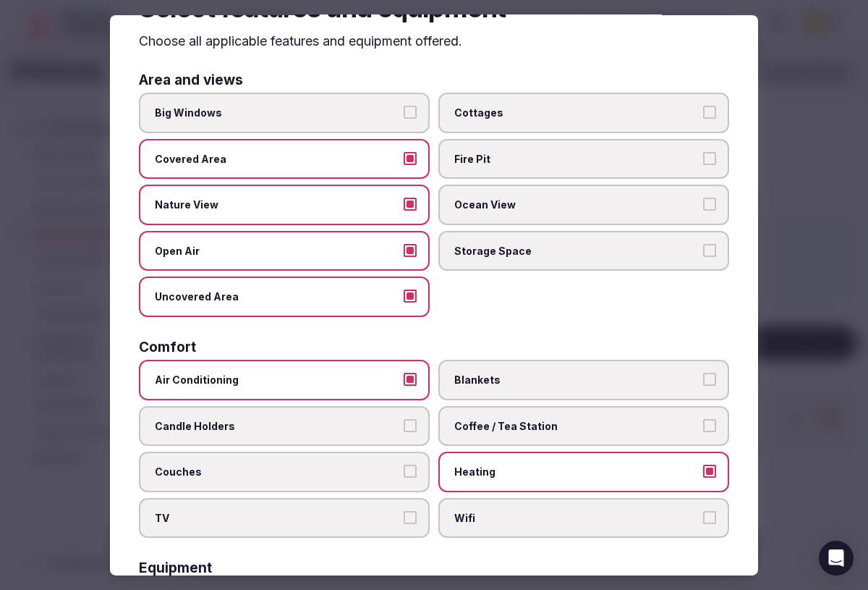
click at [591, 515] on span "Wifi" at bounding box center [576, 518] width 245 height 14
click at [703, 515] on button "Wifi" at bounding box center [709, 517] width 13 height 13
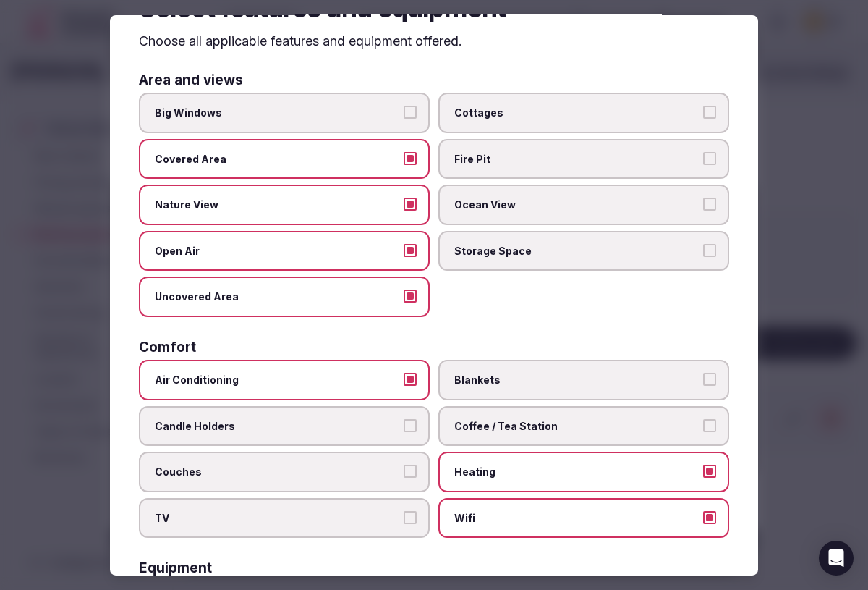
click at [629, 428] on span "Coffee / Tea Station" at bounding box center [576, 426] width 245 height 14
click at [703, 428] on button "Coffee / Tea Station" at bounding box center [709, 425] width 13 height 13
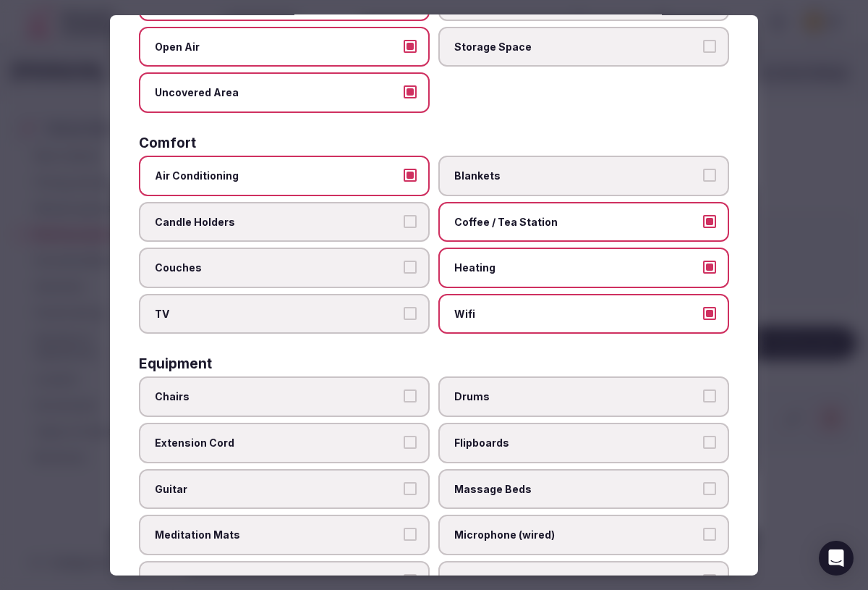
scroll to position [286, 0]
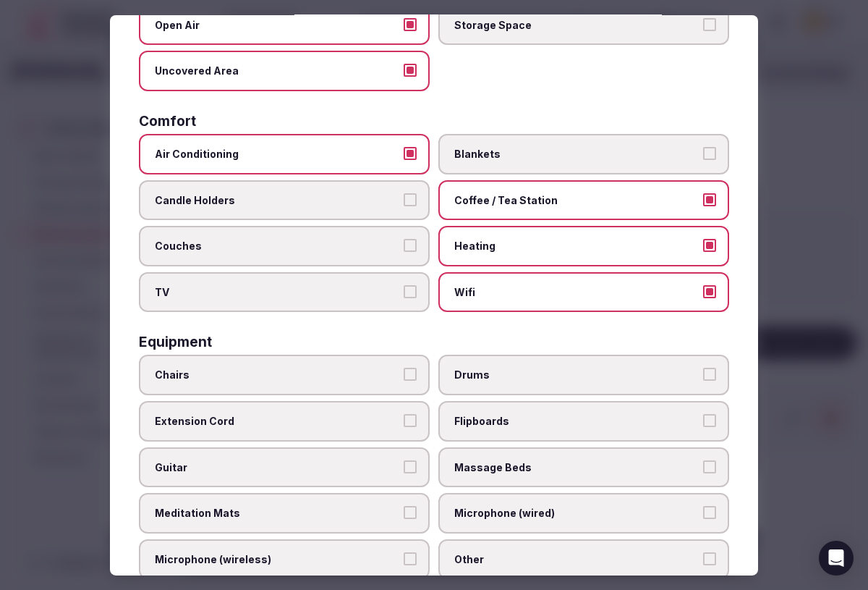
click at [375, 368] on span "Chairs" at bounding box center [277, 375] width 245 height 14
click at [404, 368] on button "Chairs" at bounding box center [410, 374] width 13 height 13
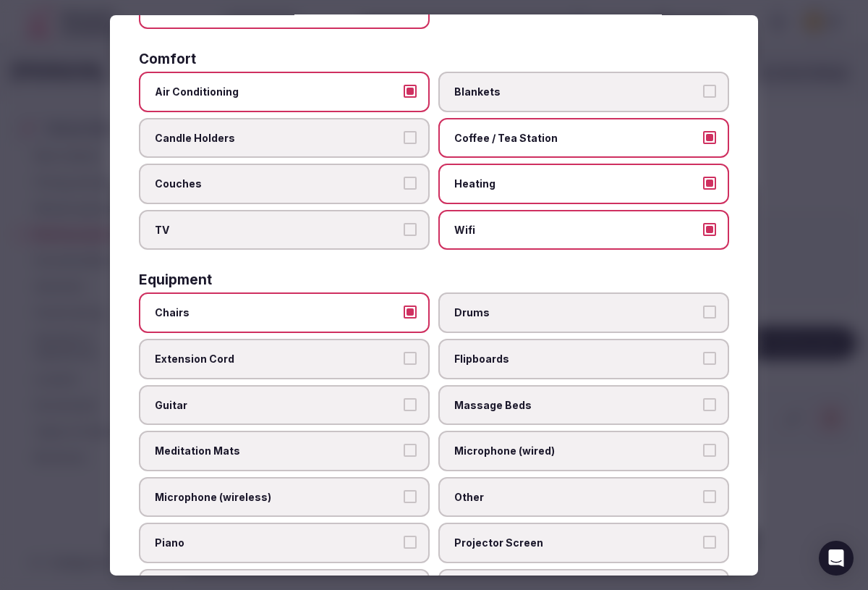
scroll to position [352, 0]
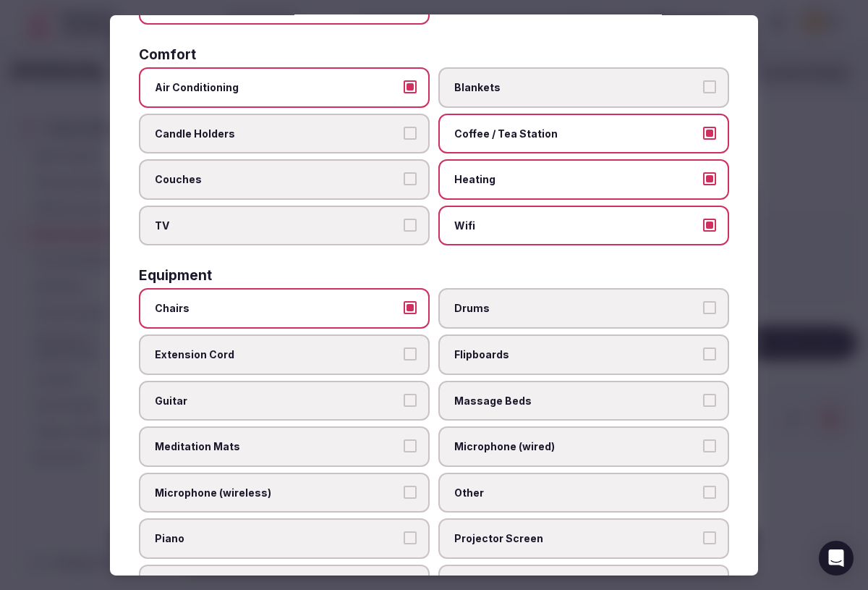
click at [557, 451] on span "Microphone (wired)" at bounding box center [576, 446] width 245 height 14
click at [703, 451] on button "Microphone (wired)" at bounding box center [709, 445] width 13 height 13
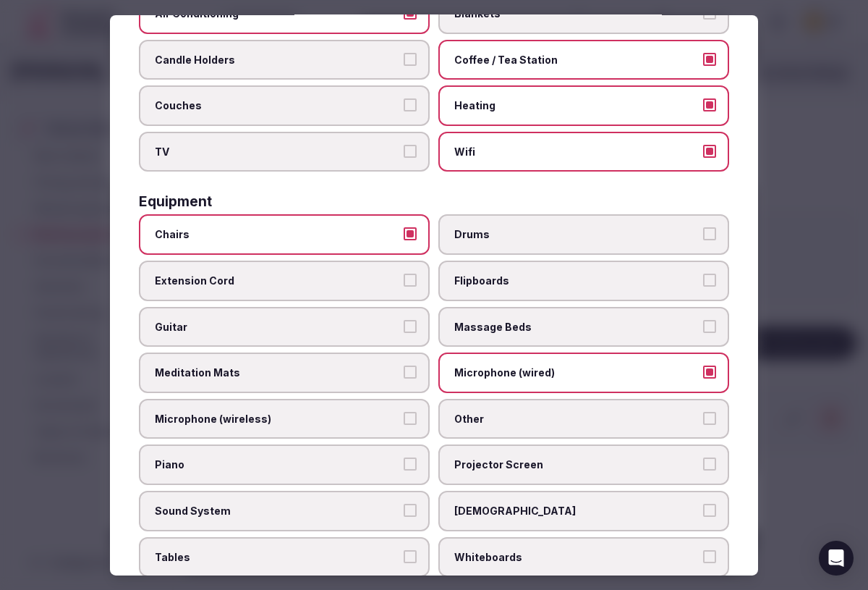
click at [563, 472] on label "Projector Screen" at bounding box center [583, 464] width 291 height 41
click at [703, 470] on button "Projector Screen" at bounding box center [709, 463] width 13 height 13
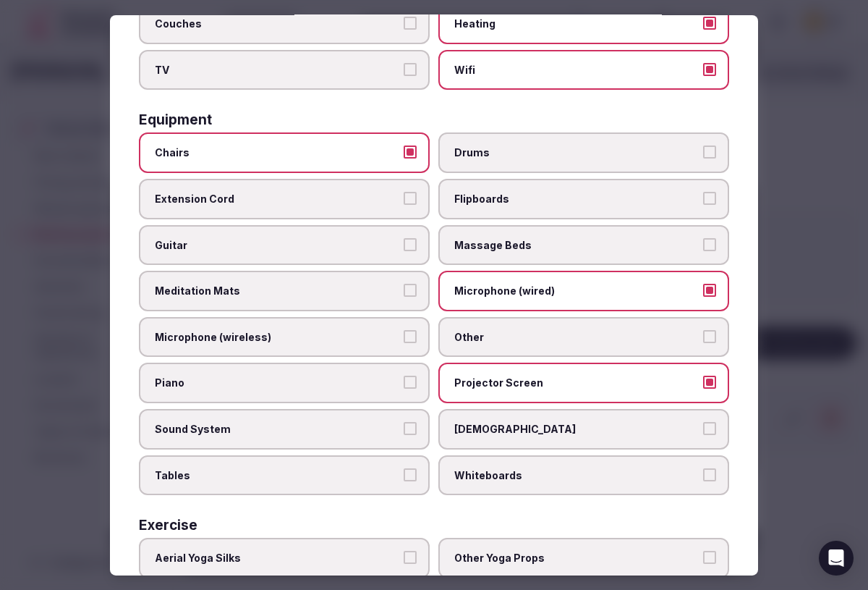
scroll to position [511, 0]
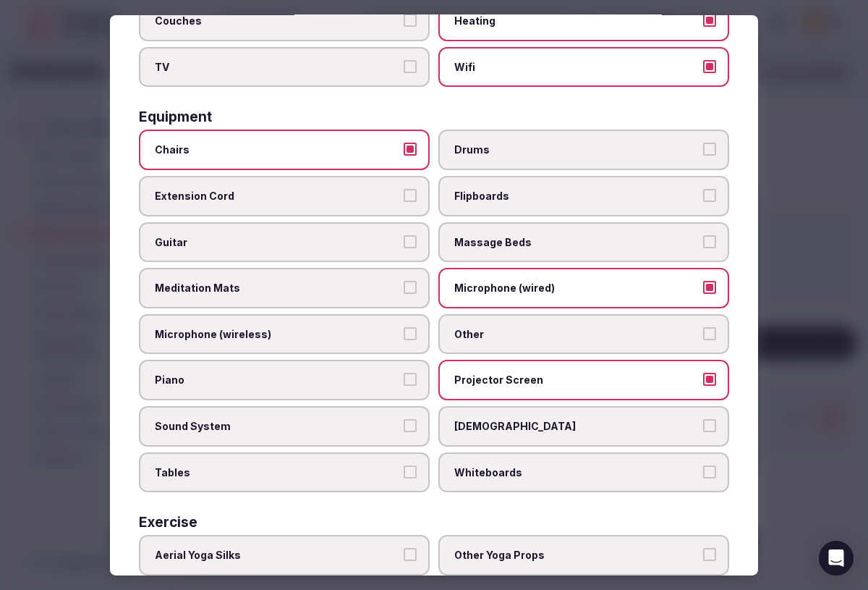
click at [300, 471] on span "Tables" at bounding box center [277, 471] width 245 height 14
click at [404, 471] on button "Tables" at bounding box center [410, 470] width 13 height 13
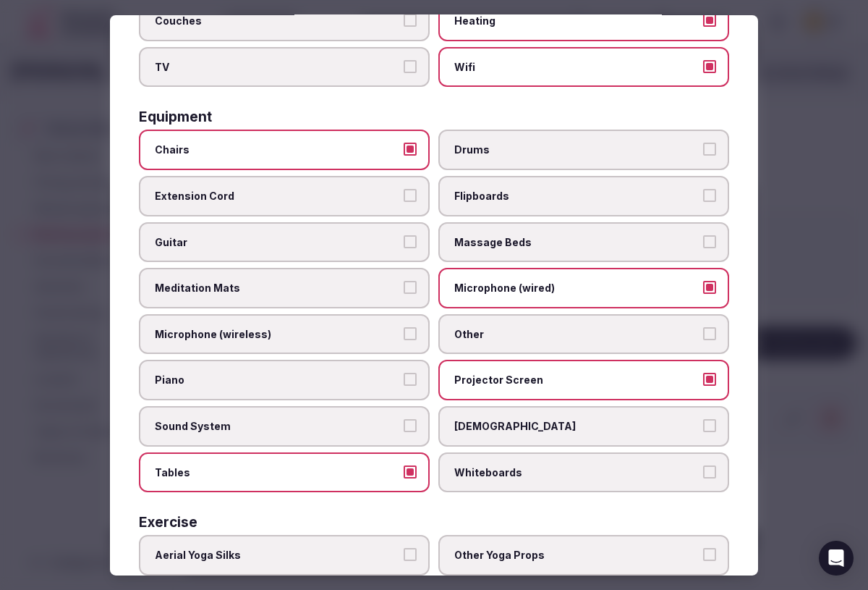
click at [289, 418] on label "Sound System" at bounding box center [284, 426] width 291 height 41
click at [404, 419] on button "Sound System" at bounding box center [410, 425] width 13 height 13
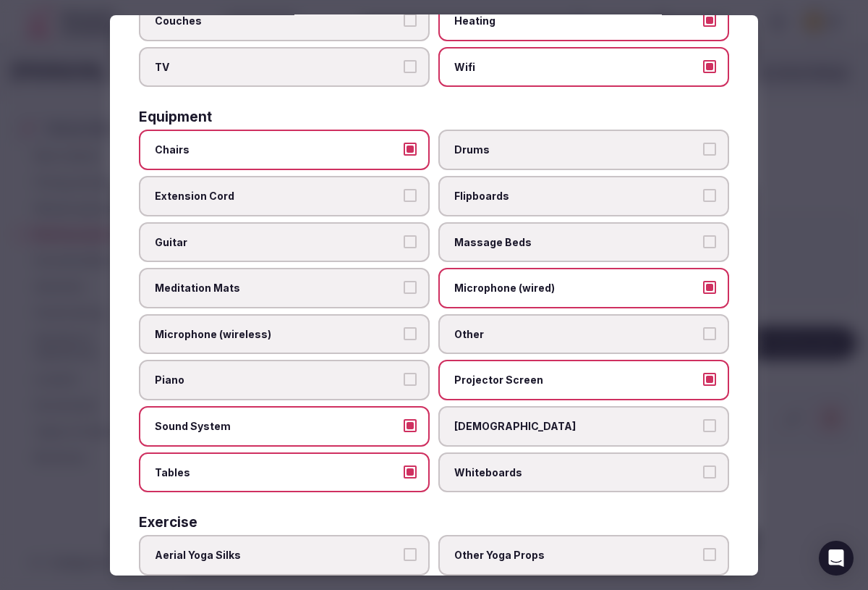
click at [273, 339] on span "Microphone (wireless)" at bounding box center [277, 334] width 245 height 14
click at [404, 339] on button "Microphone (wireless)" at bounding box center [410, 333] width 13 height 13
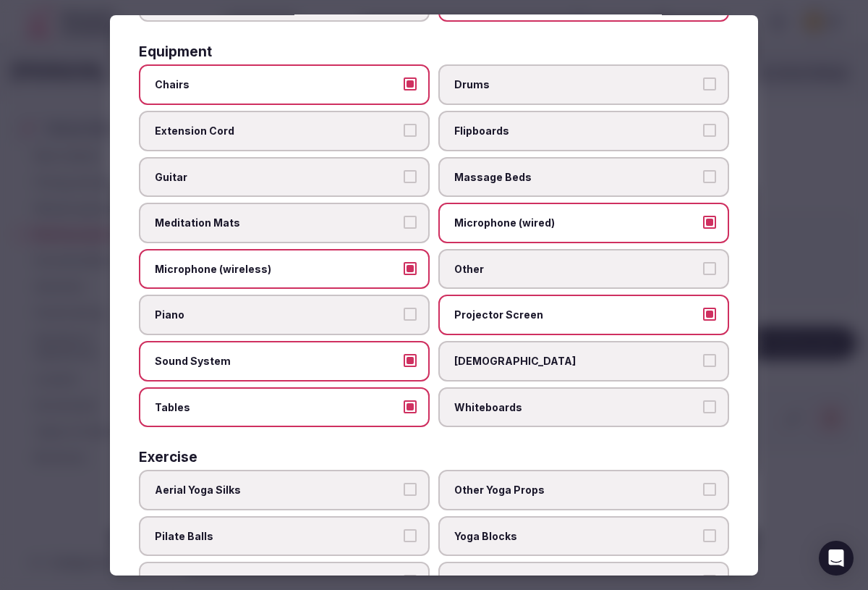
scroll to position [683, 0]
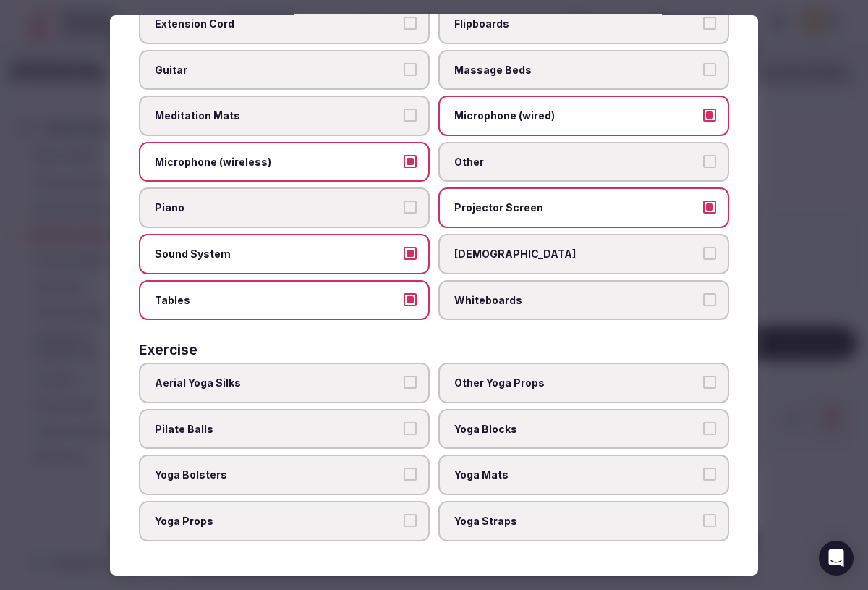
click at [566, 478] on span "Yoga Mats" at bounding box center [576, 474] width 245 height 14
click at [703, 478] on button "Yoga Mats" at bounding box center [709, 473] width 13 height 13
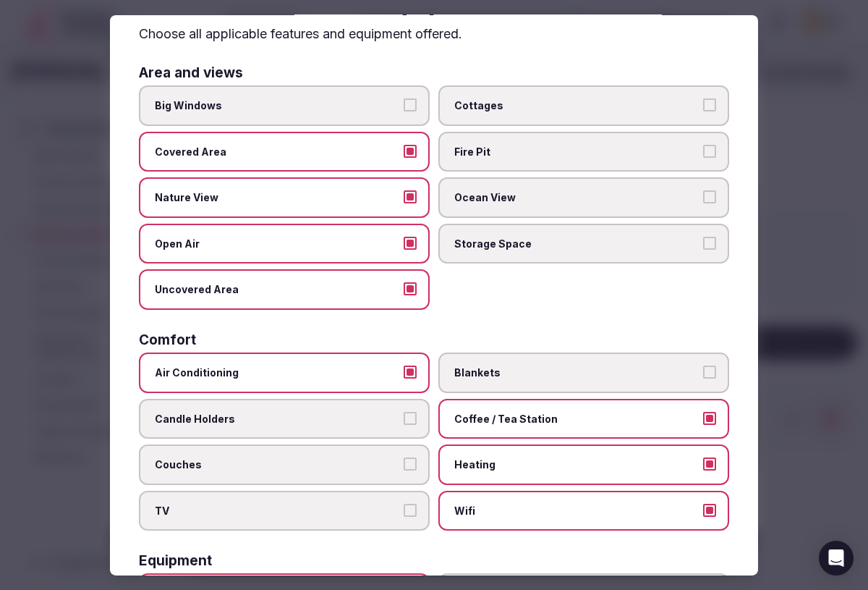
scroll to position [0, 0]
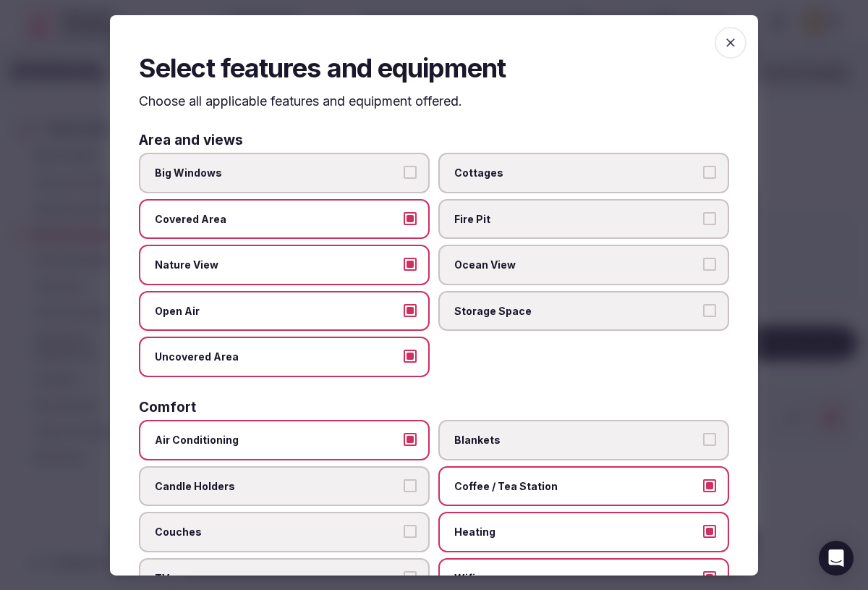
click at [739, 41] on span "button" at bounding box center [731, 42] width 32 height 32
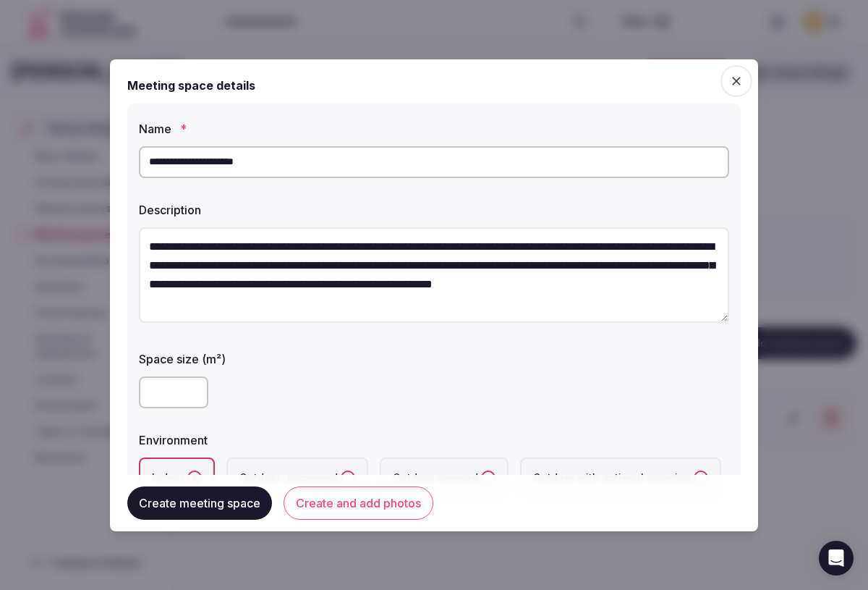
click at [232, 510] on button "Create meeting space" at bounding box center [199, 502] width 145 height 33
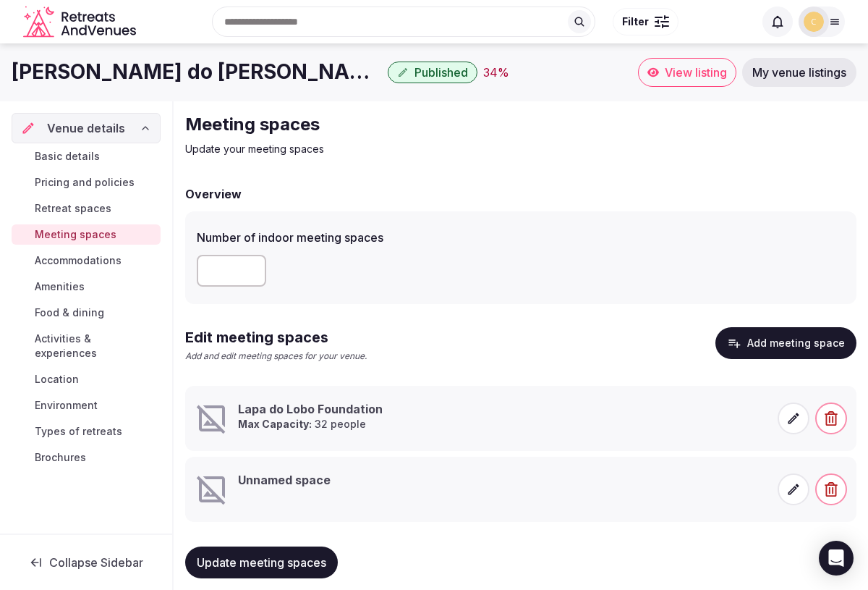
click at [794, 419] on icon at bounding box center [794, 417] width 11 height 11
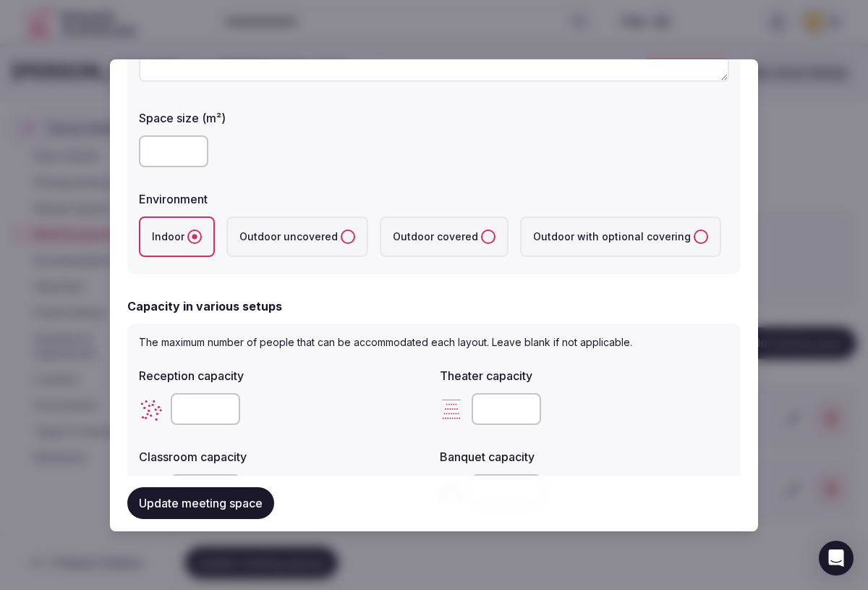
scroll to position [245, 0]
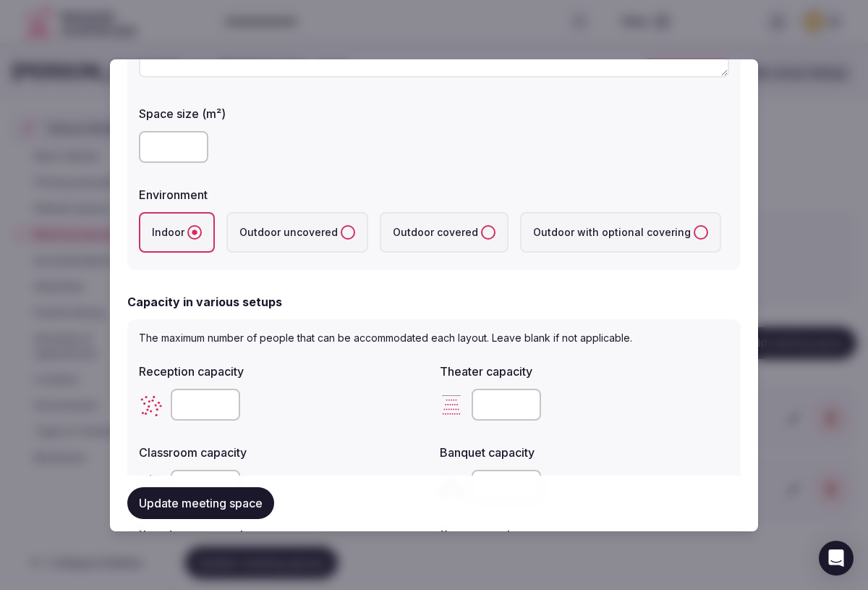
click at [498, 404] on input "**" at bounding box center [506, 404] width 69 height 32
type input "*"
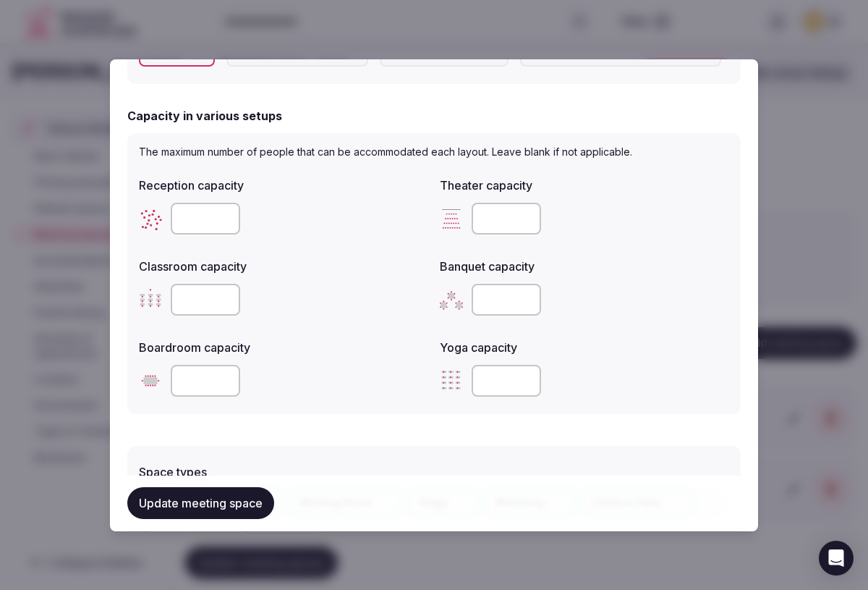
scroll to position [433, 0]
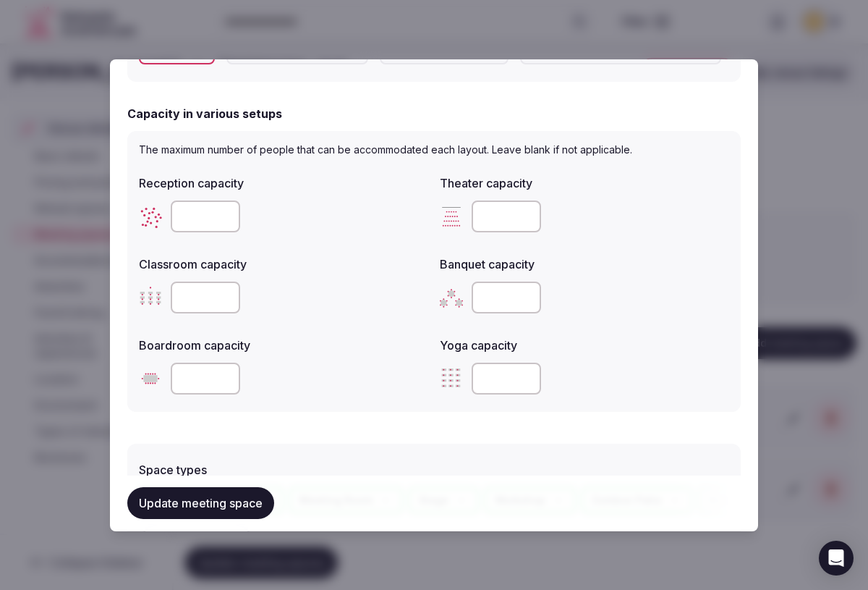
type input "**"
click at [510, 371] on input "number" at bounding box center [506, 378] width 69 height 32
click at [511, 377] on input "number" at bounding box center [506, 378] width 69 height 32
type input "**"
click at [159, 506] on button "Update meeting space" at bounding box center [200, 504] width 147 height 32
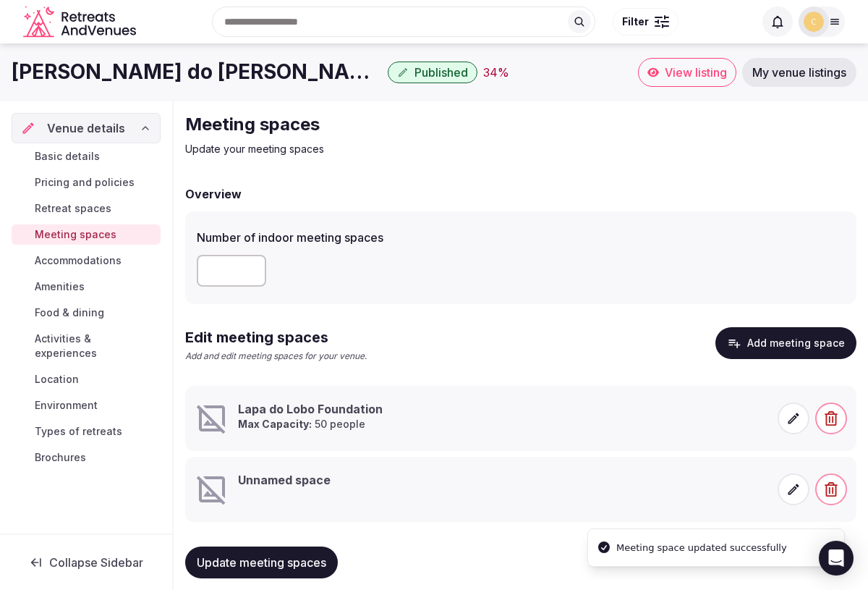
scroll to position [22, 0]
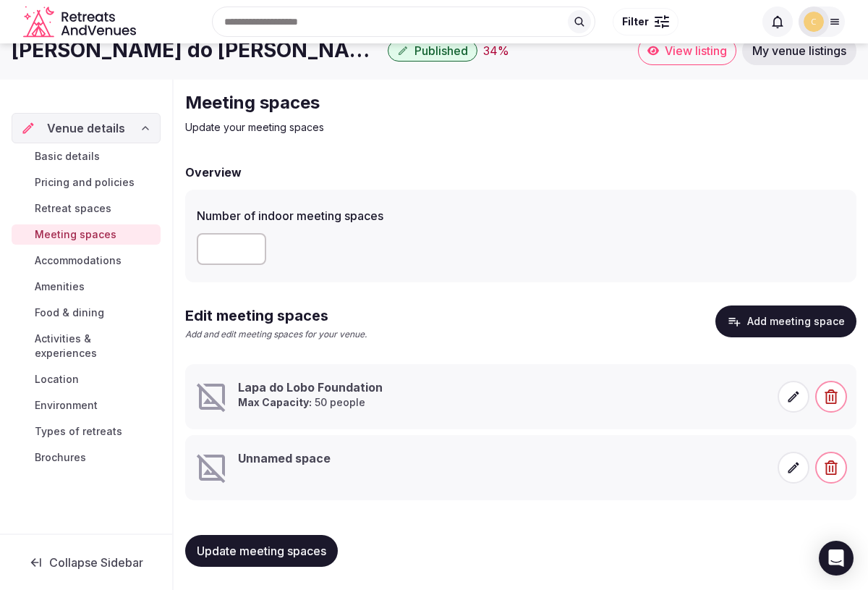
click at [789, 467] on icon at bounding box center [793, 467] width 14 height 14
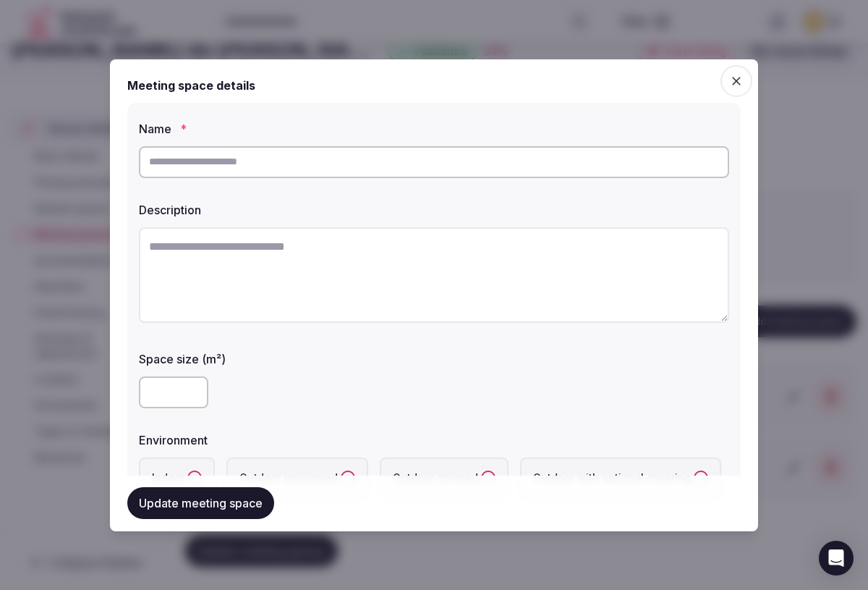
click at [323, 161] on input "text" at bounding box center [434, 162] width 590 height 32
type input "**********"
click at [307, 237] on textarea at bounding box center [434, 274] width 590 height 95
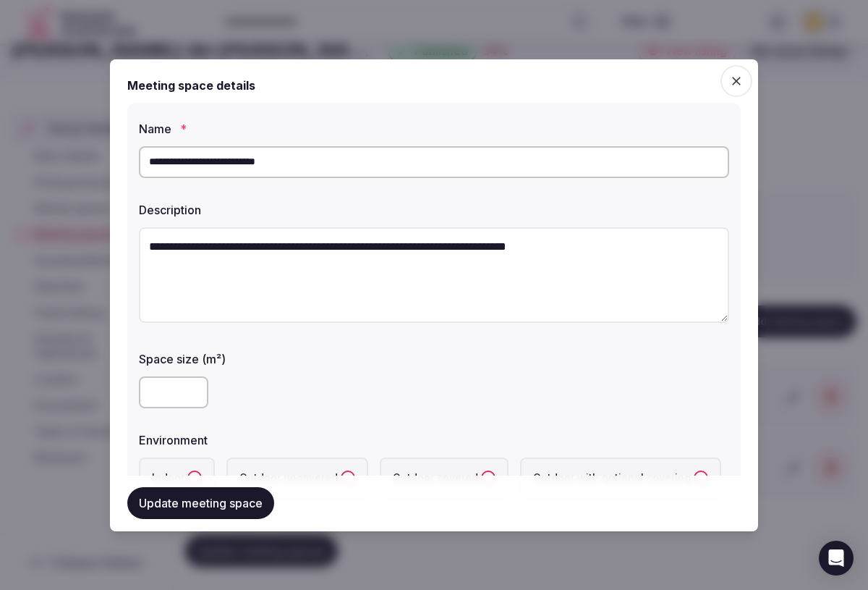
type textarea "**********"
click at [157, 393] on input "number" at bounding box center [173, 392] width 69 height 32
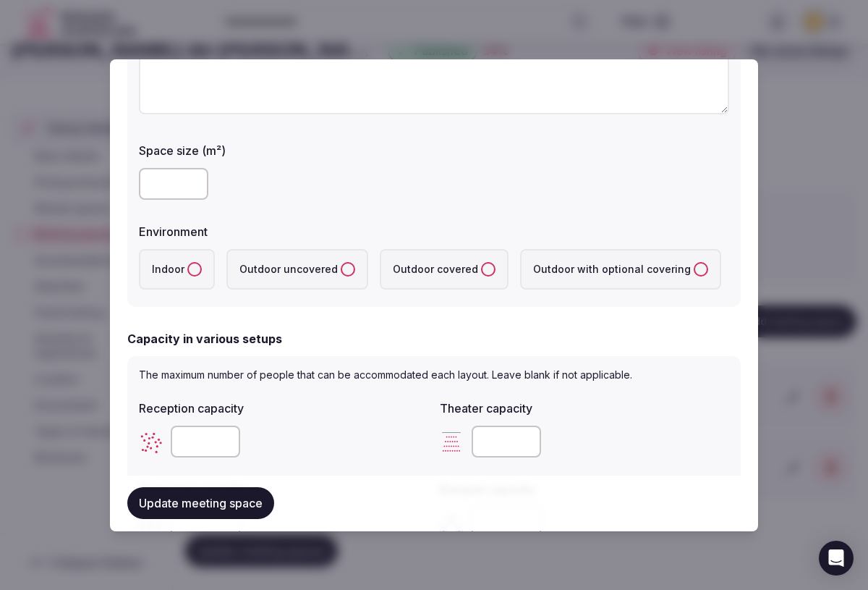
scroll to position [231, 0]
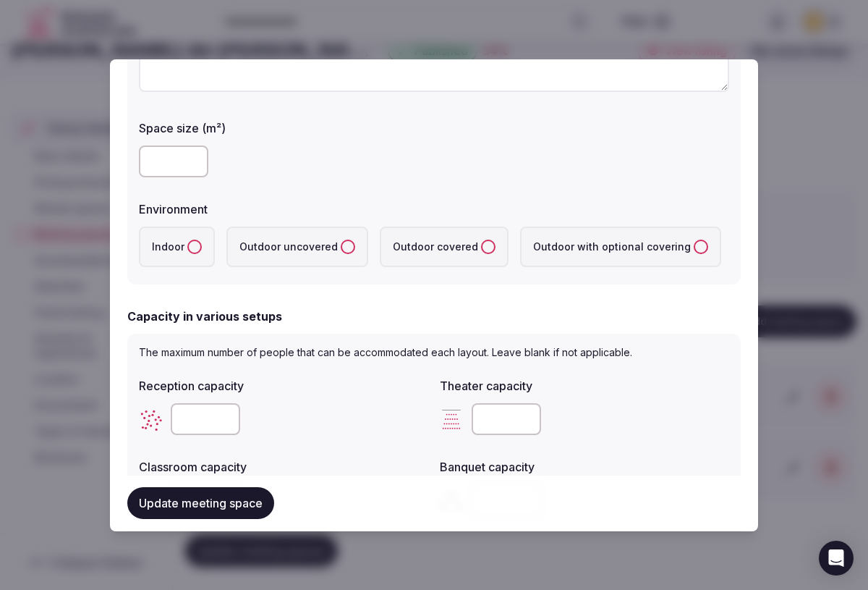
type input "**"
click at [195, 244] on button "Indoor" at bounding box center [194, 246] width 14 height 14
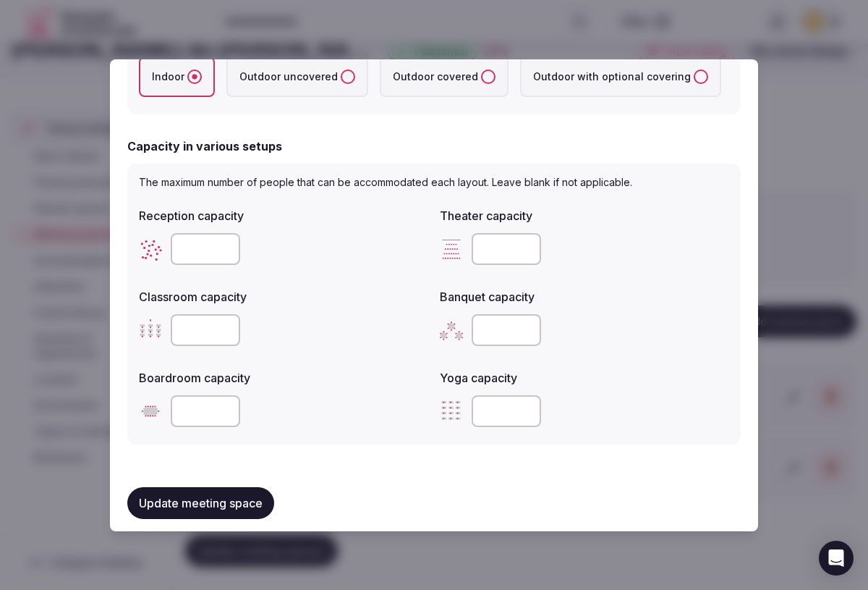
scroll to position [406, 0]
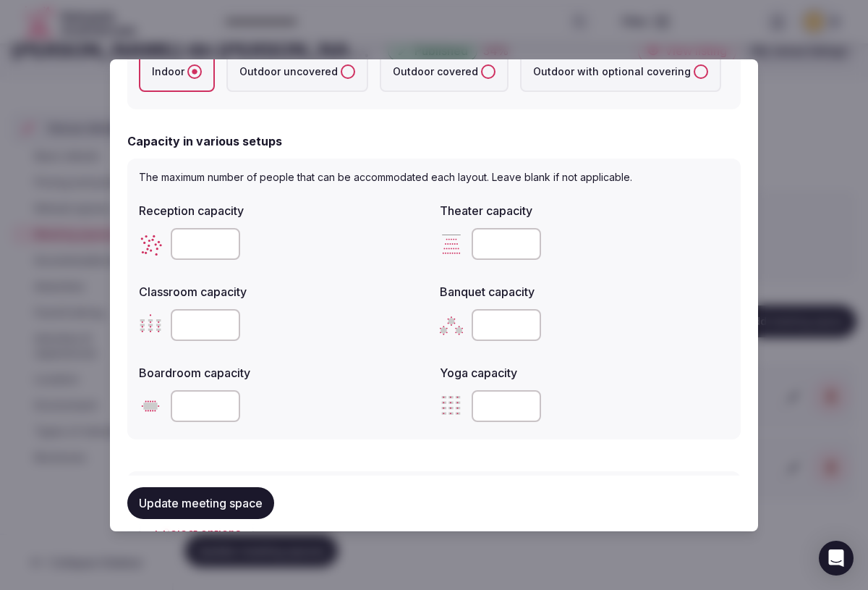
click at [496, 396] on input "number" at bounding box center [506, 406] width 69 height 32
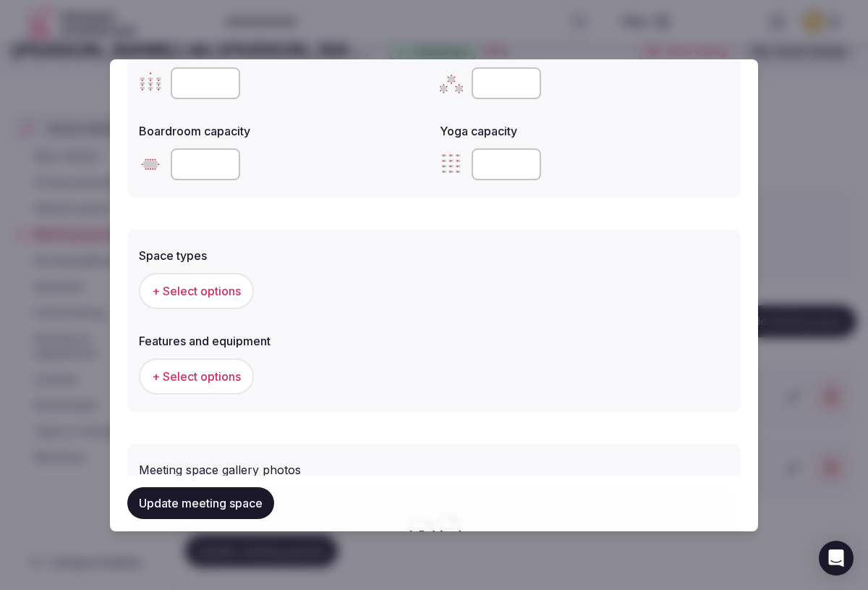
scroll to position [689, 0]
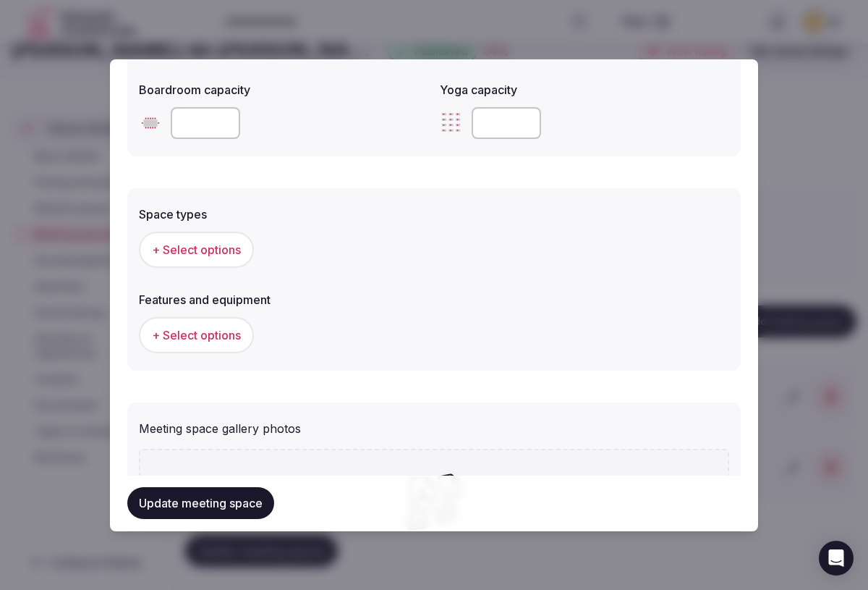
type input "**"
click at [182, 245] on span "+ Select options" at bounding box center [196, 250] width 89 height 16
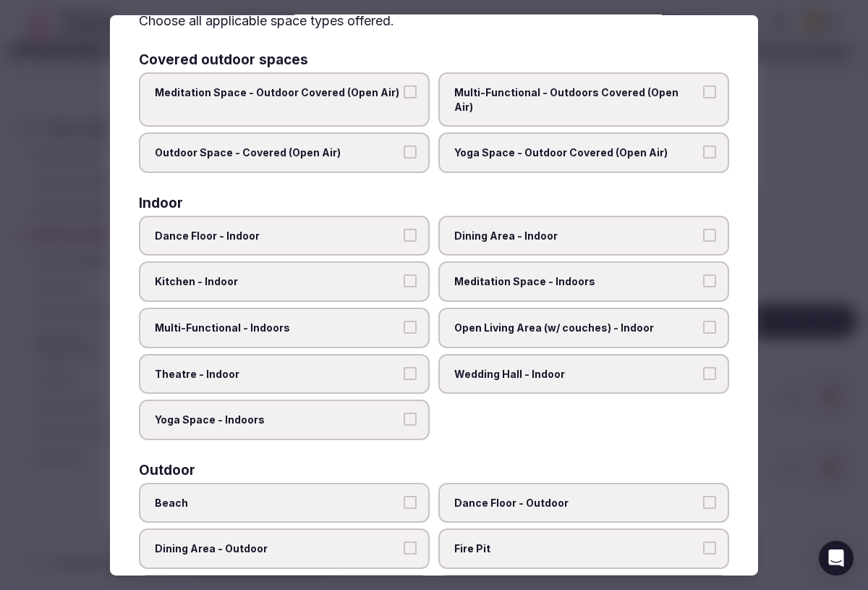
scroll to position [93, 0]
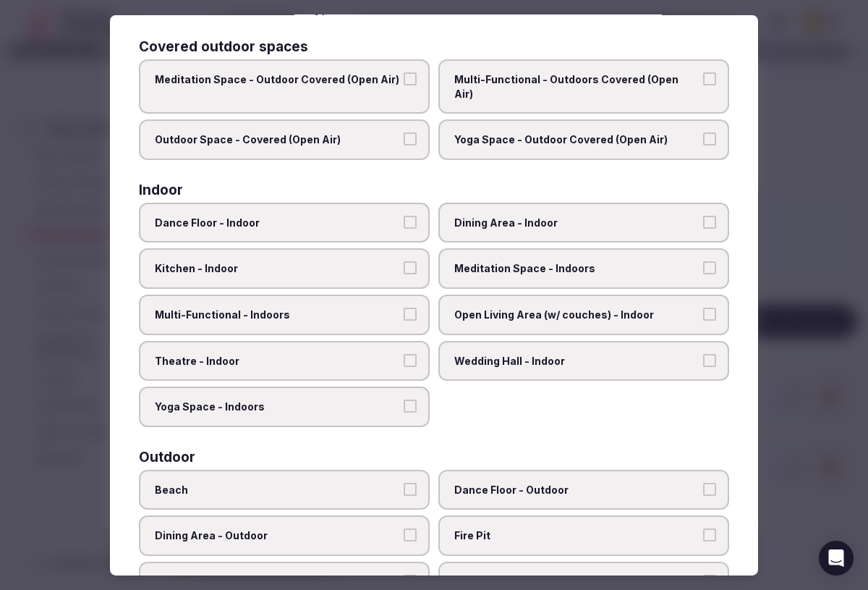
click at [407, 216] on button "Dance Floor - Indoor" at bounding box center [410, 222] width 13 height 13
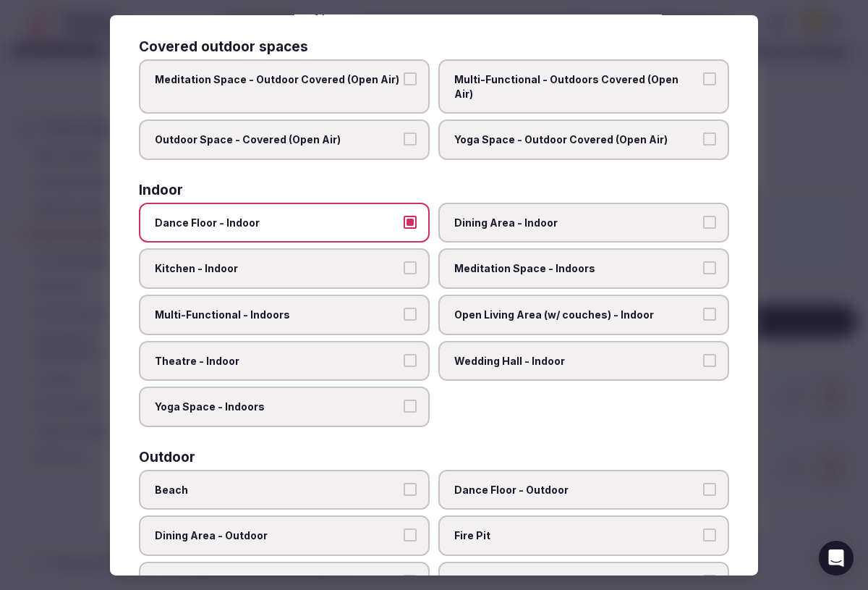
click at [375, 399] on span "Yoga Space - Indoors" at bounding box center [277, 406] width 245 height 14
click at [404, 399] on button "Yoga Space - Indoors" at bounding box center [410, 405] width 13 height 13
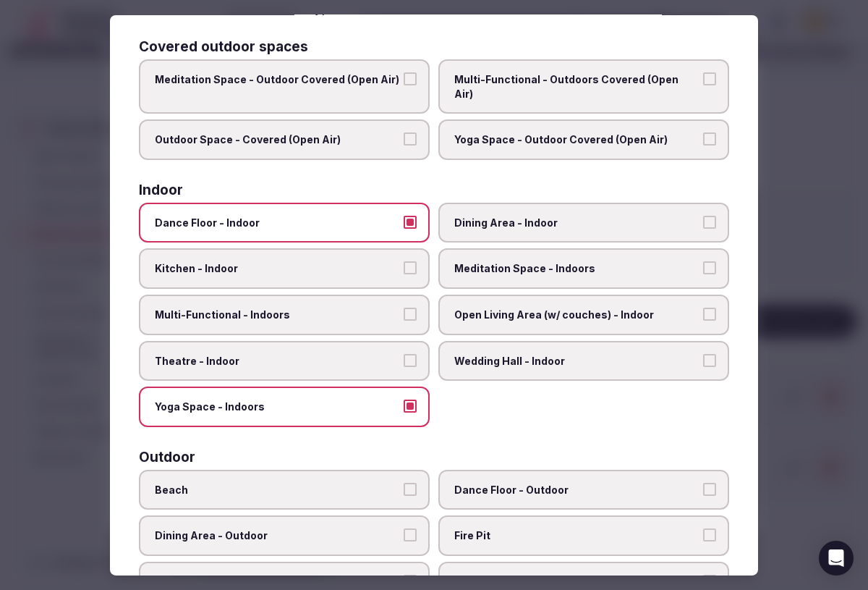
click at [676, 261] on span "Meditation Space - Indoors" at bounding box center [576, 268] width 245 height 14
click at [703, 261] on button "Meditation Space - Indoors" at bounding box center [709, 267] width 13 height 13
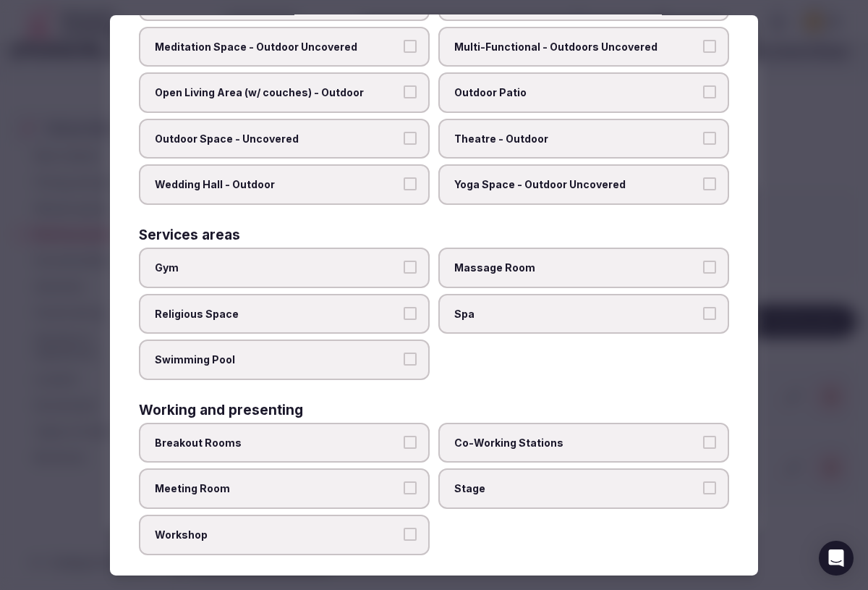
scroll to position [674, 0]
click at [375, 528] on span "Workshop" at bounding box center [277, 535] width 245 height 14
click at [404, 528] on button "Workshop" at bounding box center [410, 534] width 13 height 13
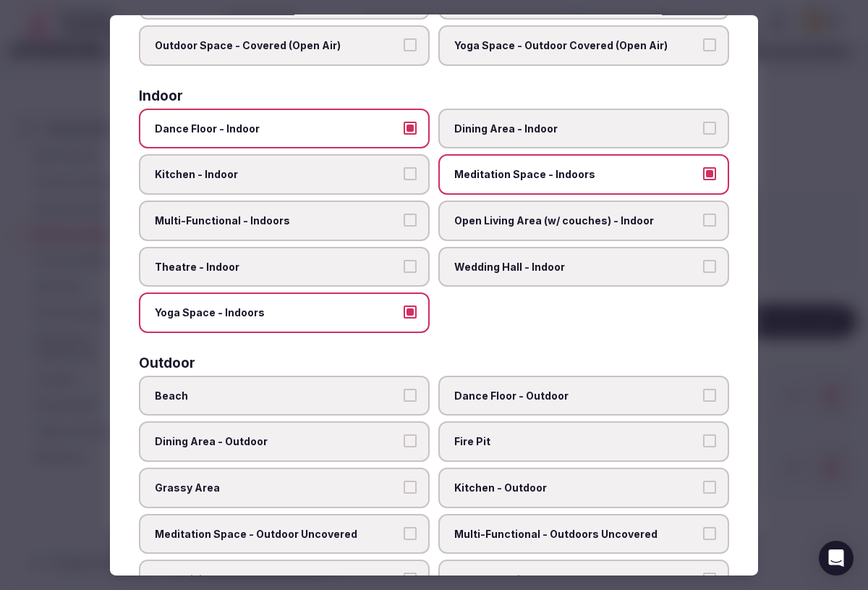
scroll to position [0, 0]
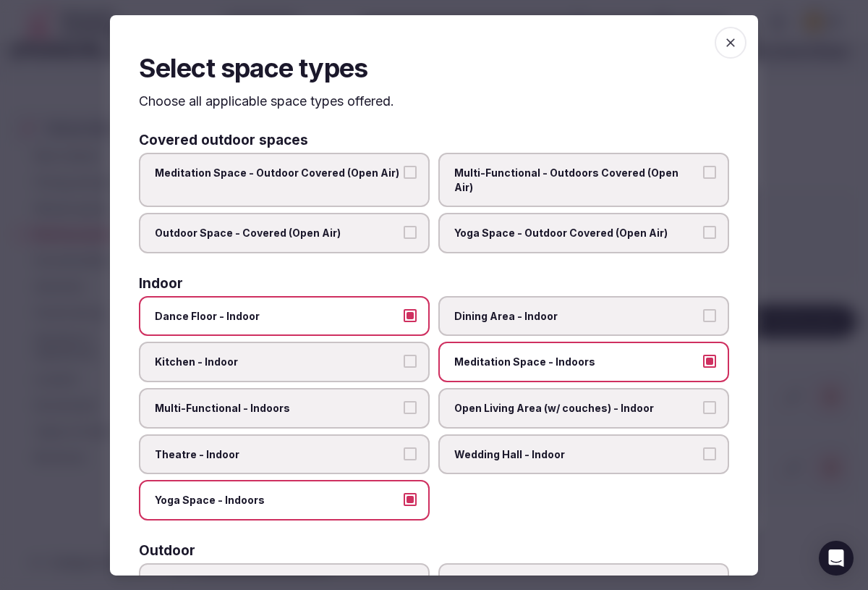
click at [732, 46] on icon "button" at bounding box center [730, 42] width 14 height 14
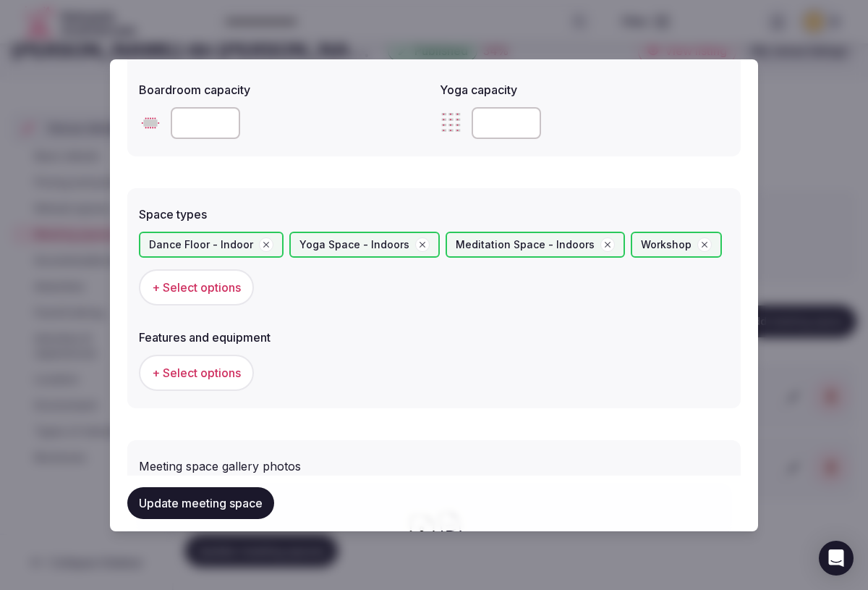
click at [215, 374] on span "+ Select options" at bounding box center [196, 373] width 89 height 16
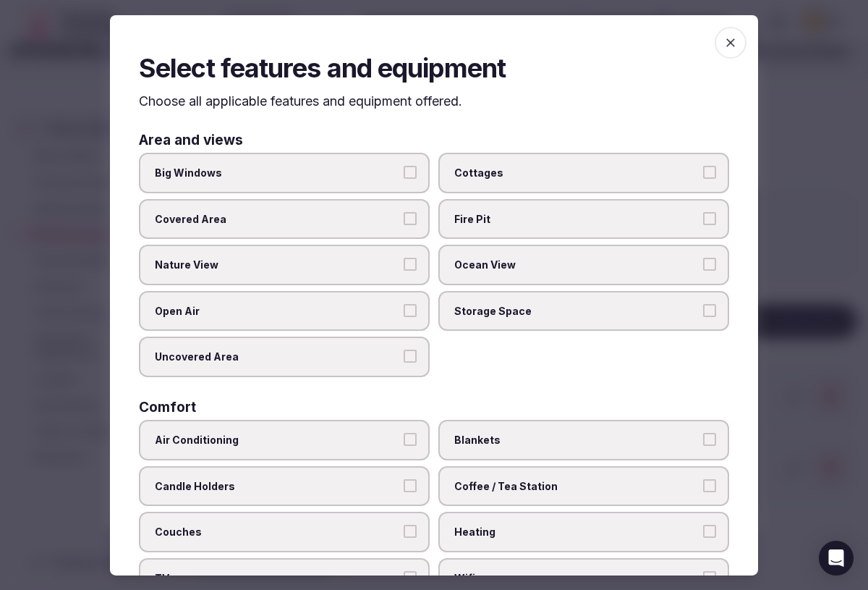
click at [388, 169] on span "Big Windows" at bounding box center [277, 173] width 245 height 14
click at [404, 169] on button "Big Windows" at bounding box center [410, 172] width 13 height 13
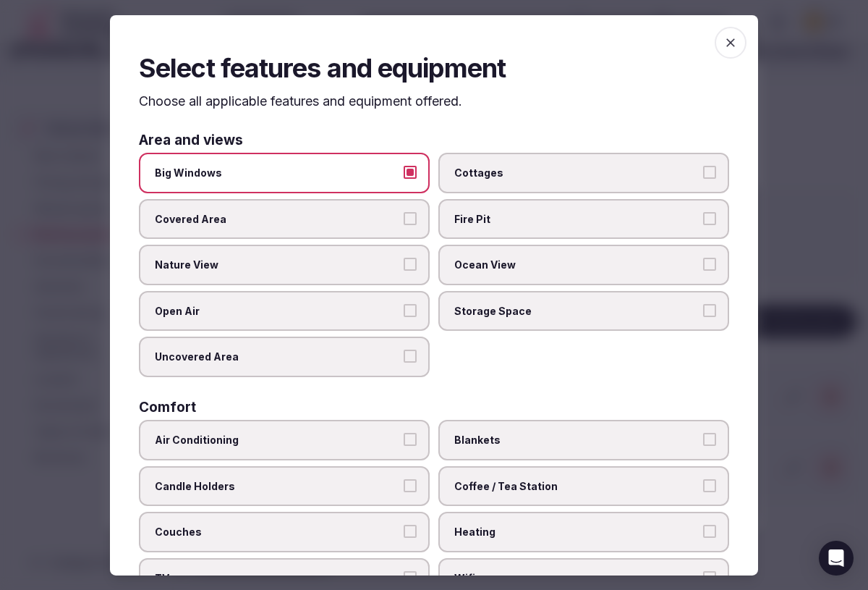
click at [381, 216] on span "Covered Area" at bounding box center [277, 219] width 245 height 14
click at [404, 216] on button "Covered Area" at bounding box center [410, 218] width 13 height 13
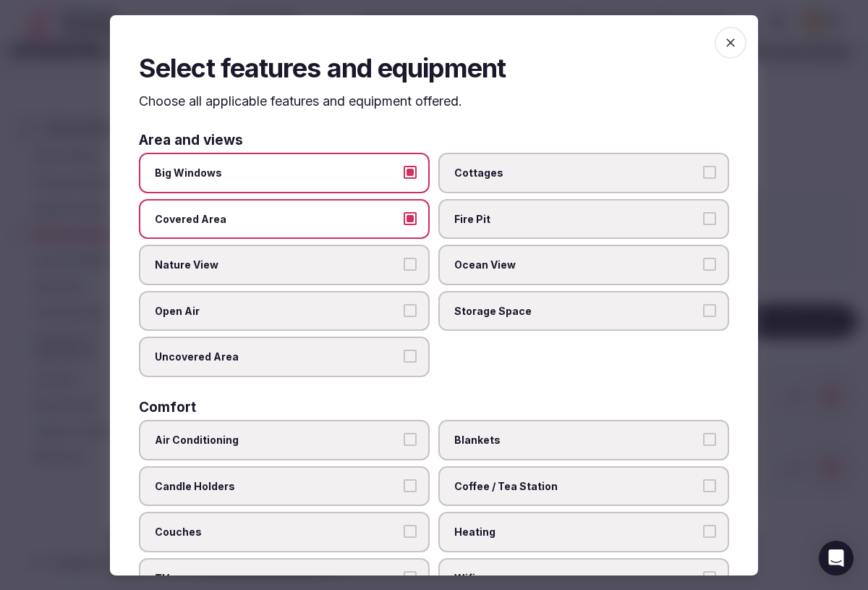
click at [367, 271] on span "Nature View" at bounding box center [277, 265] width 245 height 14
click at [404, 271] on button "Nature View" at bounding box center [410, 264] width 13 height 13
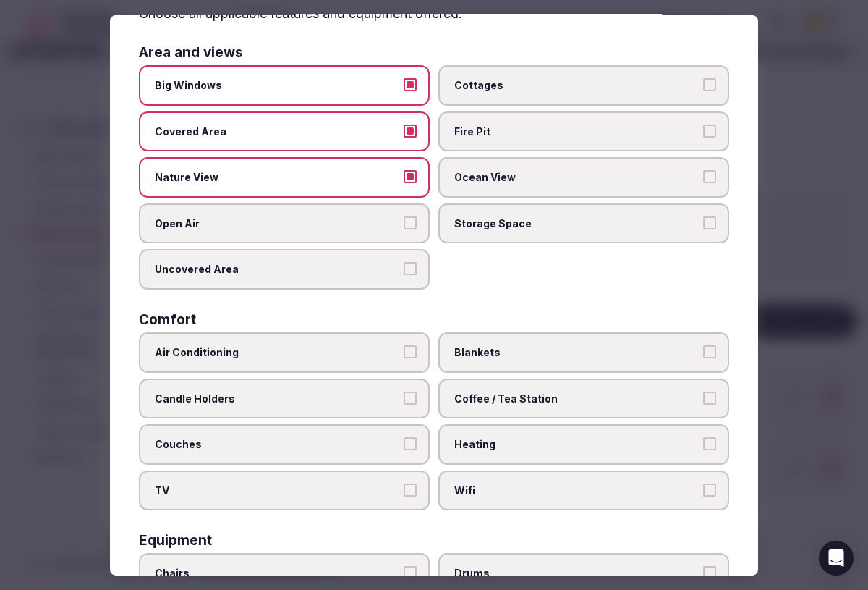
scroll to position [95, 0]
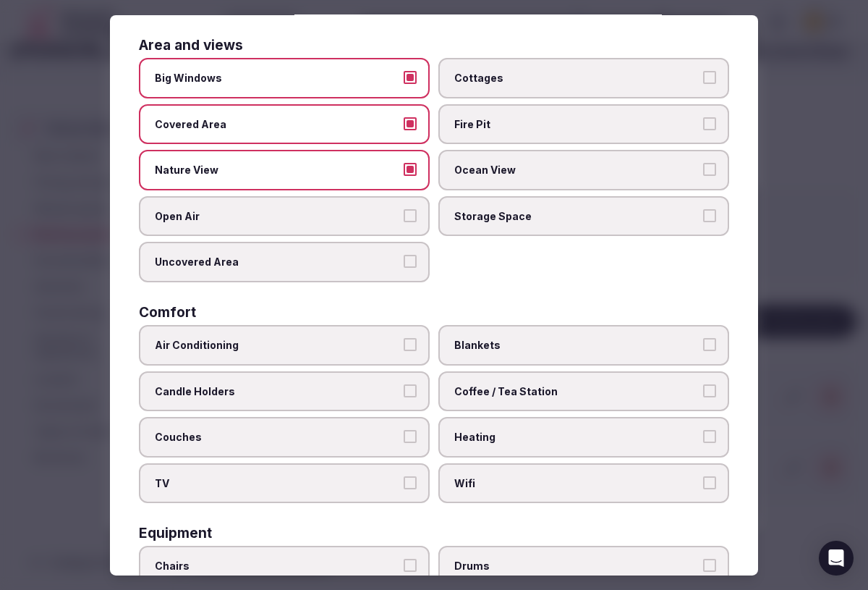
click at [399, 263] on span "Uncovered Area" at bounding box center [277, 262] width 245 height 14
click at [404, 263] on button "Uncovered Area" at bounding box center [410, 261] width 13 height 13
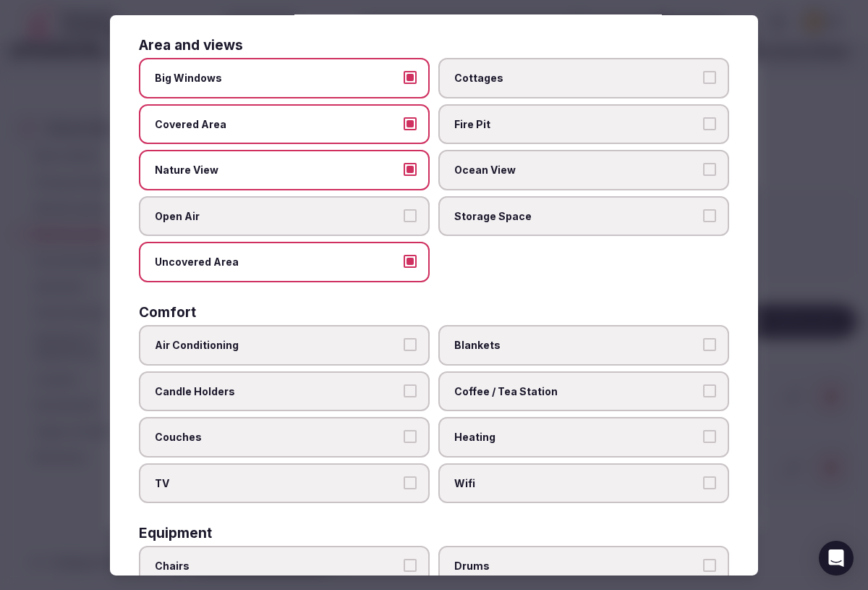
click at [400, 349] on label "Air Conditioning" at bounding box center [284, 345] width 291 height 41
click at [404, 349] on button "Air Conditioning" at bounding box center [410, 344] width 13 height 13
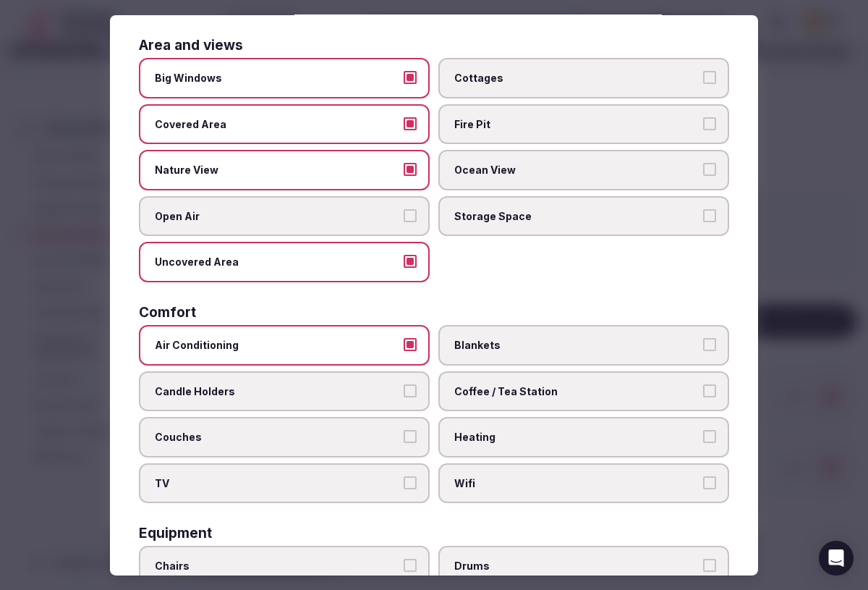
click at [502, 349] on span "Blankets" at bounding box center [576, 345] width 245 height 14
click at [703, 349] on button "Blankets" at bounding box center [709, 344] width 13 height 13
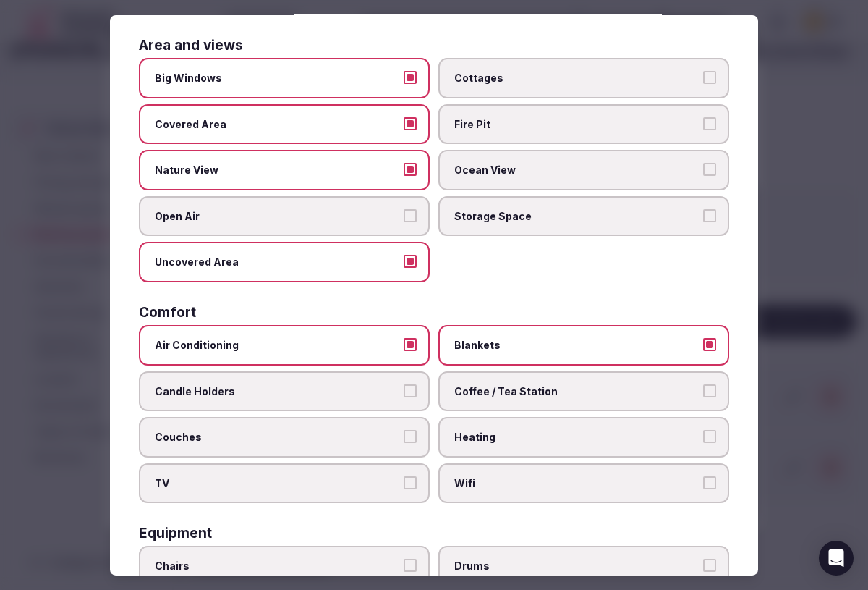
click at [540, 438] on span "Heating" at bounding box center [576, 437] width 245 height 14
click at [703, 438] on button "Heating" at bounding box center [709, 436] width 13 height 13
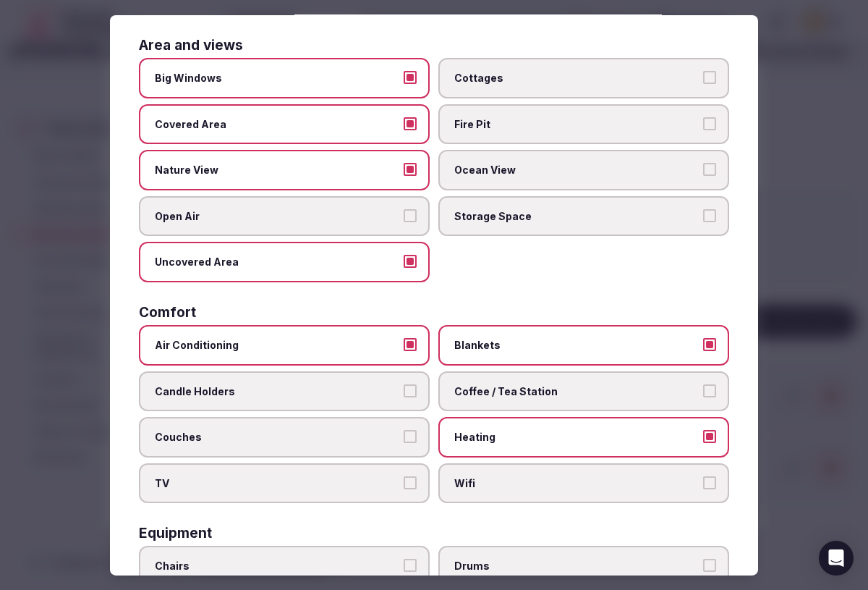
click at [551, 477] on span "Wifi" at bounding box center [576, 483] width 245 height 14
click at [703, 477] on button "Wifi" at bounding box center [709, 482] width 13 height 13
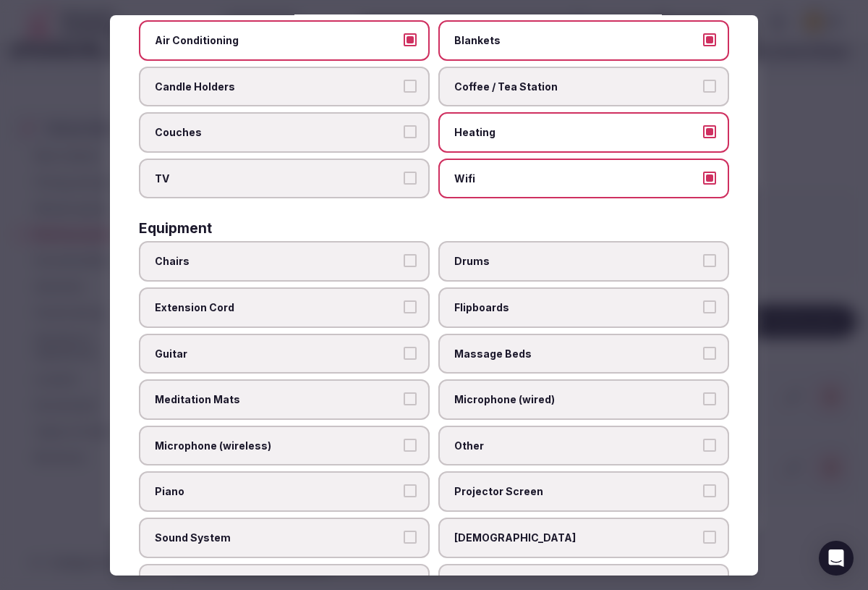
scroll to position [415, 0]
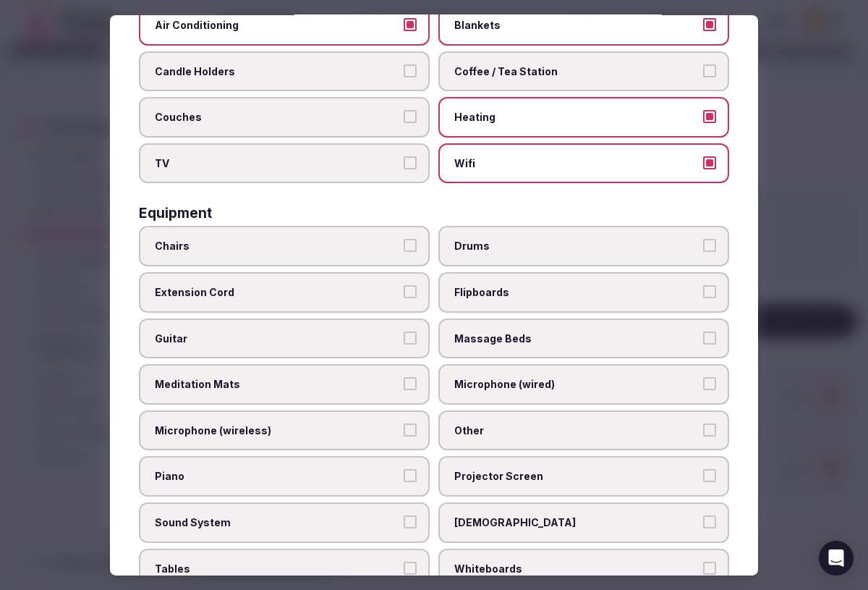
click at [348, 243] on span "Chairs" at bounding box center [277, 246] width 245 height 14
click at [404, 243] on button "Chairs" at bounding box center [410, 245] width 13 height 13
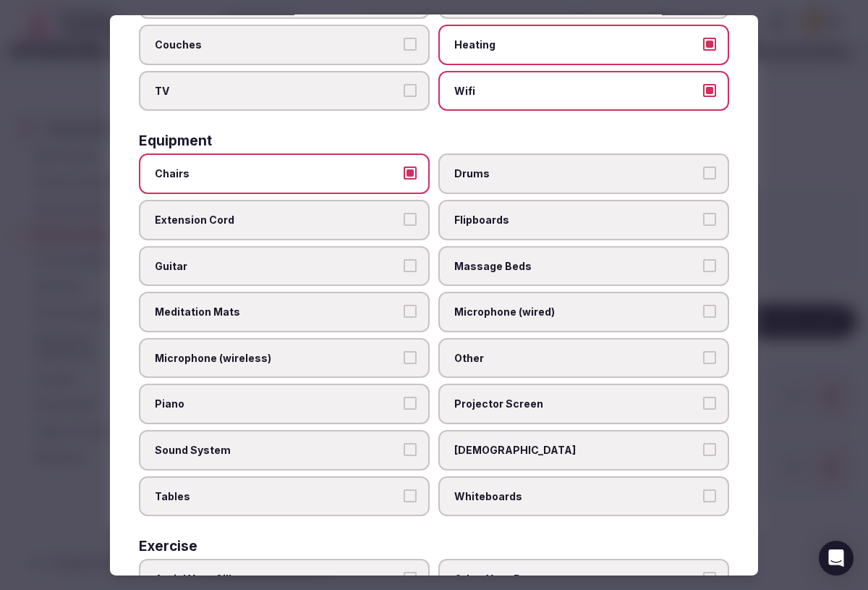
scroll to position [488, 0]
click at [368, 310] on span "Meditation Mats" at bounding box center [277, 311] width 245 height 14
click at [404, 310] on button "Meditation Mats" at bounding box center [410, 310] width 13 height 13
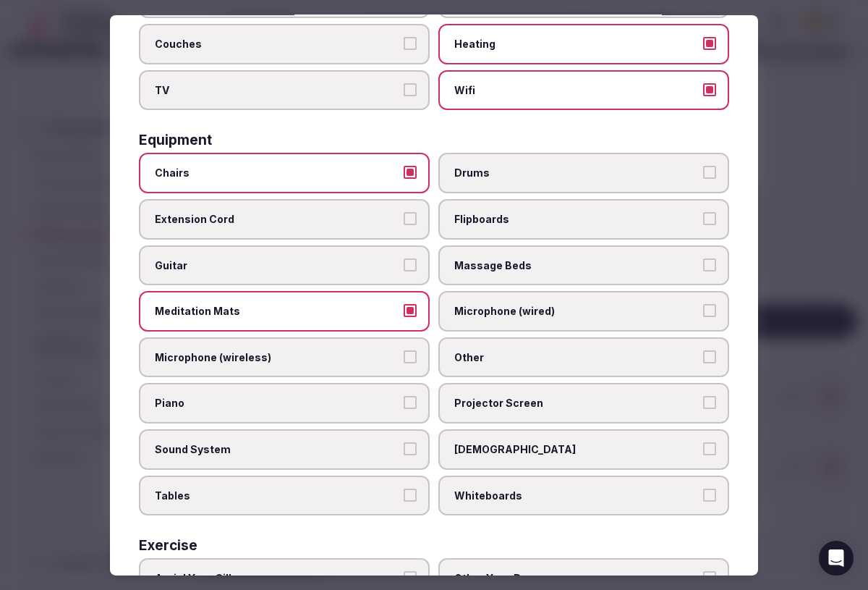
click at [361, 450] on span "Sound System" at bounding box center [277, 449] width 245 height 14
click at [404, 450] on button "Sound System" at bounding box center [410, 448] width 13 height 13
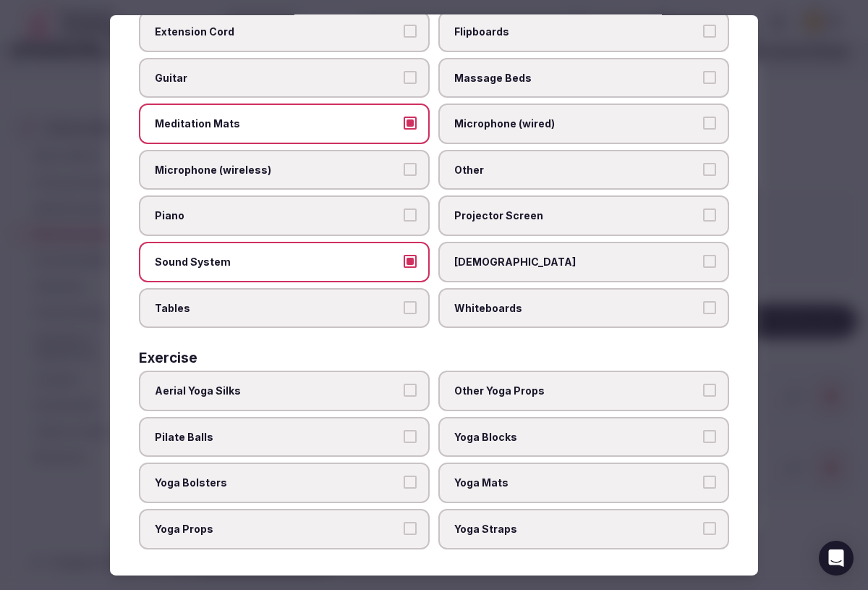
scroll to position [683, 0]
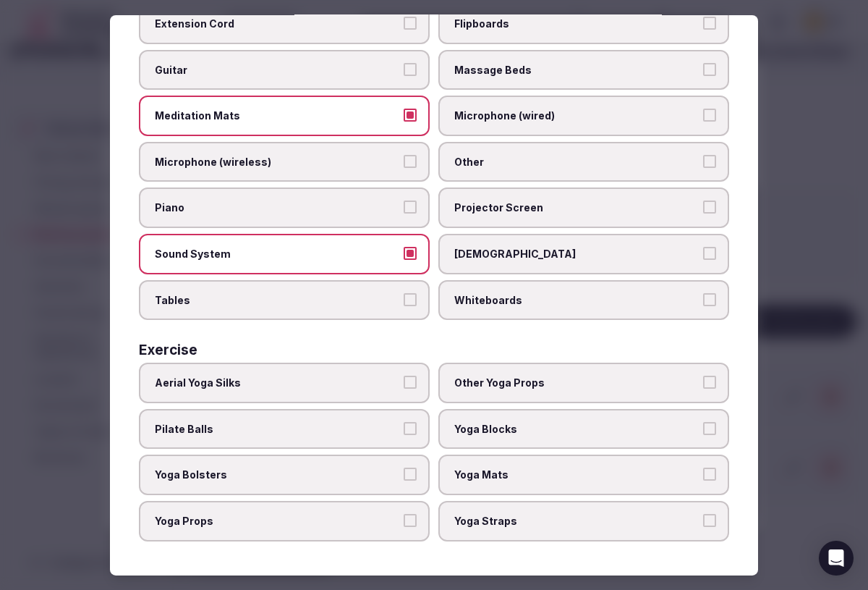
click at [591, 477] on span "Yoga Mats" at bounding box center [576, 474] width 245 height 14
click at [703, 477] on button "Yoga Mats" at bounding box center [709, 473] width 13 height 13
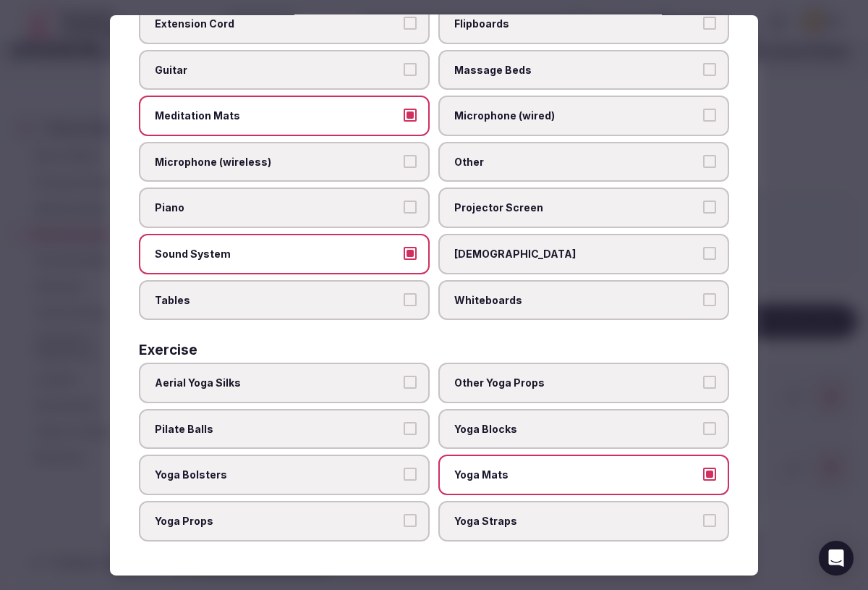
click at [622, 430] on span "Yoga Blocks" at bounding box center [576, 429] width 245 height 14
click at [703, 430] on button "Yoga Blocks" at bounding box center [709, 428] width 13 height 13
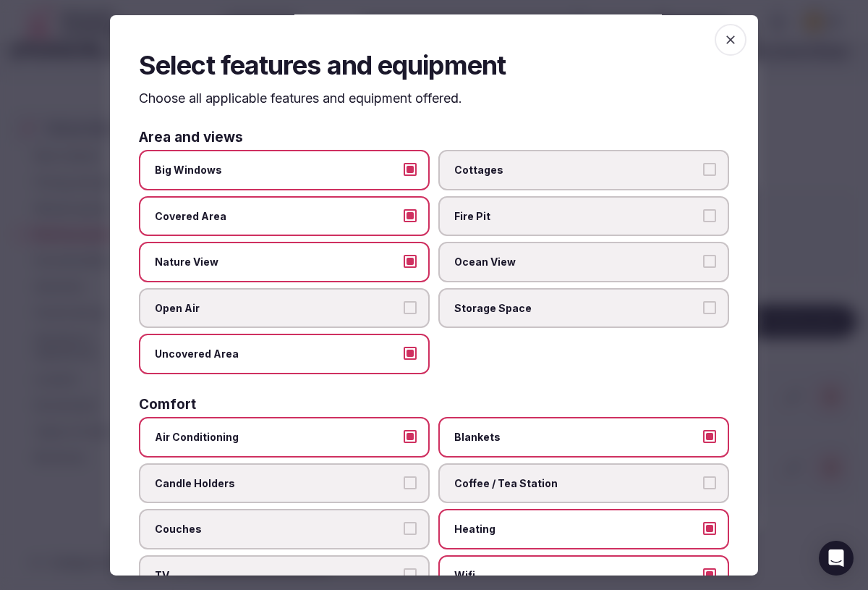
scroll to position [0, 0]
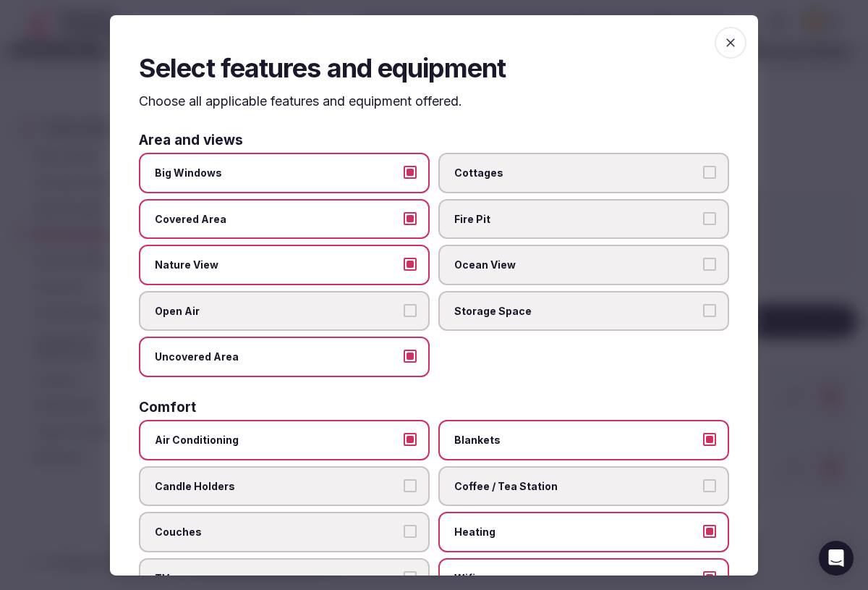
click at [730, 40] on icon "button" at bounding box center [730, 42] width 14 height 14
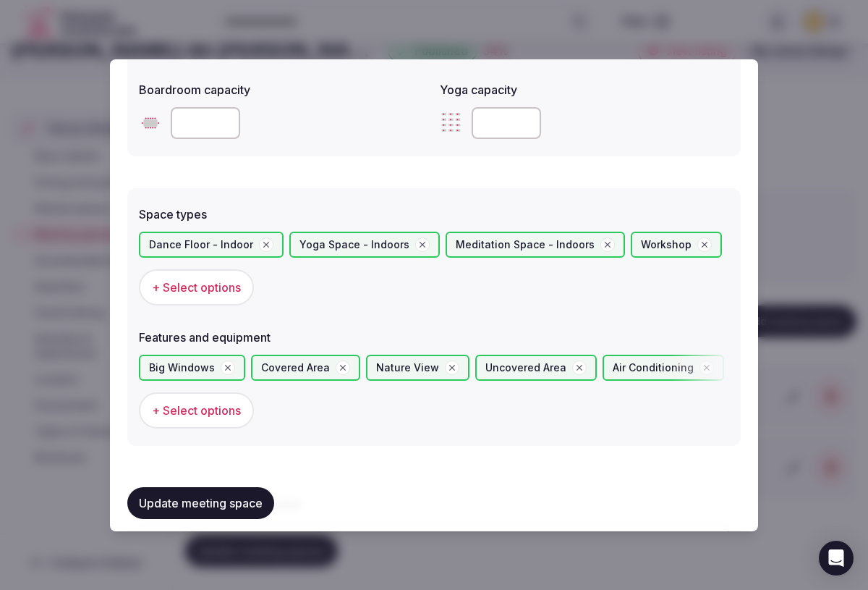
click at [197, 500] on button "Update meeting space" at bounding box center [200, 504] width 147 height 32
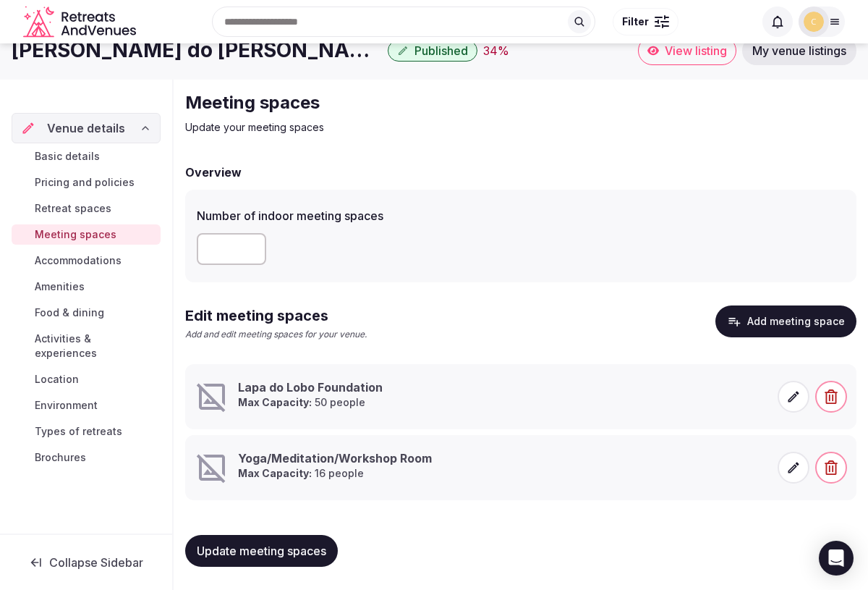
click at [796, 472] on icon at bounding box center [793, 467] width 14 height 14
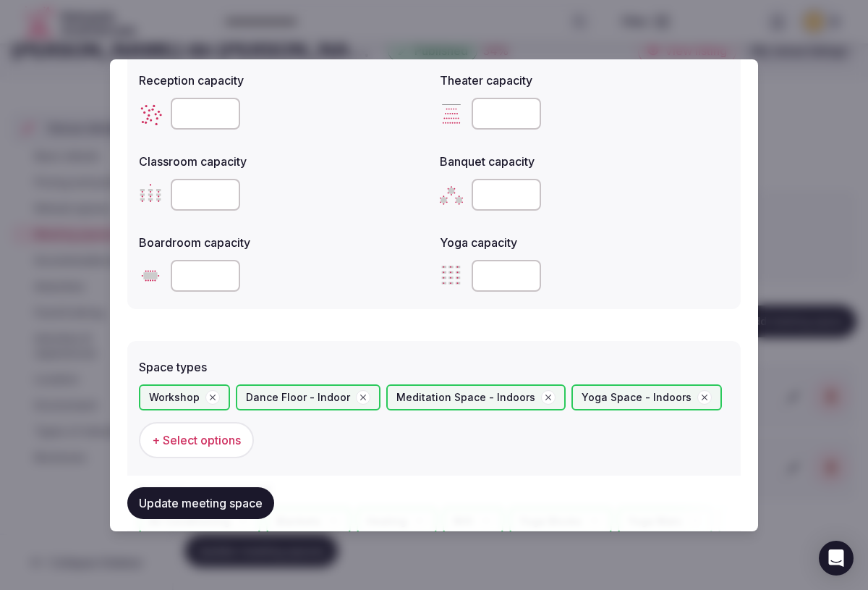
scroll to position [956, 0]
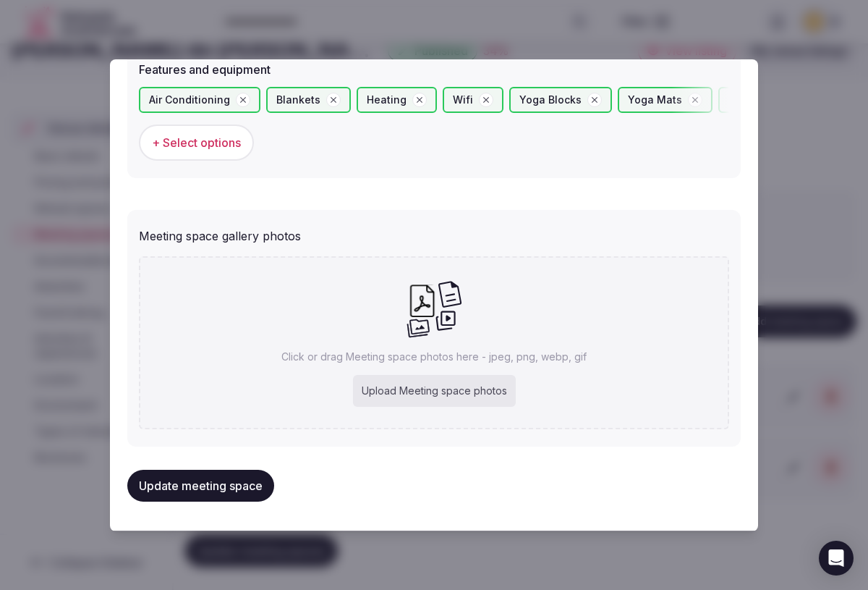
click at [465, 390] on div "Upload Meeting space photos" at bounding box center [434, 391] width 163 height 32
type input "**********"
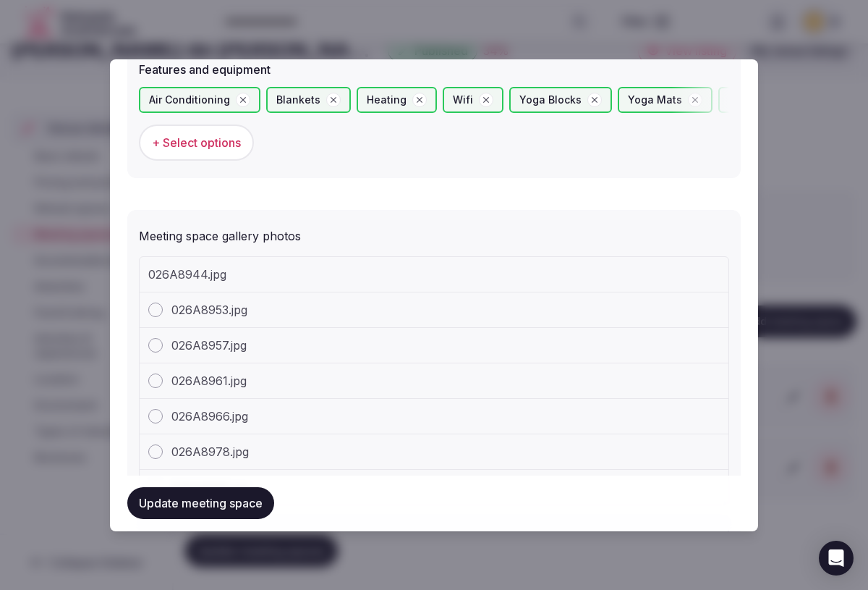
click at [155, 313] on div at bounding box center [155, 309] width 14 height 14
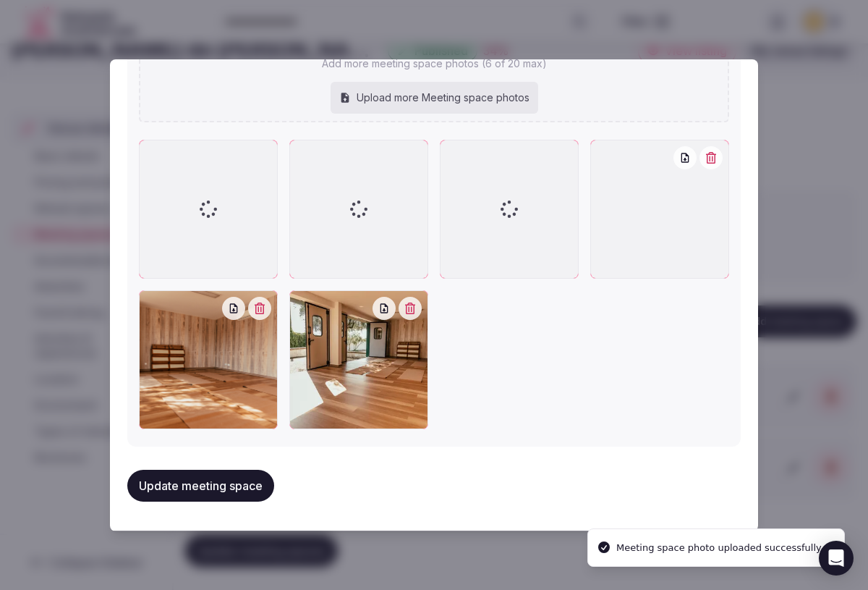
scroll to position [1190, 0]
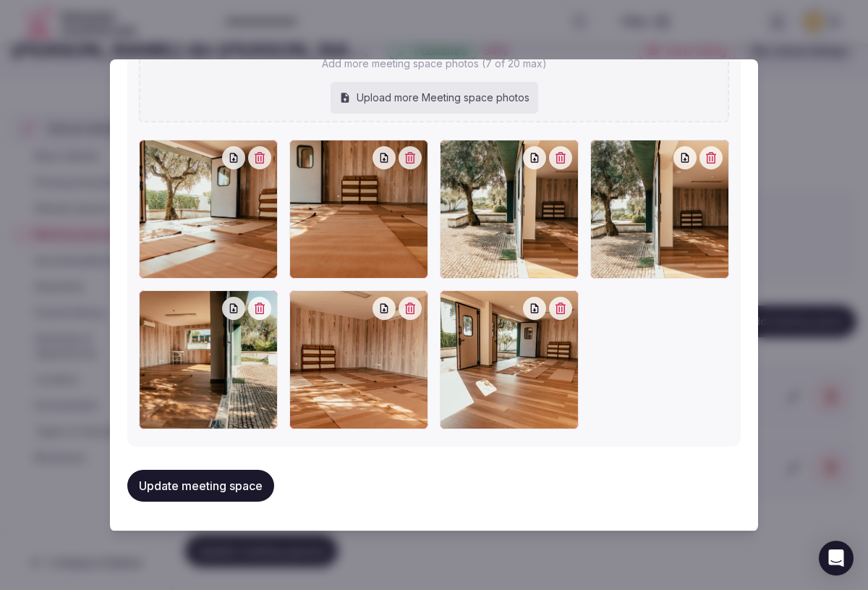
click at [220, 486] on button "Update meeting space" at bounding box center [200, 486] width 147 height 32
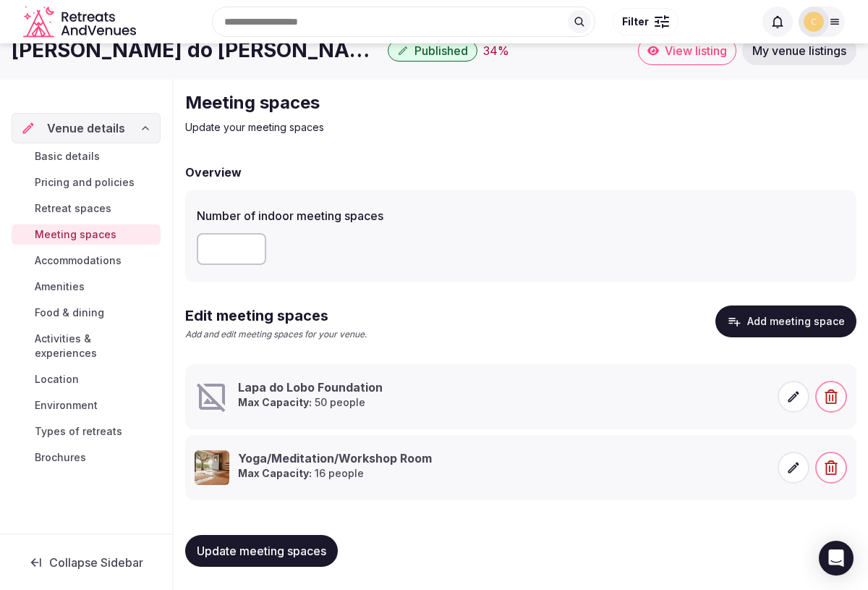
click at [88, 266] on span "Accommodations" at bounding box center [78, 260] width 87 height 14
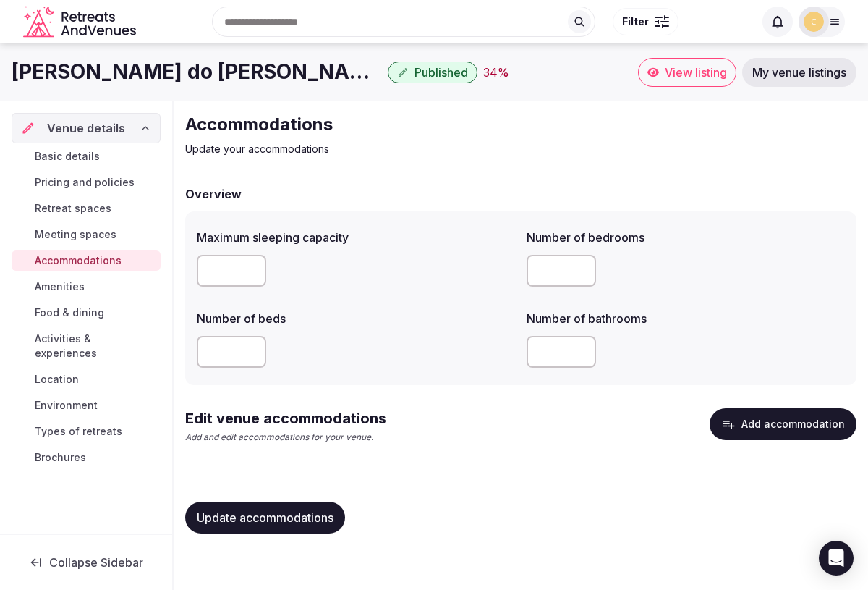
click at [734, 426] on icon "button" at bounding box center [729, 424] width 12 height 9
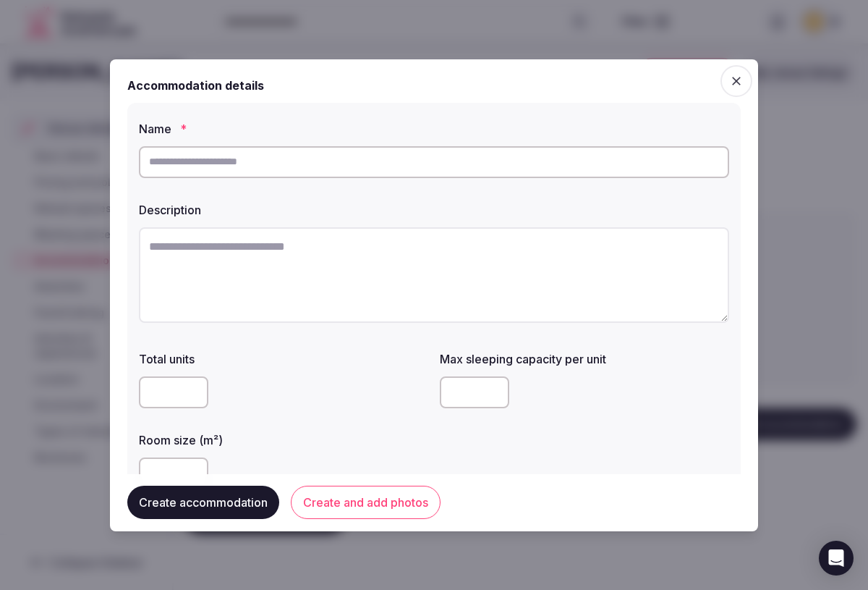
click at [735, 77] on icon "button" at bounding box center [736, 81] width 14 height 14
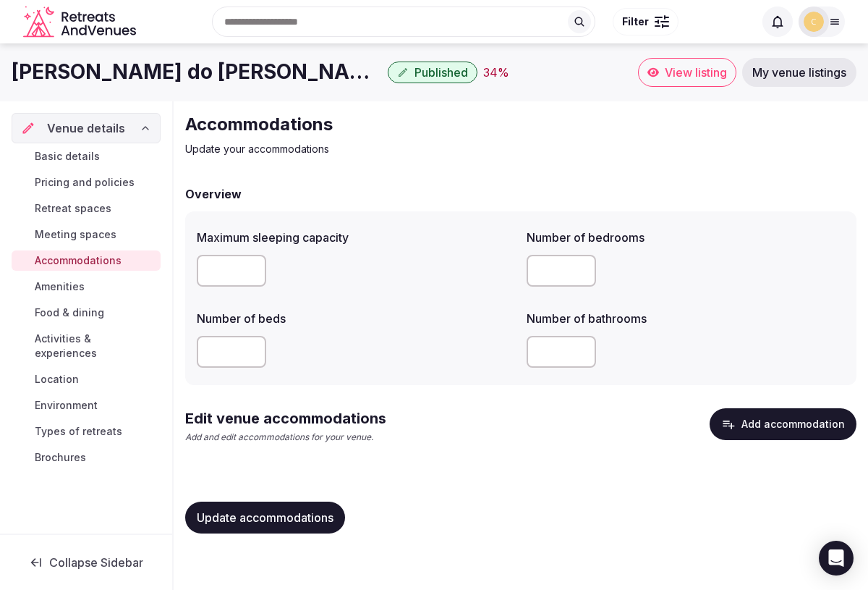
click at [98, 338] on span "Activities & experiences" at bounding box center [95, 345] width 120 height 29
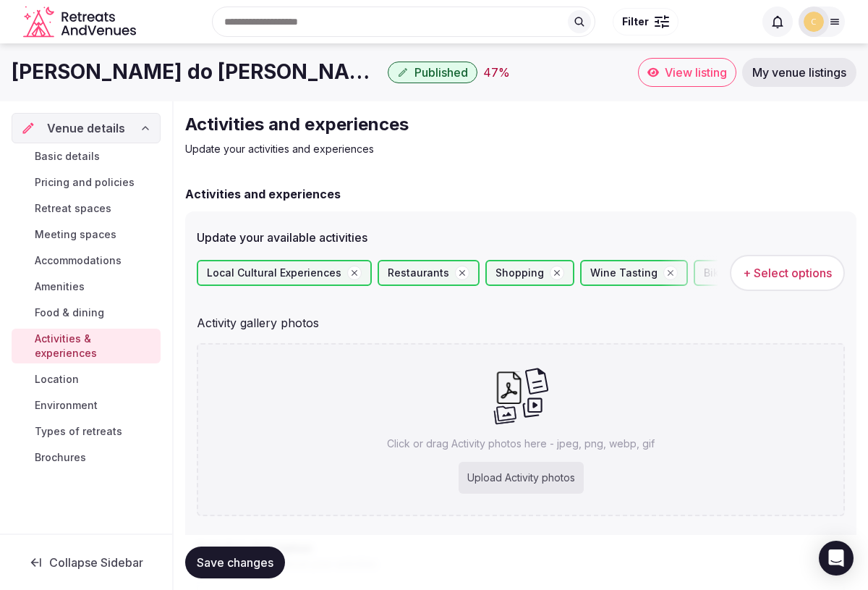
click at [81, 235] on span "Meeting spaces" at bounding box center [76, 234] width 82 height 14
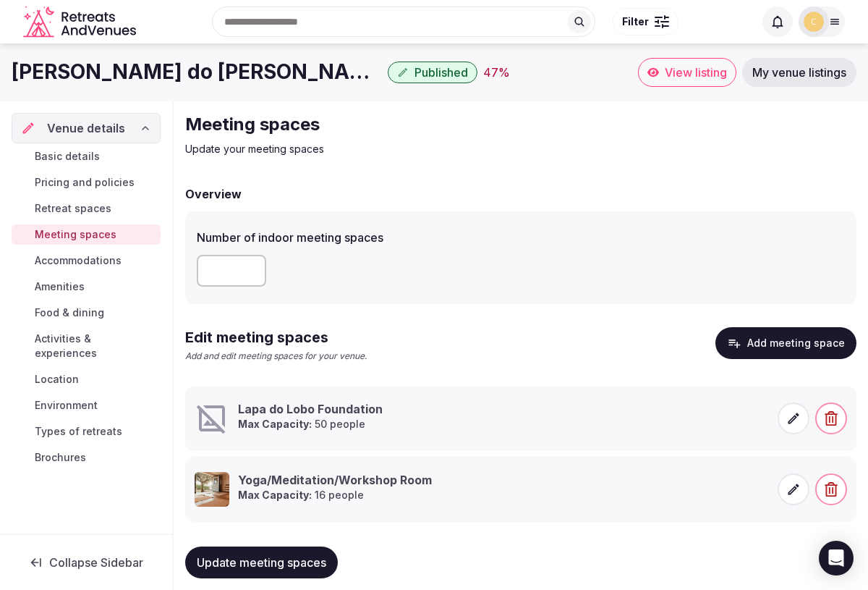
click at [771, 353] on button "Add meeting space" at bounding box center [785, 343] width 141 height 32
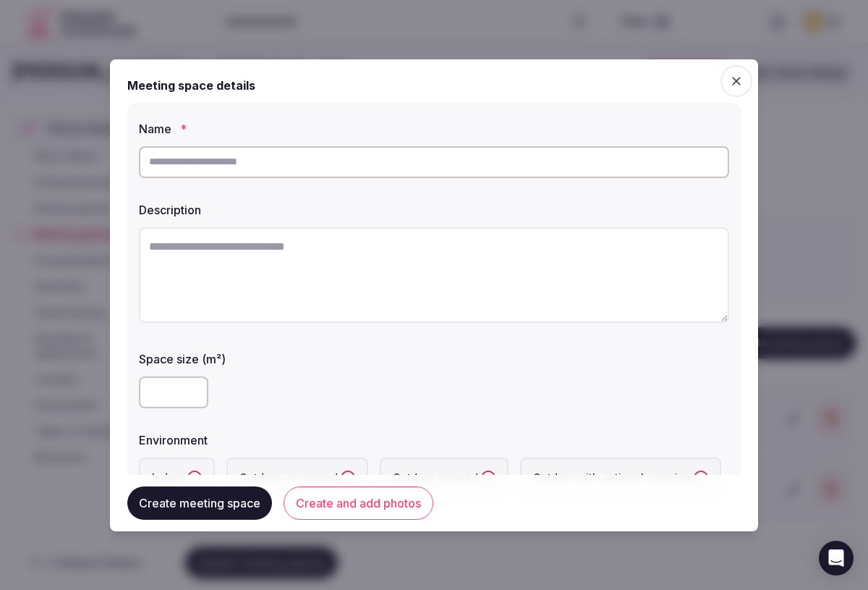
click at [323, 167] on input "text" at bounding box center [434, 162] width 590 height 32
type input "**********"
click at [279, 245] on textarea at bounding box center [434, 274] width 590 height 95
type textarea "*"
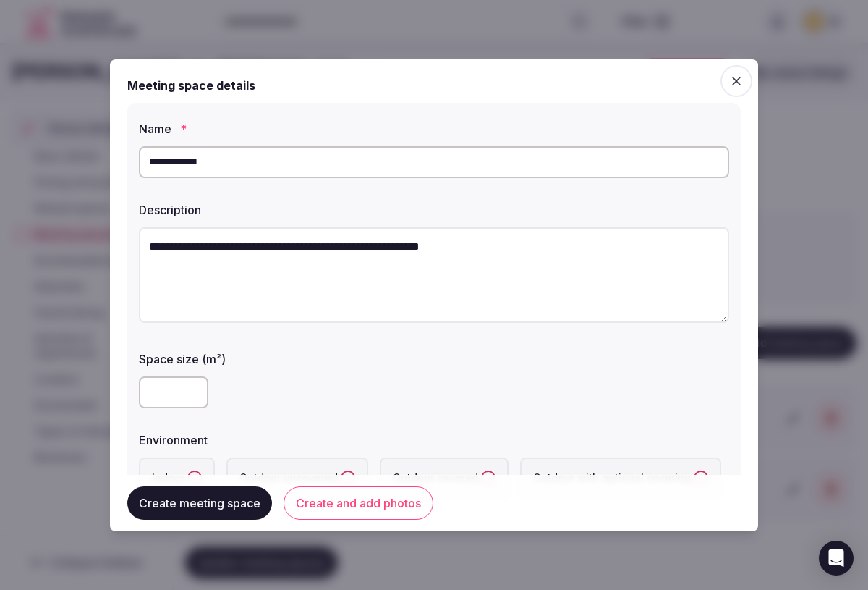
type textarea "**********"
click at [197, 391] on input "***" at bounding box center [173, 392] width 69 height 32
drag, startPoint x: 168, startPoint y: 396, endPoint x: 141, endPoint y: 388, distance: 27.7
click at [141, 388] on input "***" at bounding box center [173, 392] width 69 height 32
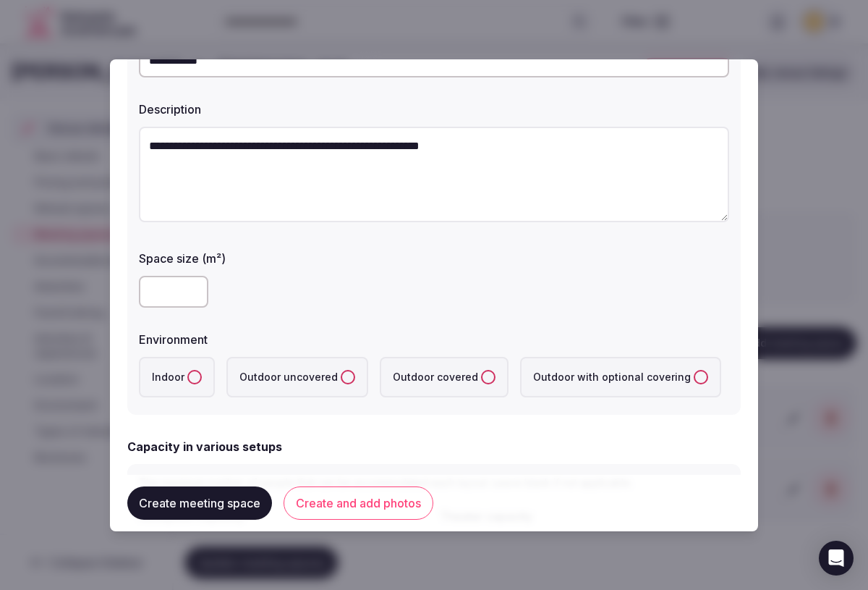
scroll to position [109, 0]
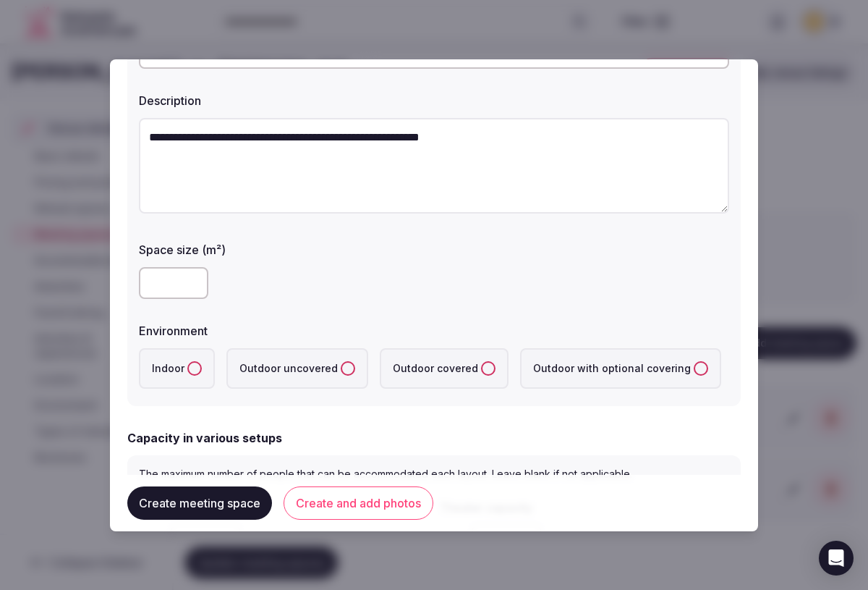
type input "*"
click at [187, 368] on button "Indoor" at bounding box center [194, 368] width 14 height 14
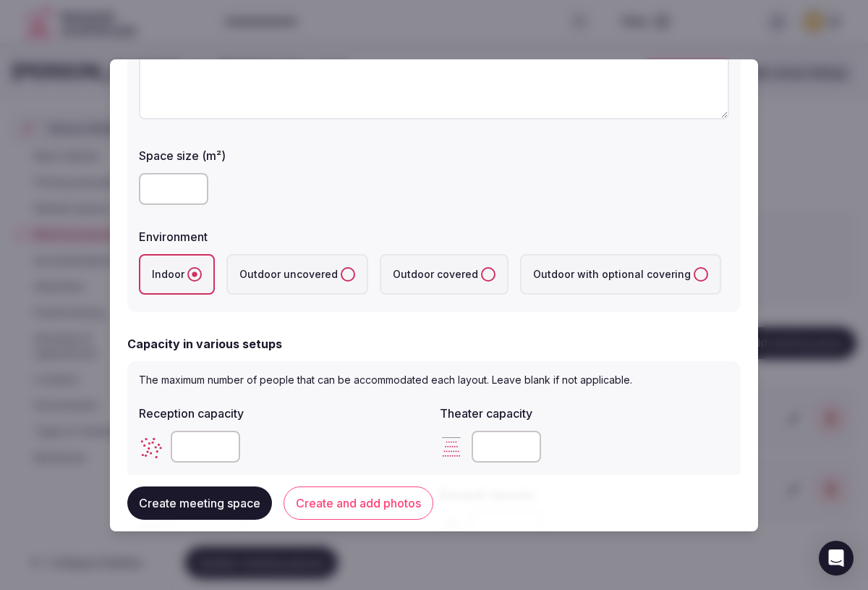
scroll to position [53, 0]
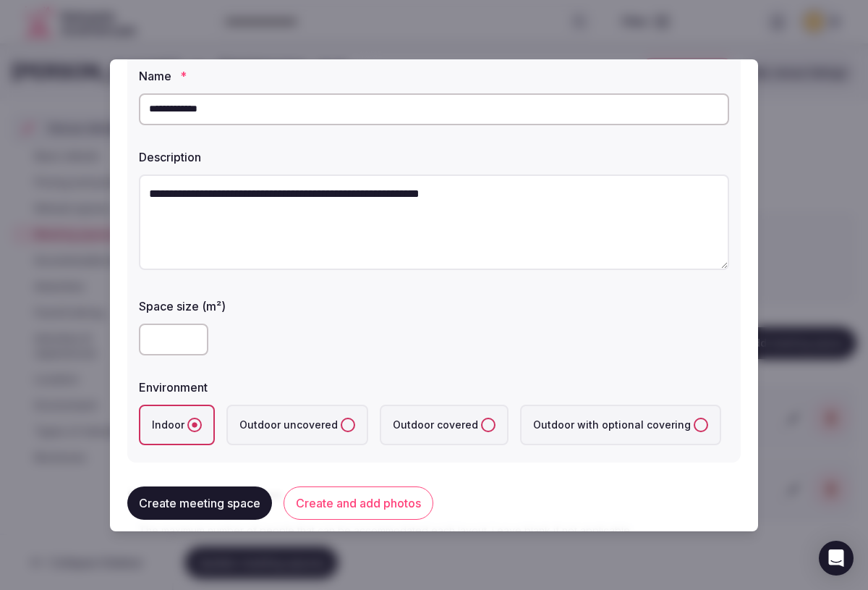
click at [540, 199] on textarea "**********" at bounding box center [434, 221] width 590 height 95
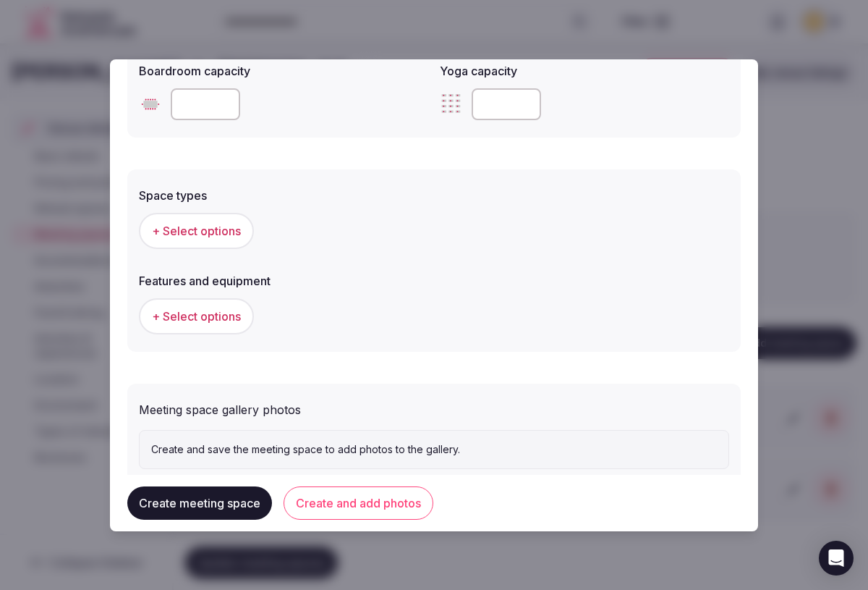
scroll to position [735, 0]
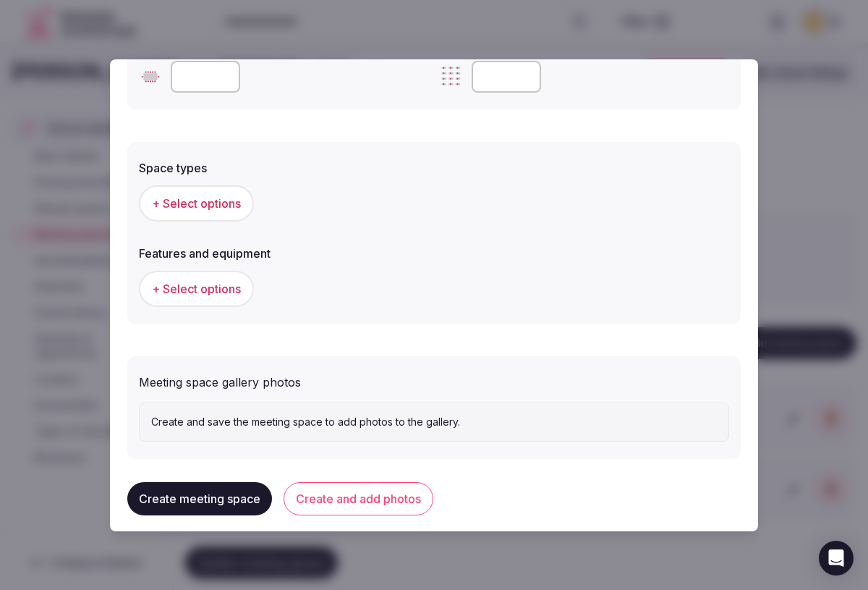
type textarea "**********"
click at [231, 289] on span "+ Select options" at bounding box center [196, 289] width 89 height 16
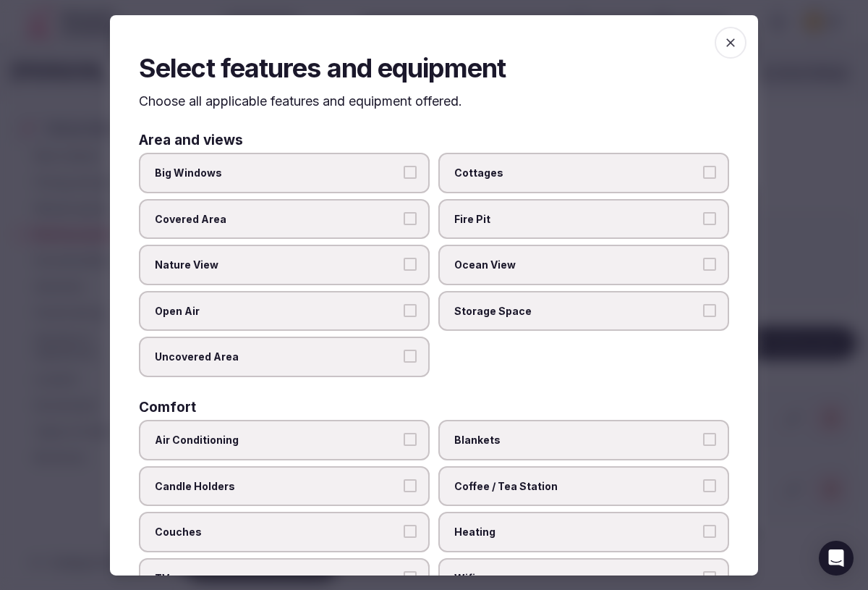
click at [726, 53] on span "button" at bounding box center [731, 42] width 32 height 32
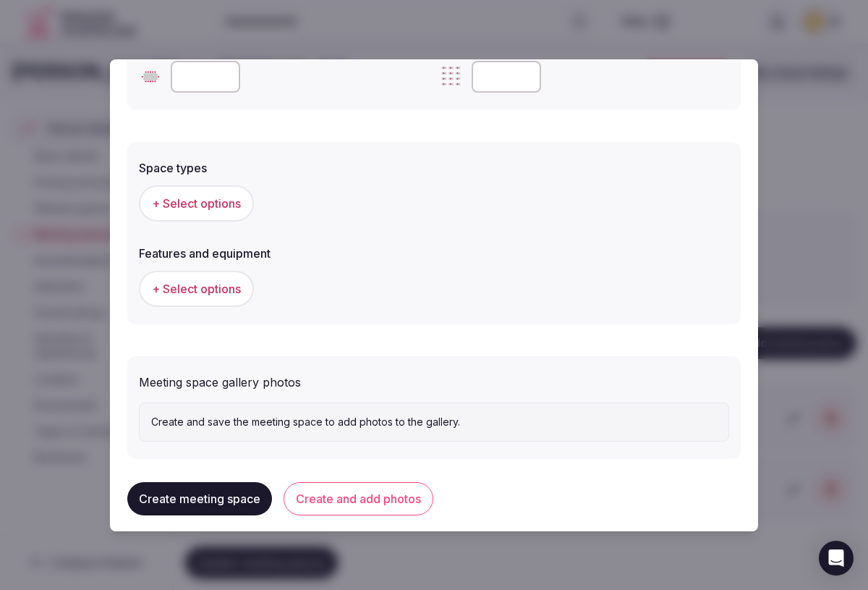
scroll to position [749, 0]
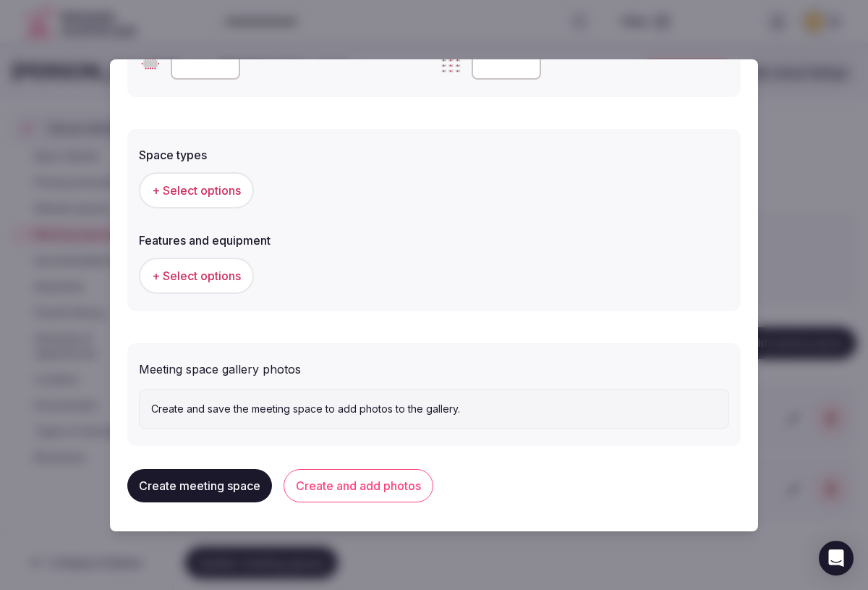
click at [333, 485] on button "Create and add photos" at bounding box center [359, 485] width 150 height 33
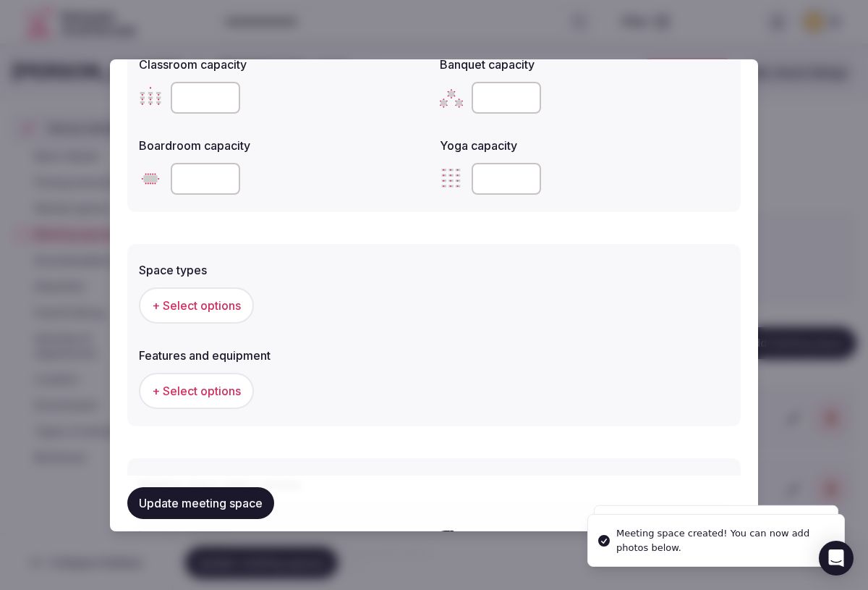
scroll to position [881, 0]
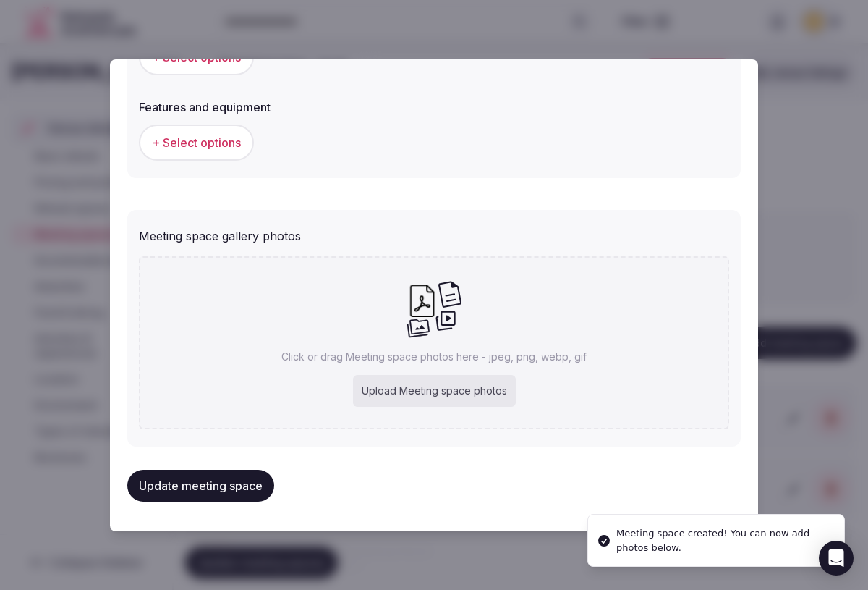
click at [401, 394] on div "Upload Meeting space photos" at bounding box center [434, 391] width 163 height 32
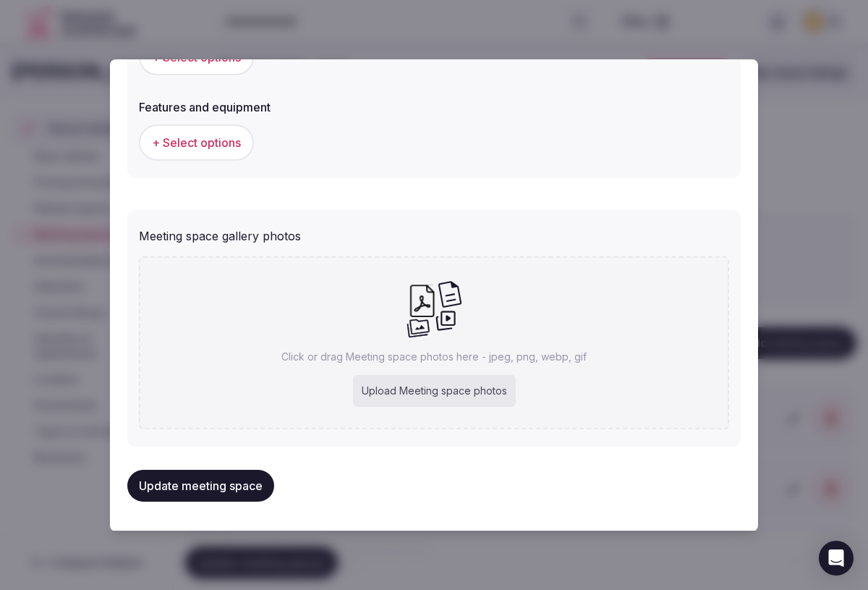
type input "**********"
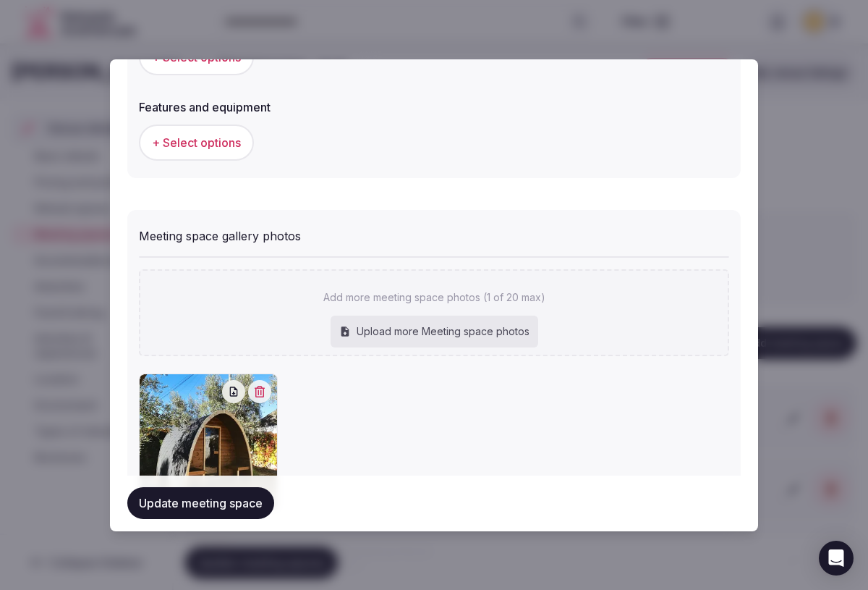
click at [206, 508] on button "Update meeting space" at bounding box center [200, 504] width 147 height 32
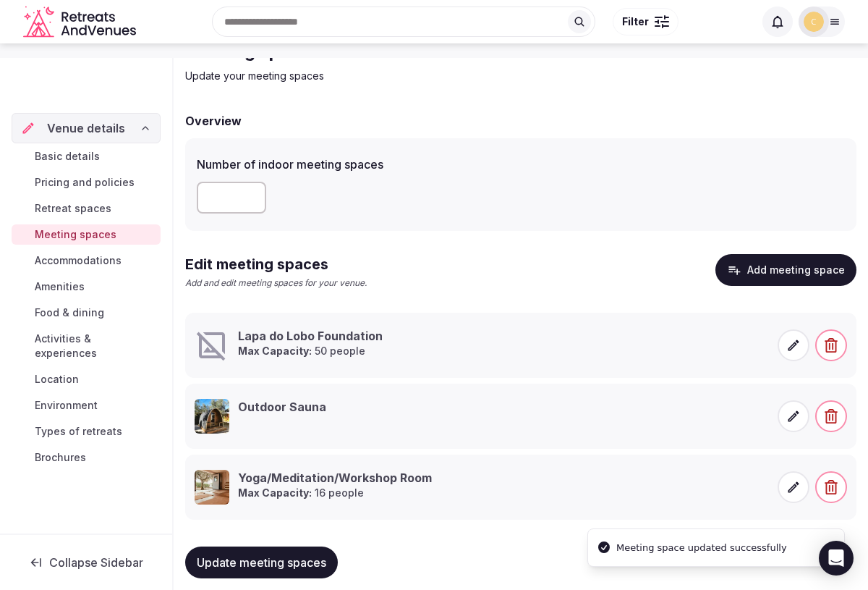
scroll to position [93, 0]
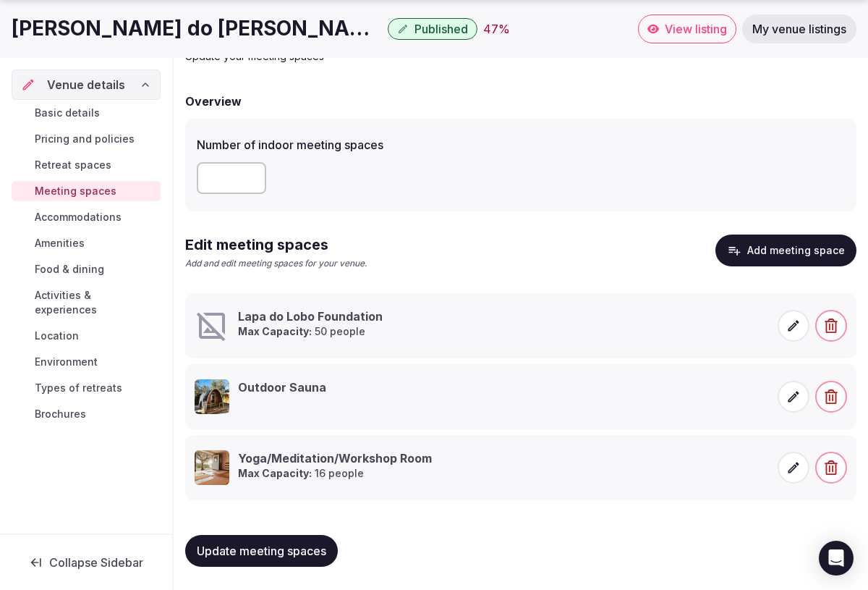
click at [82, 219] on span "Accommodations" at bounding box center [78, 217] width 87 height 14
